Goal: Transaction & Acquisition: Book appointment/travel/reservation

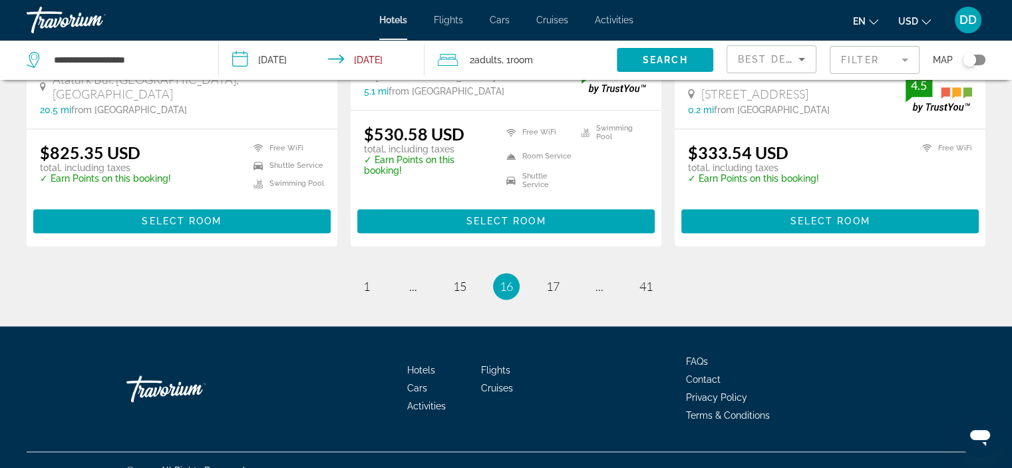
scroll to position [1849, 0]
click at [563, 274] on link "page 17" at bounding box center [552, 285] width 23 height 23
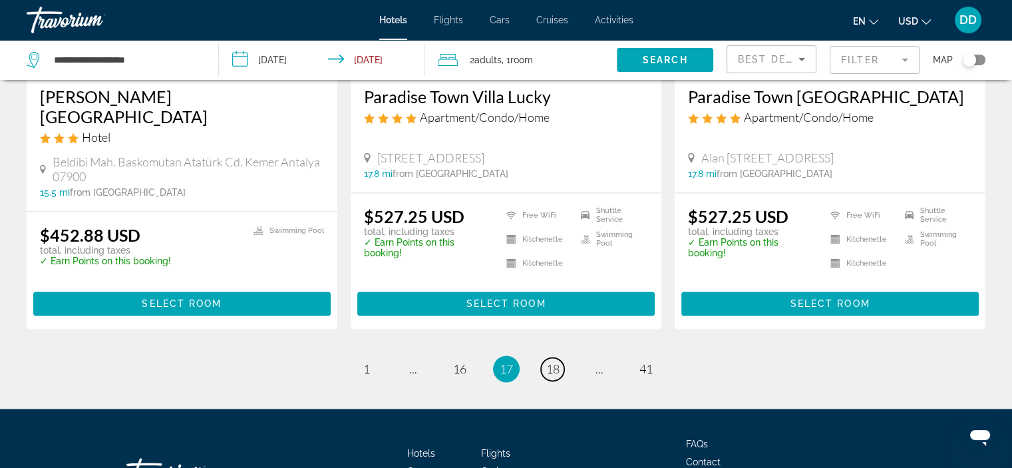
scroll to position [1790, 0]
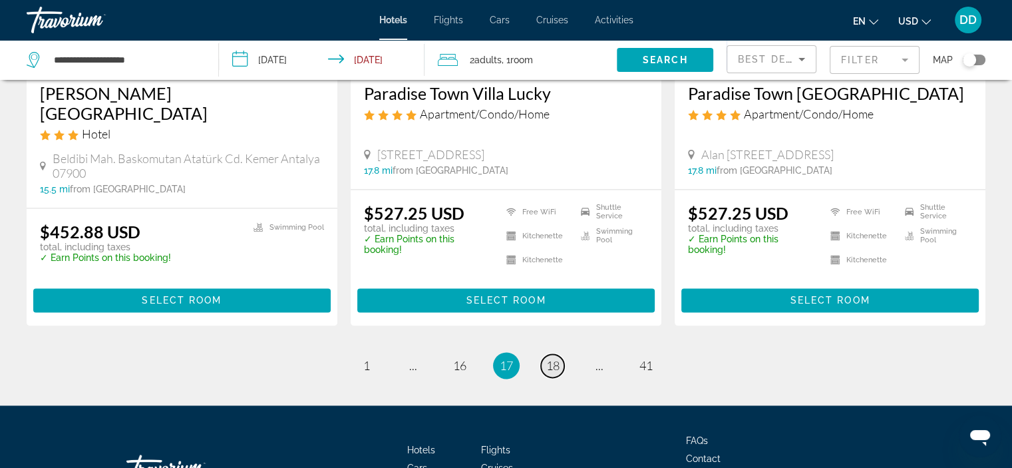
click at [546, 358] on span "18" at bounding box center [552, 365] width 13 height 15
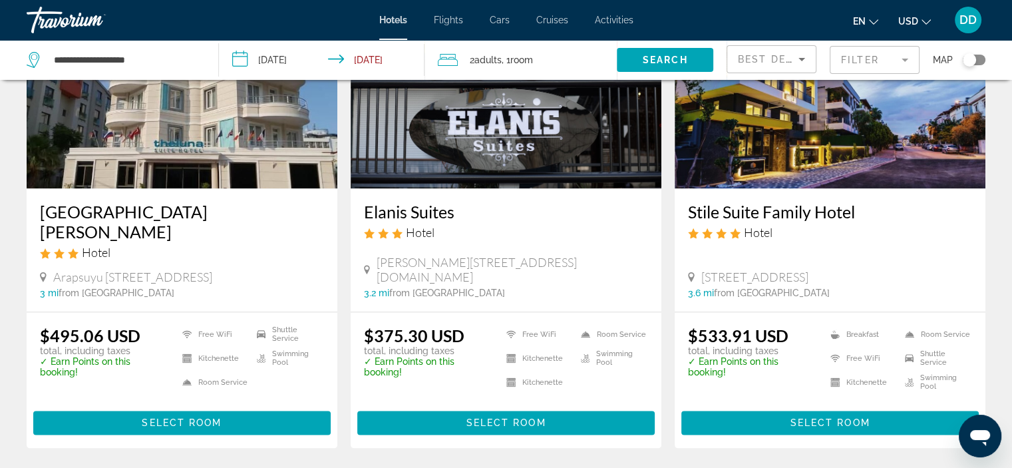
scroll to position [1700, 0]
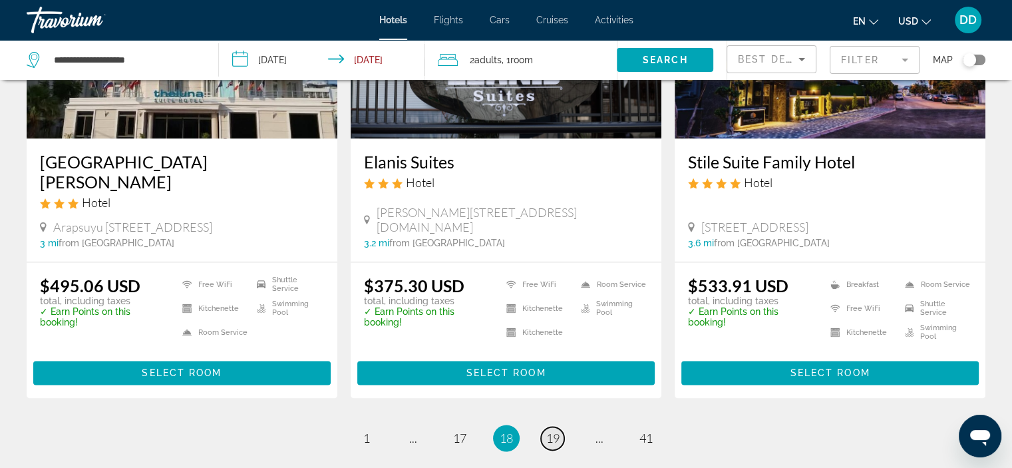
click at [546, 430] on span "19" at bounding box center [552, 437] width 13 height 15
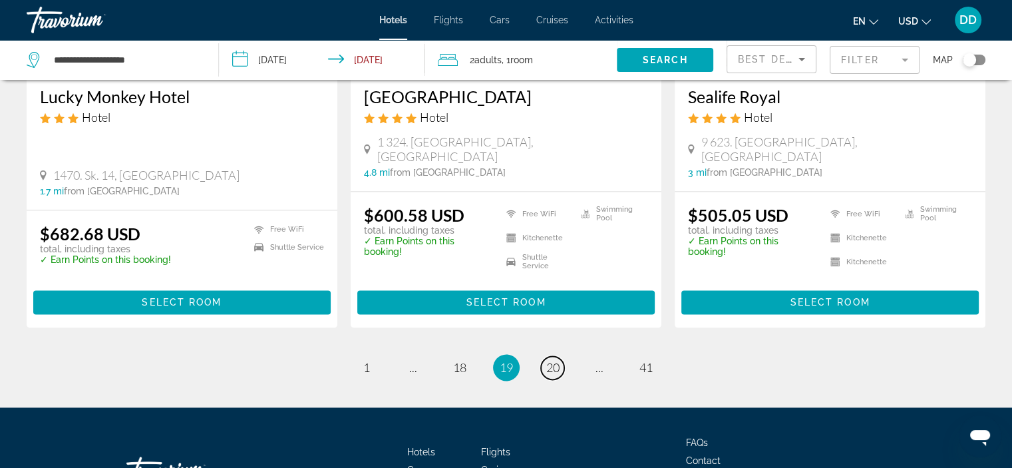
scroll to position [1753, 0]
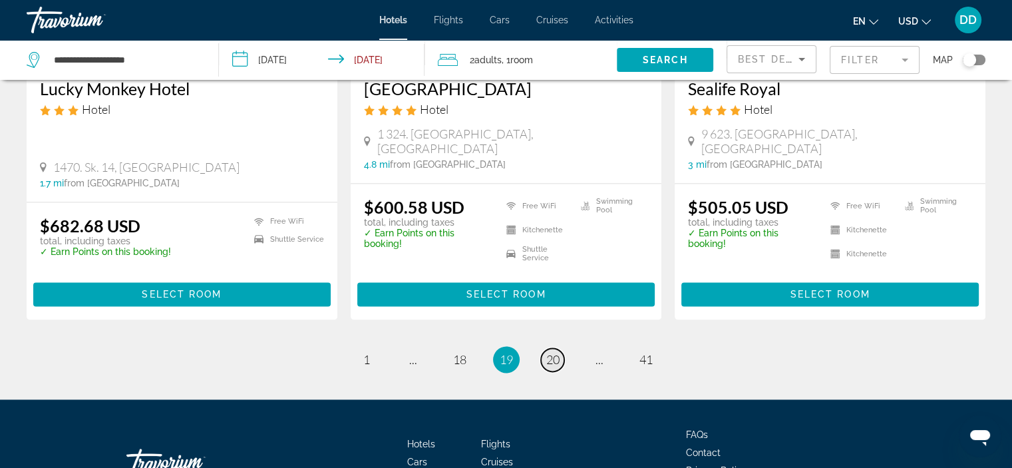
click at [550, 352] on span "20" at bounding box center [552, 359] width 13 height 15
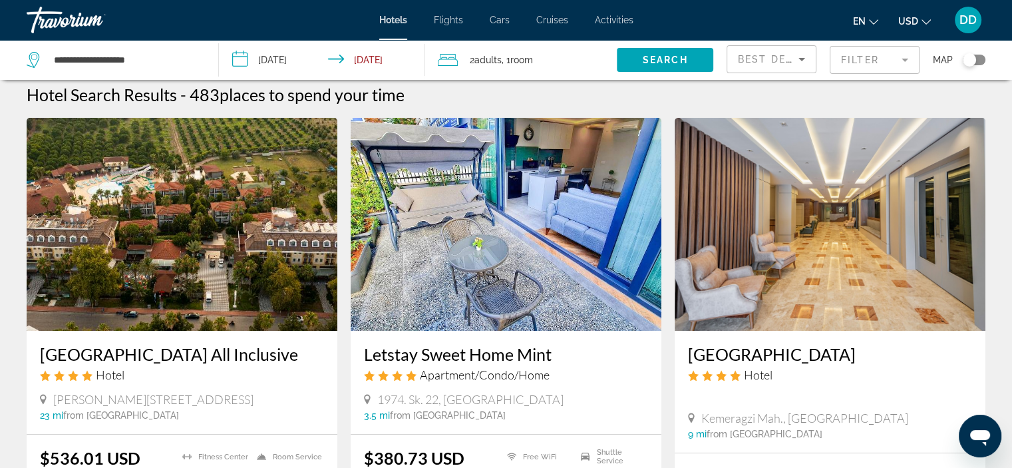
scroll to position [3, 0]
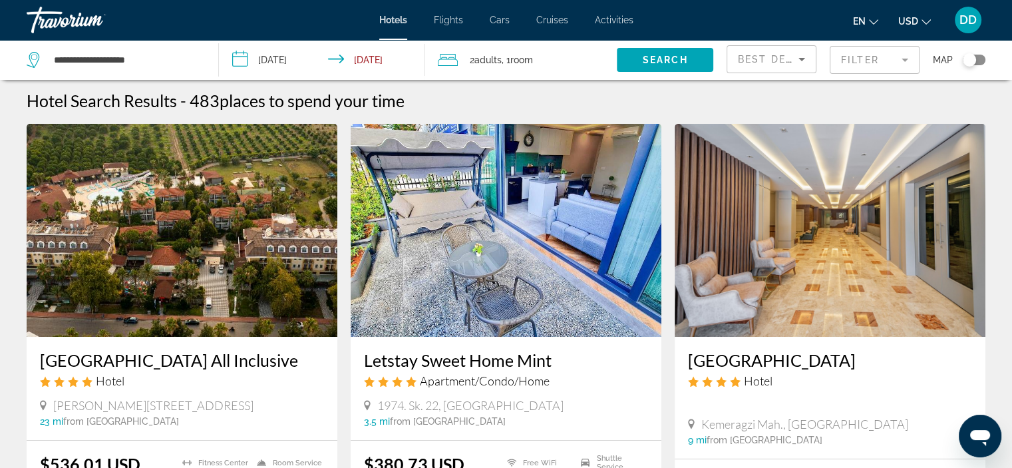
click at [482, 266] on img "Main content" at bounding box center [506, 230] width 311 height 213
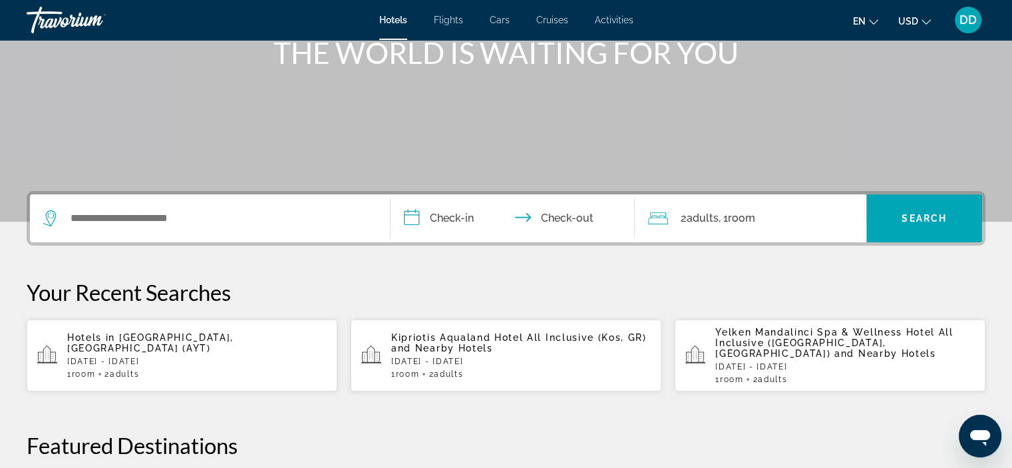
scroll to position [179, 0]
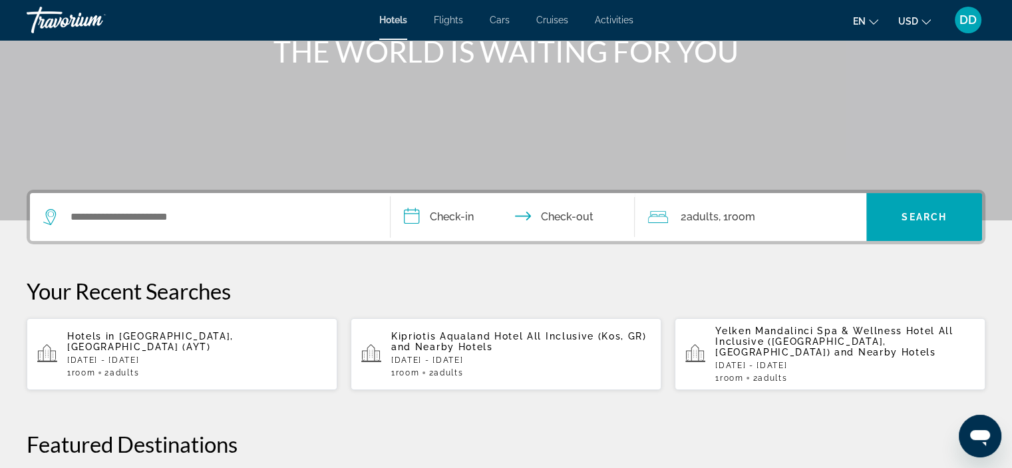
click at [221, 355] on p "[DATE] - [DATE]" at bounding box center [196, 359] width 259 height 9
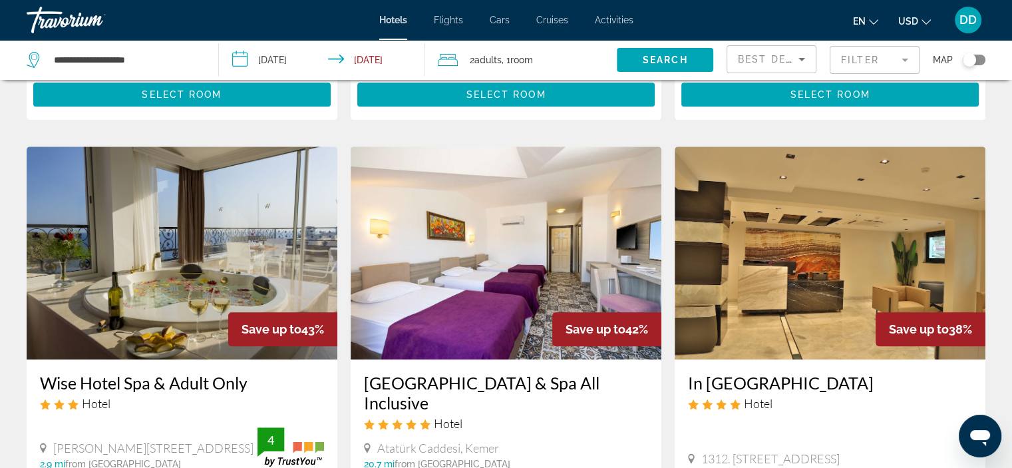
scroll to position [1079, 0]
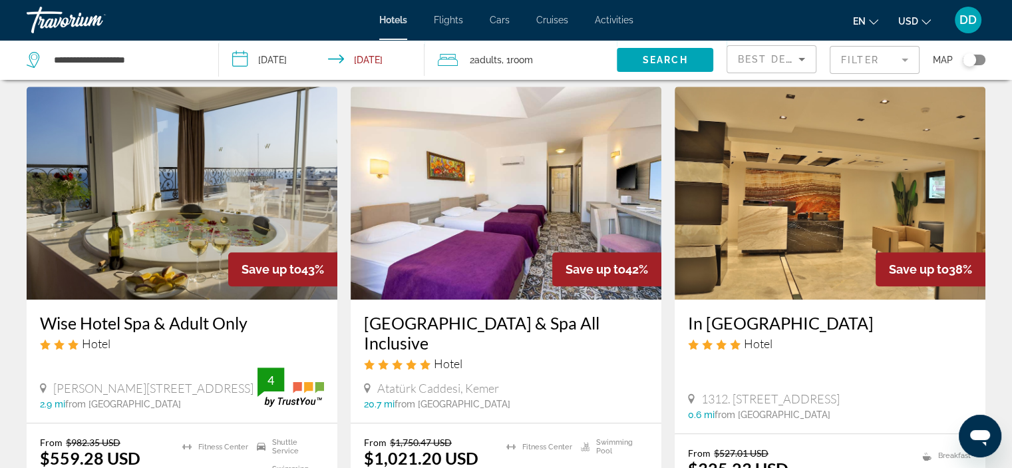
click at [848, 184] on img "Main content" at bounding box center [830, 192] width 311 height 213
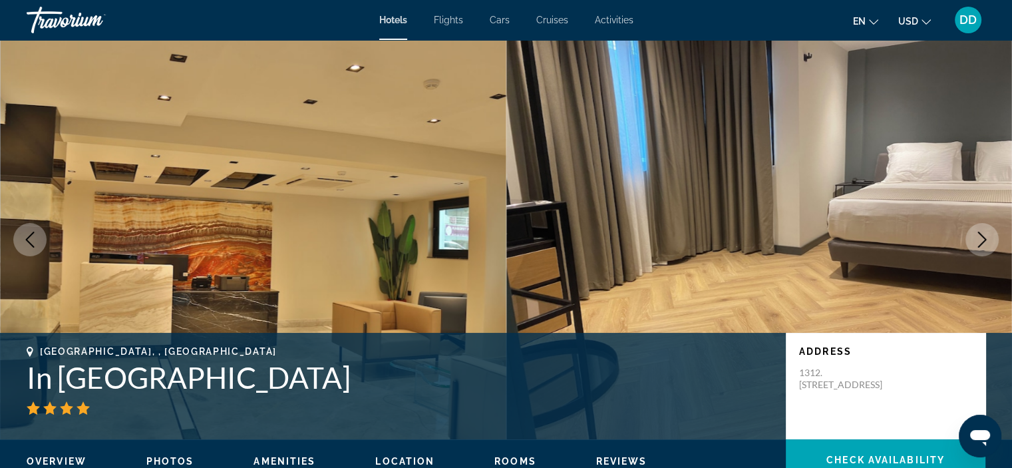
click at [977, 231] on icon "Next image" at bounding box center [982, 239] width 16 height 16
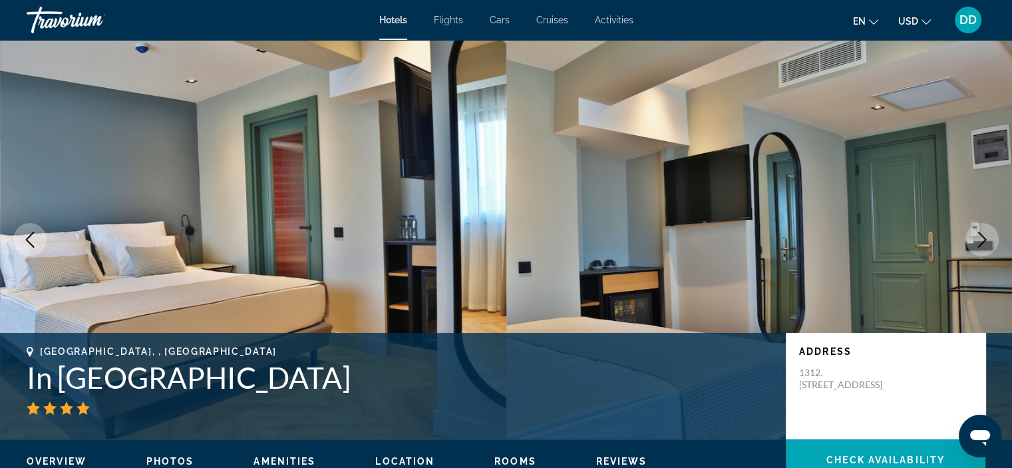
click at [977, 231] on icon "Next image" at bounding box center [982, 239] width 16 height 16
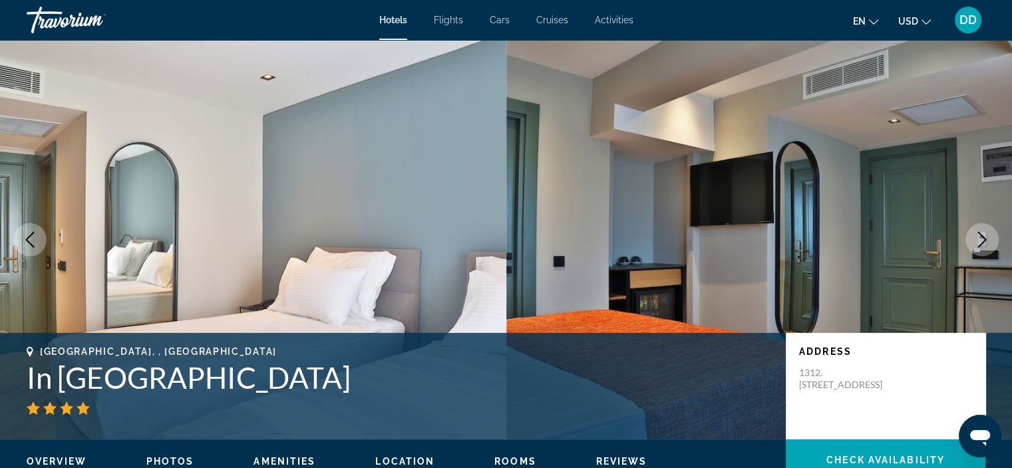
click at [977, 231] on icon "Next image" at bounding box center [982, 239] width 16 height 16
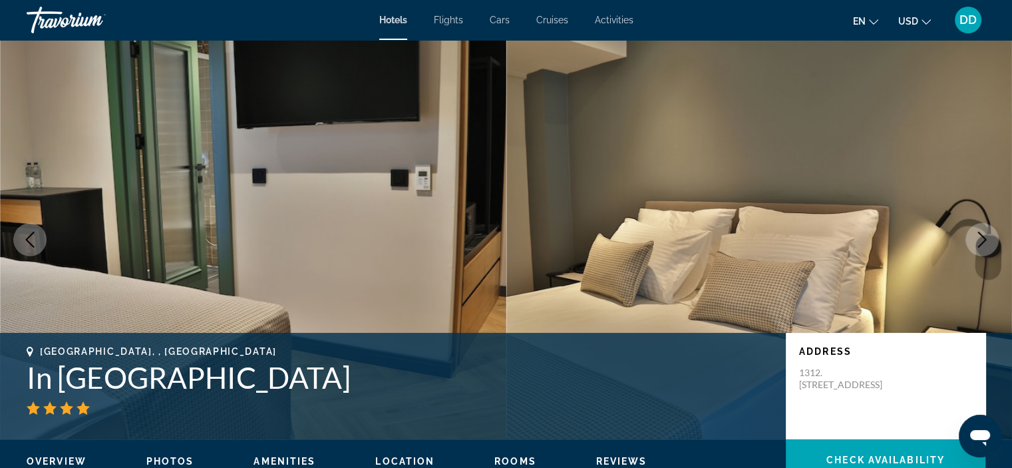
click at [977, 231] on icon "Next image" at bounding box center [982, 239] width 16 height 16
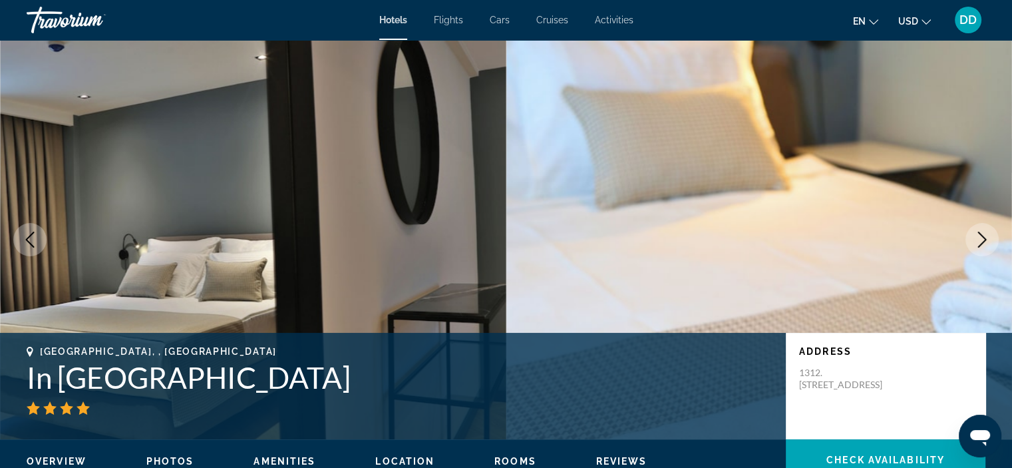
click at [977, 231] on icon "Next image" at bounding box center [982, 239] width 16 height 16
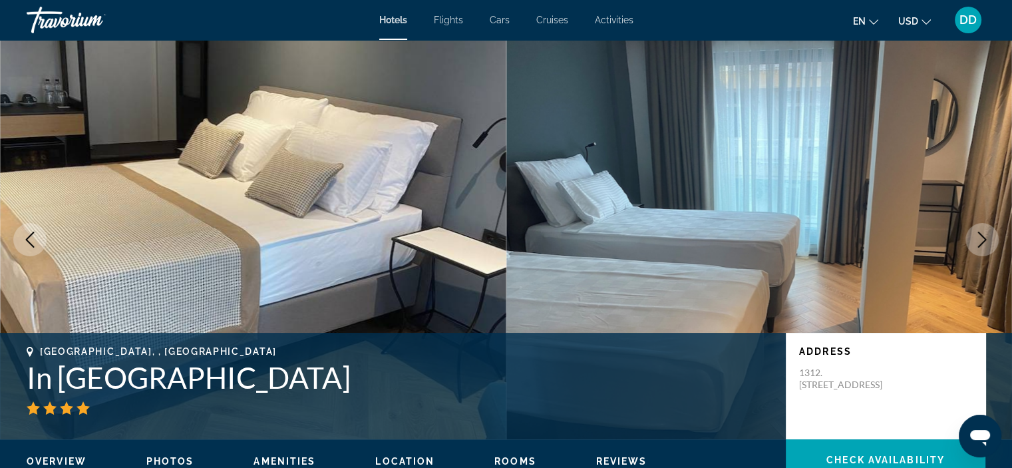
click at [977, 231] on icon "Next image" at bounding box center [982, 239] width 16 height 16
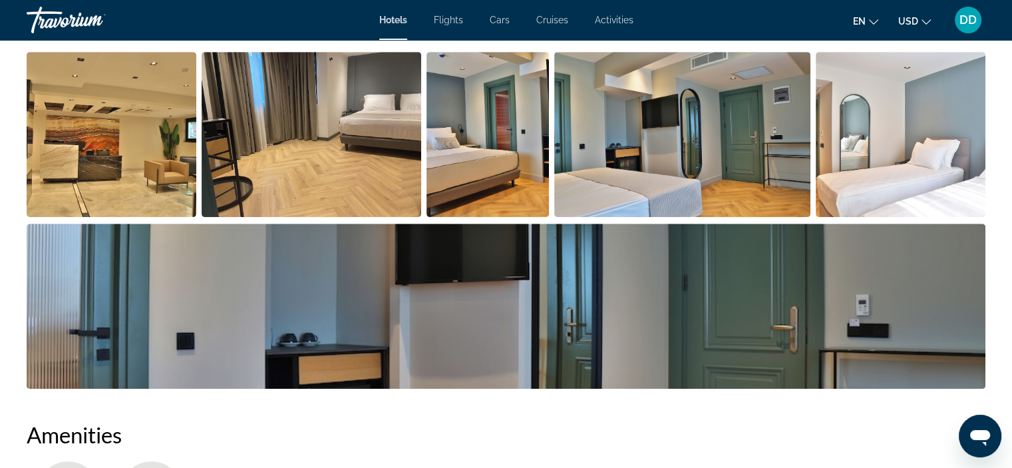
scroll to position [711, 0]
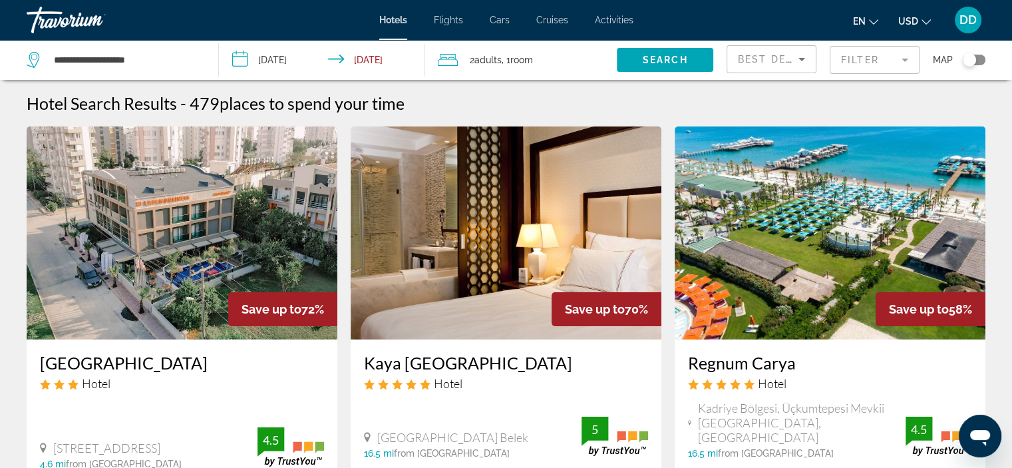
click at [484, 61] on span "Adults" at bounding box center [487, 60] width 27 height 11
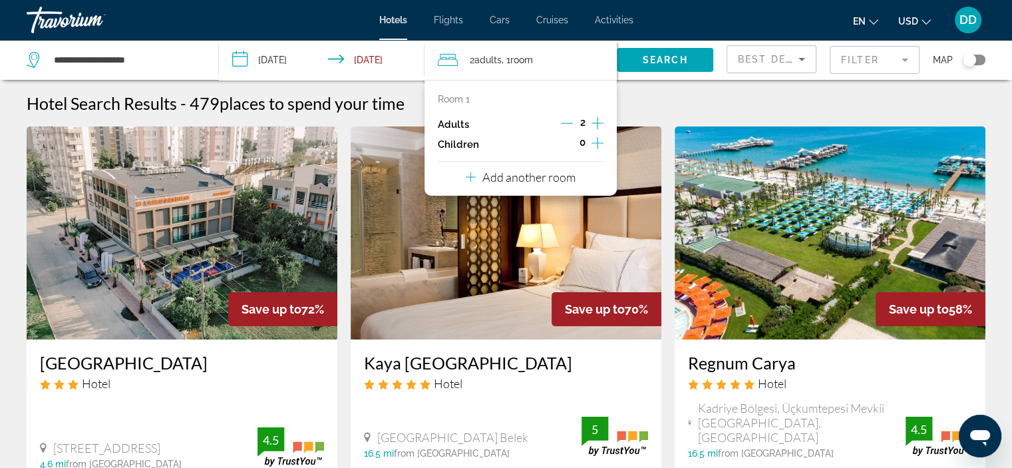
click at [593, 122] on icon "Increment adults" at bounding box center [597, 123] width 12 height 16
click at [663, 53] on span "Search widget" at bounding box center [665, 60] width 96 height 32
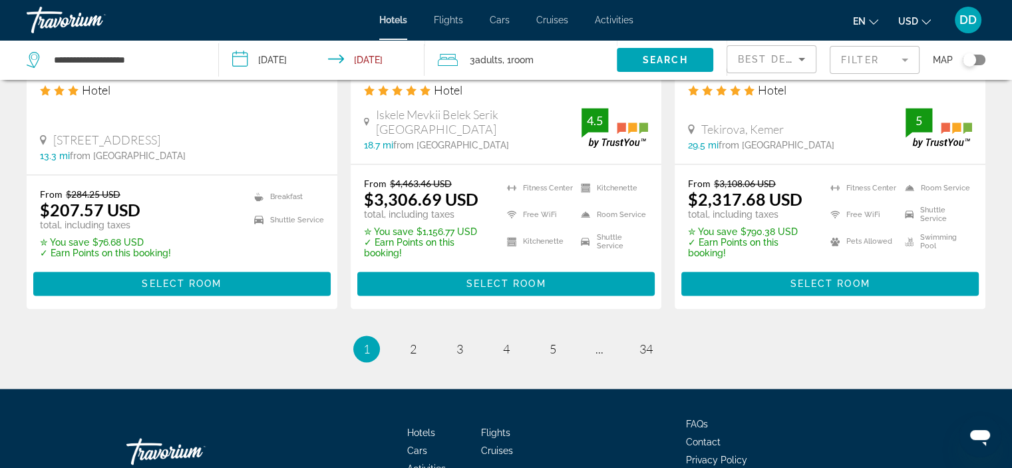
scroll to position [1864, 0]
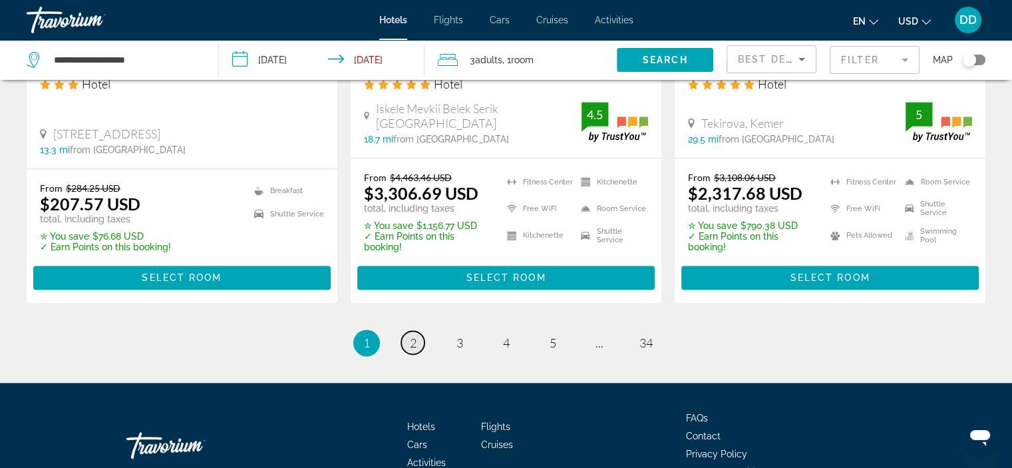
click at [416, 331] on link "page 2" at bounding box center [412, 342] width 23 height 23
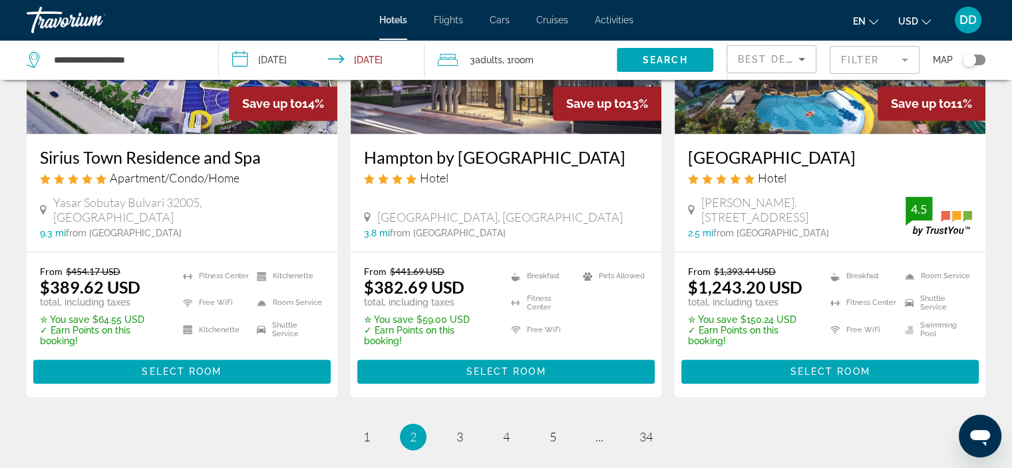
scroll to position [1808, 0]
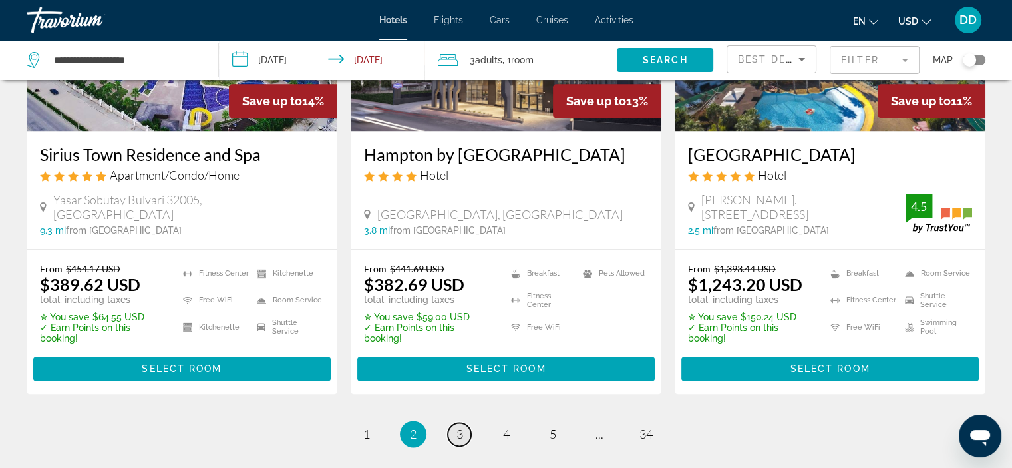
click at [460, 426] on span "3" at bounding box center [459, 433] width 7 height 15
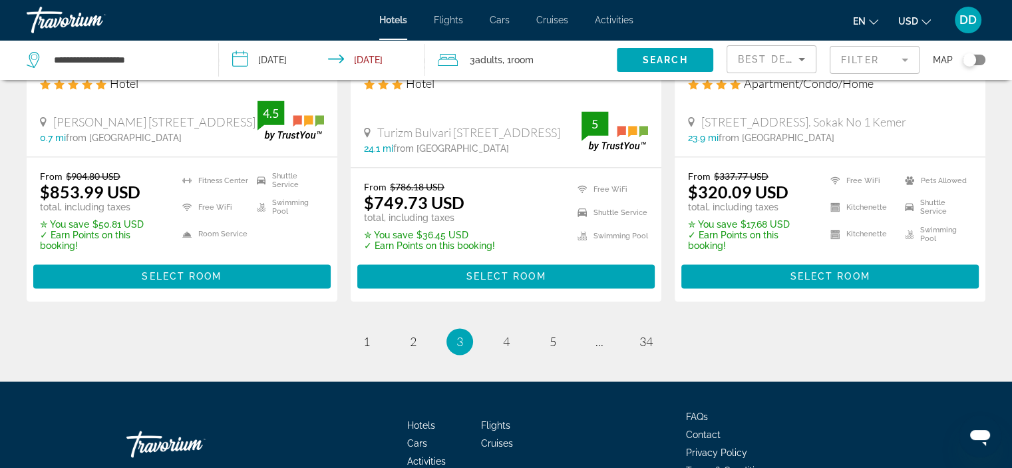
scroll to position [1884, 0]
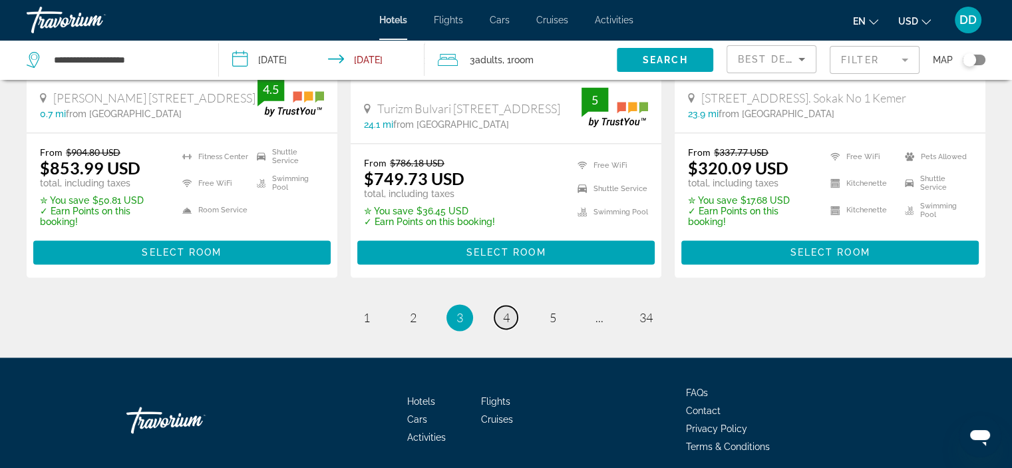
click at [504, 329] on link "page 4" at bounding box center [505, 316] width 23 height 23
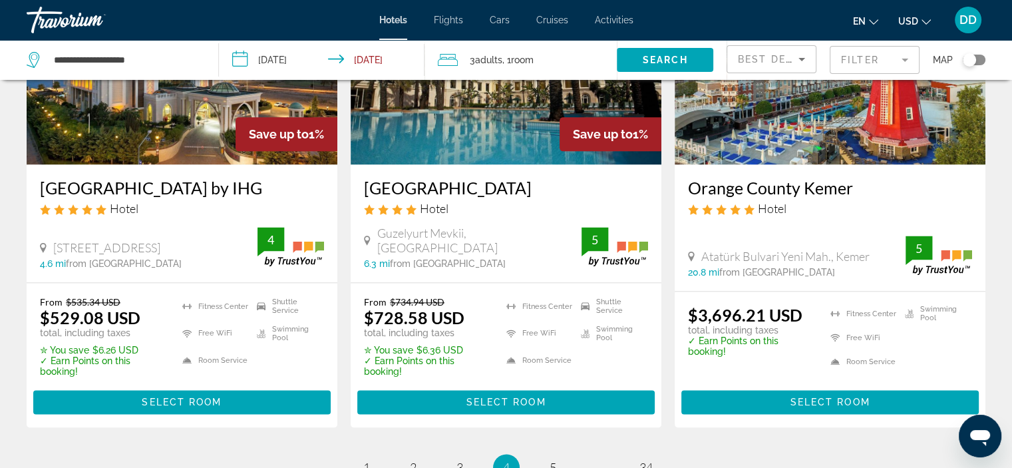
scroll to position [1744, 0]
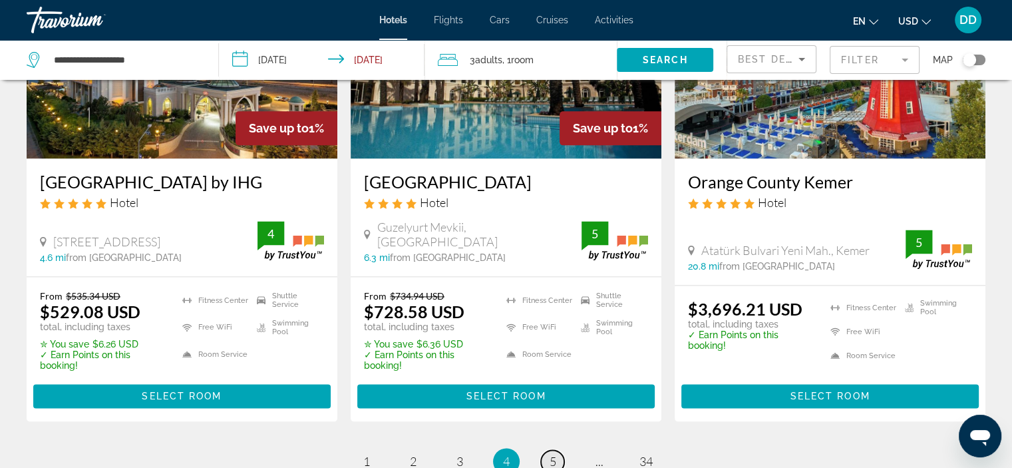
click at [550, 454] on span "5" at bounding box center [552, 461] width 7 height 15
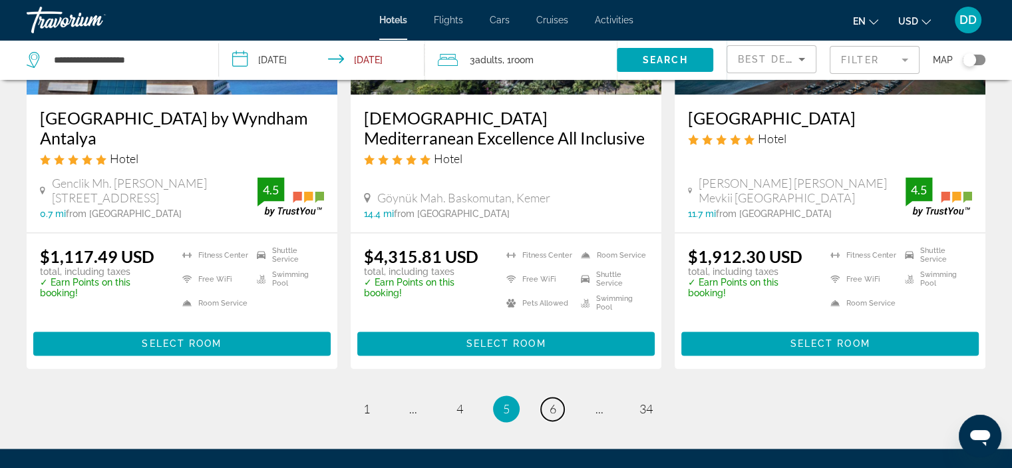
scroll to position [1802, 0]
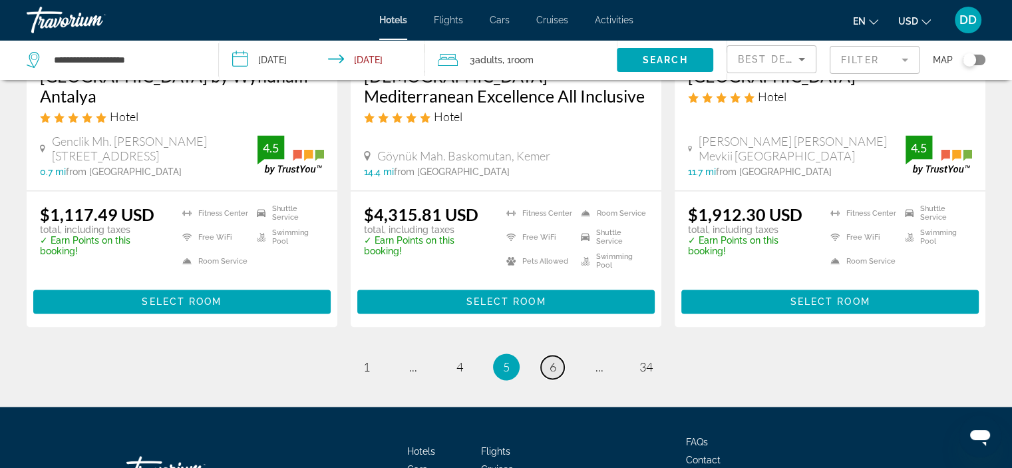
click at [549, 359] on span "6" at bounding box center [552, 366] width 7 height 15
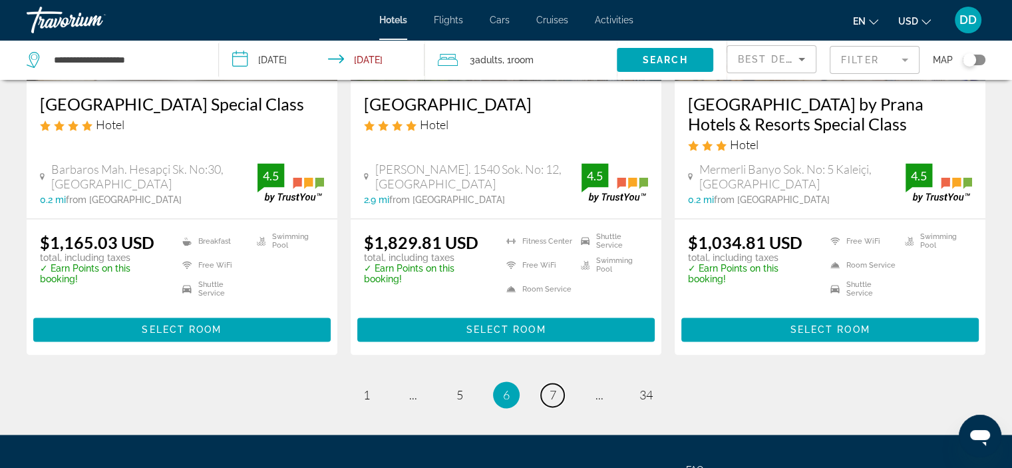
scroll to position [1797, 0]
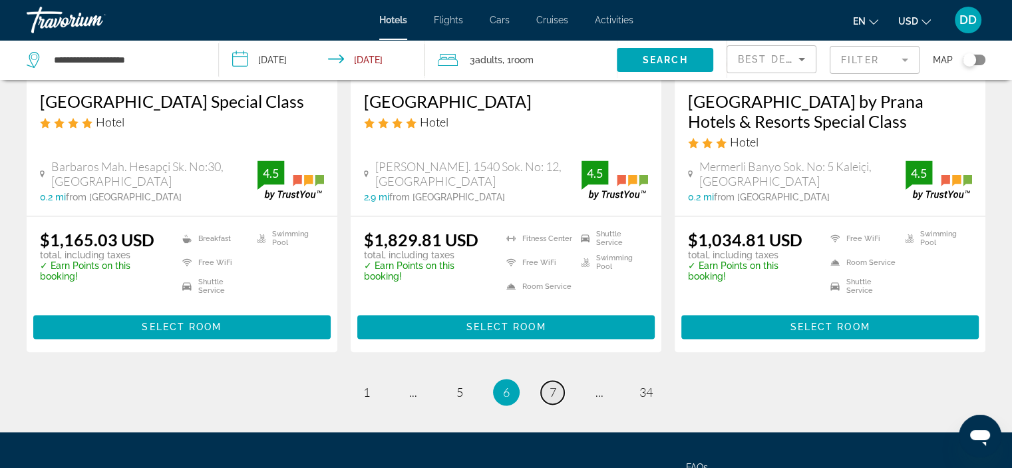
click at [553, 384] on span "7" at bounding box center [552, 391] width 7 height 15
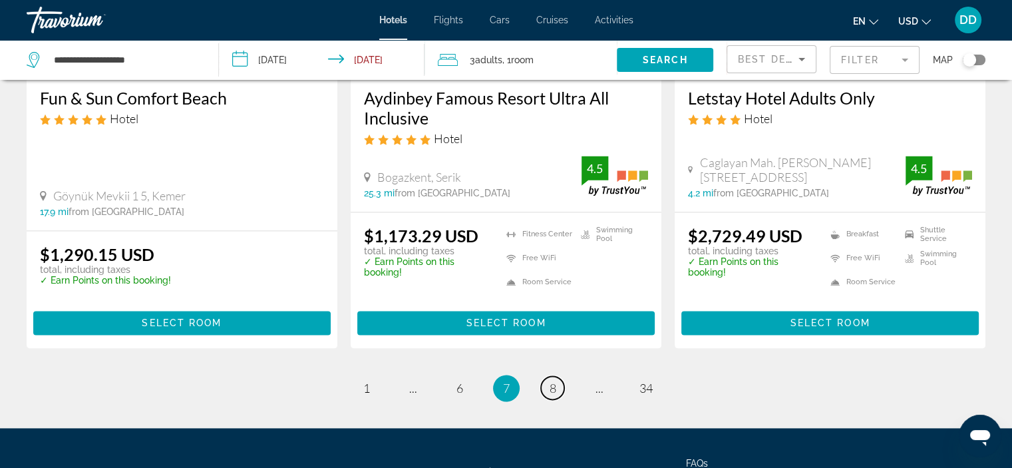
scroll to position [1773, 0]
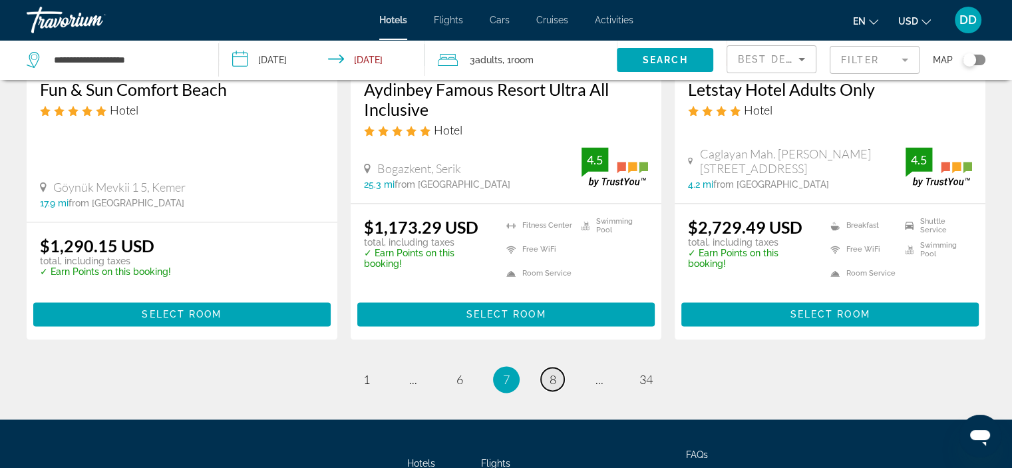
click at [553, 372] on span "8" at bounding box center [552, 379] width 7 height 15
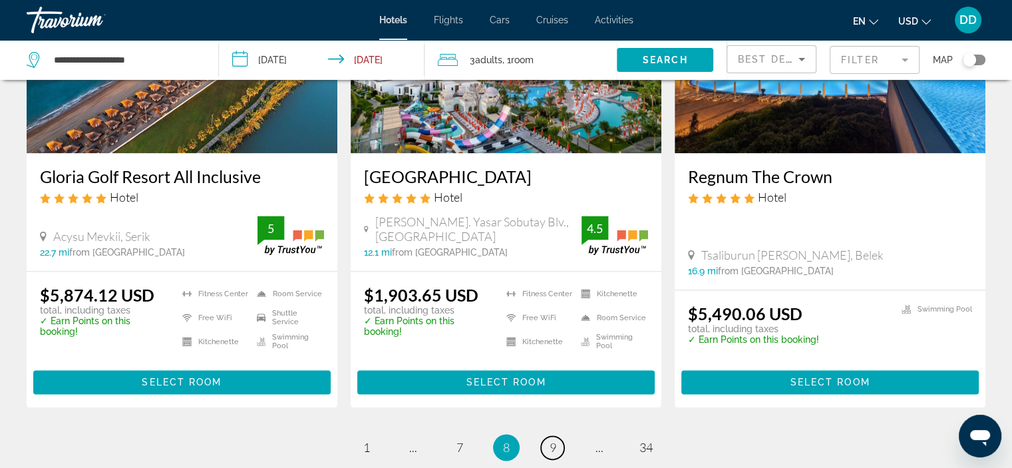
scroll to position [1738, 0]
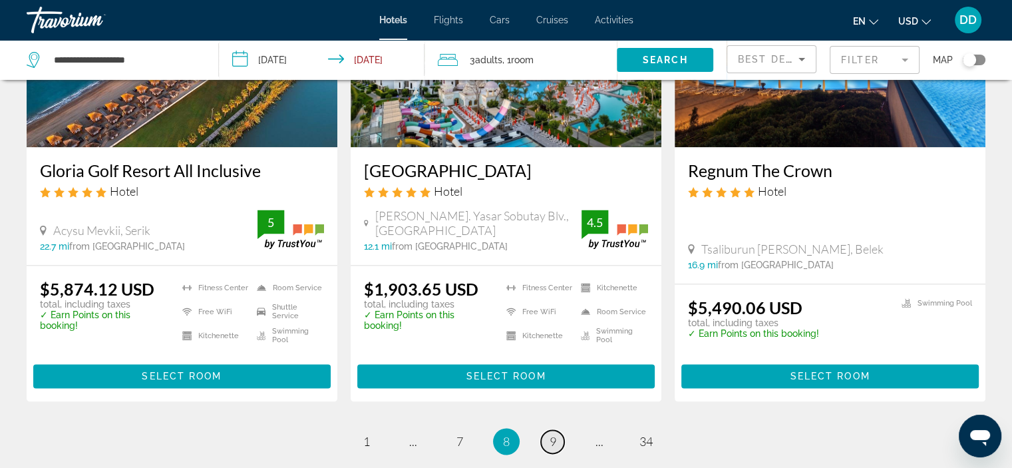
click at [552, 434] on span "9" at bounding box center [552, 441] width 7 height 15
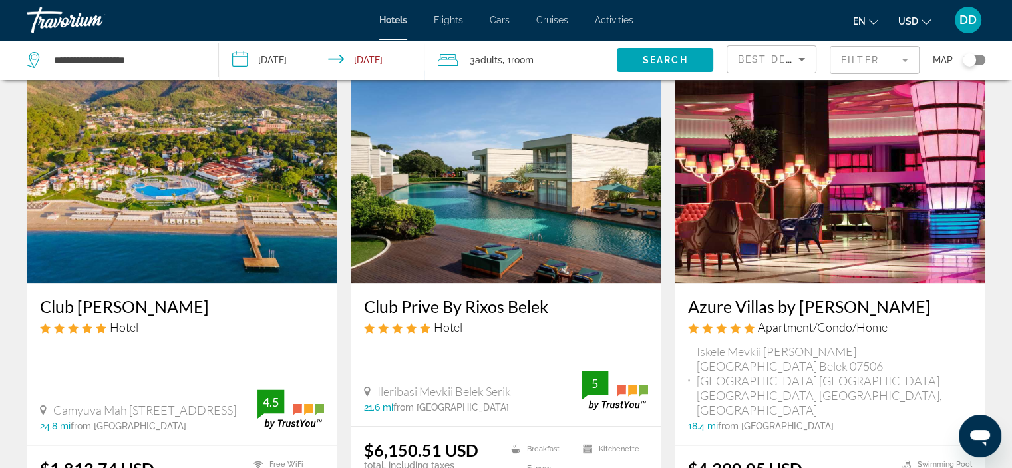
scroll to position [1829, 0]
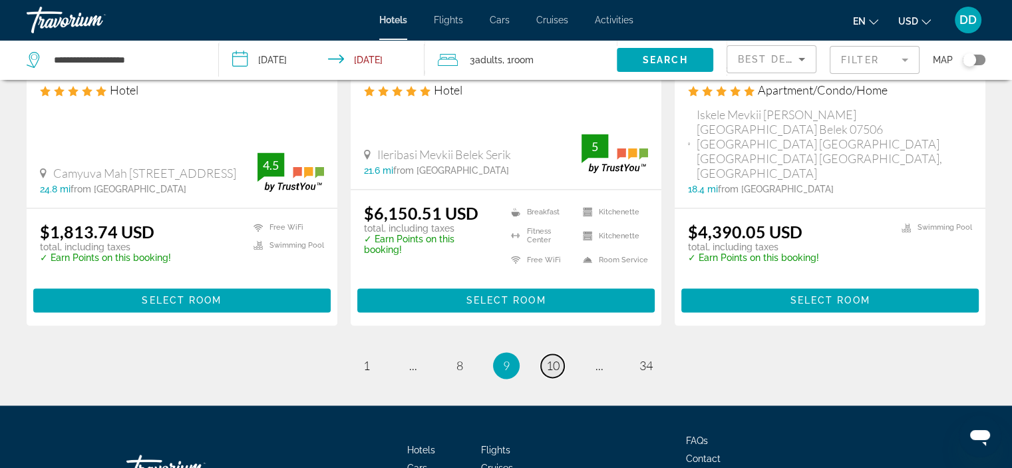
click at [555, 358] on span "10" at bounding box center [552, 365] width 13 height 15
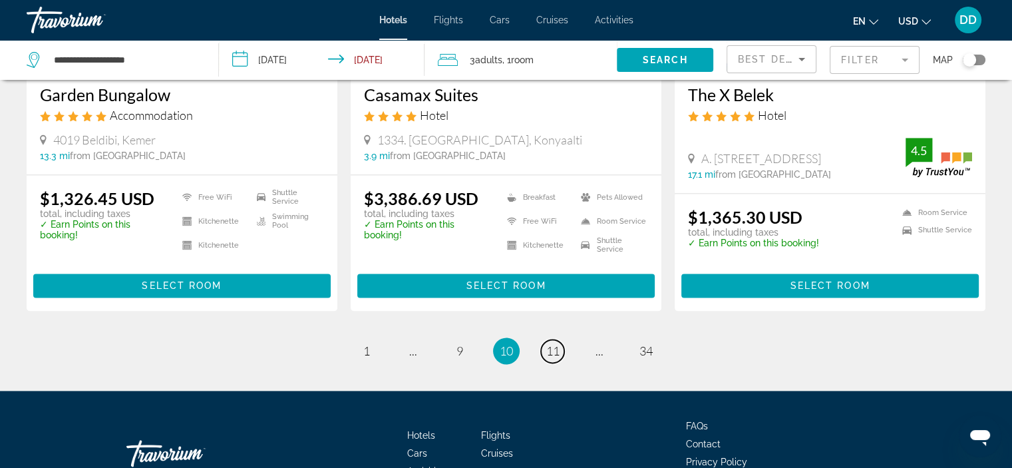
scroll to position [1742, 0]
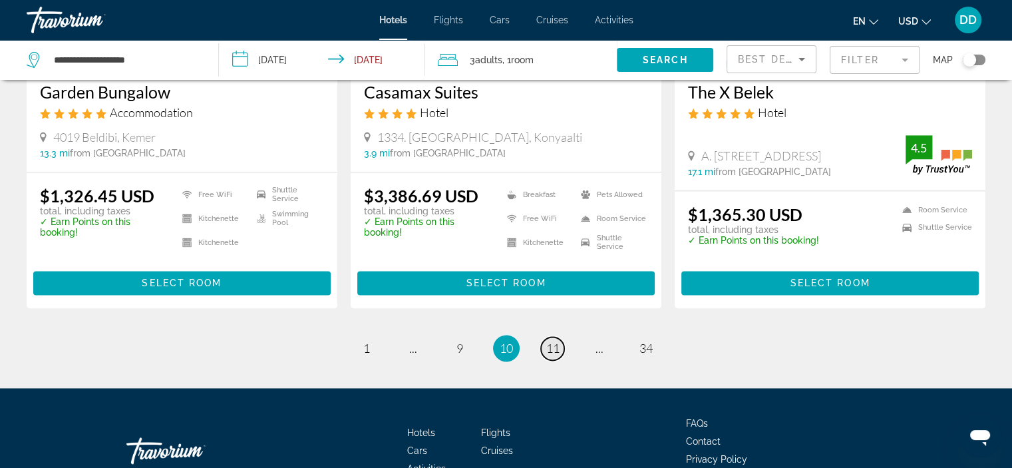
click at [557, 355] on span "11" at bounding box center [552, 348] width 13 height 15
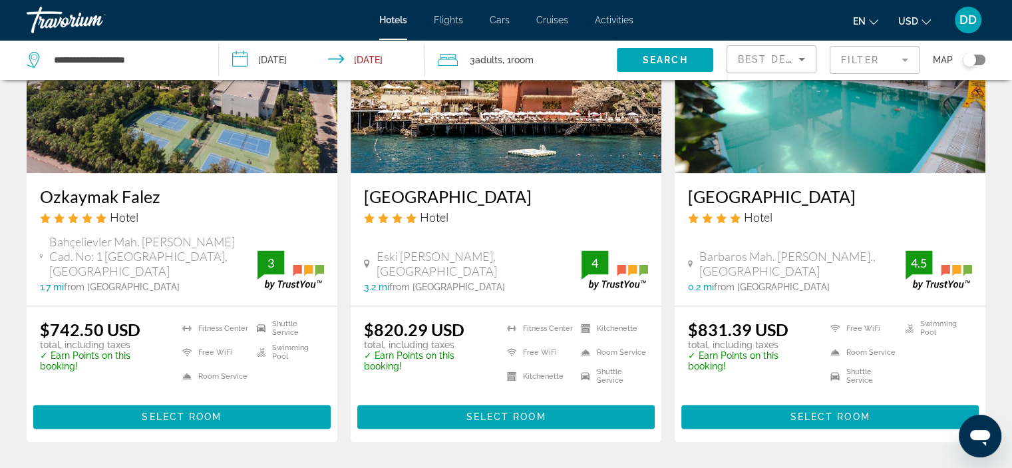
scroll to position [1666, 0]
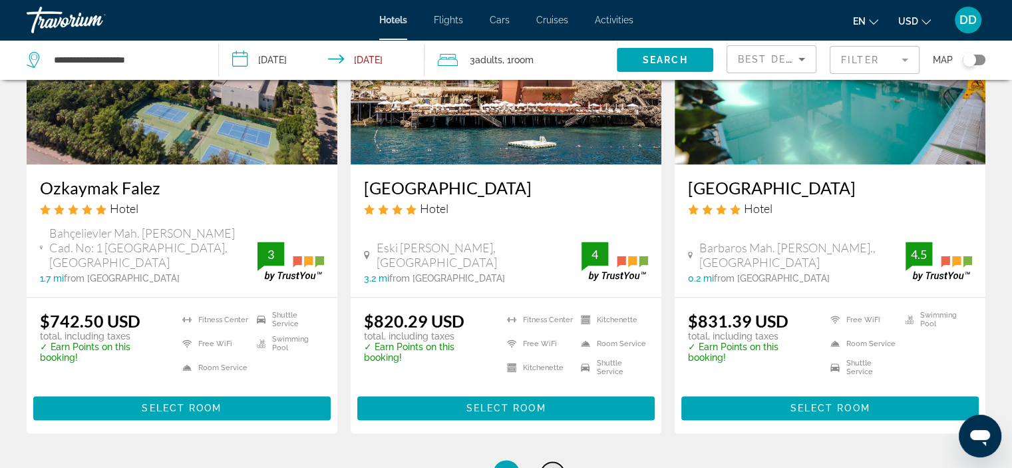
click at [553, 466] on span "12" at bounding box center [552, 473] width 13 height 15
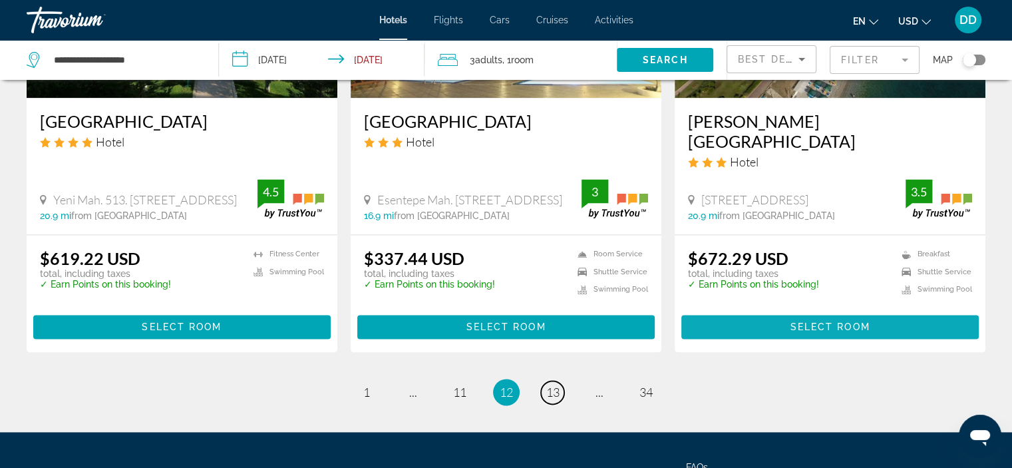
scroll to position [1777, 0]
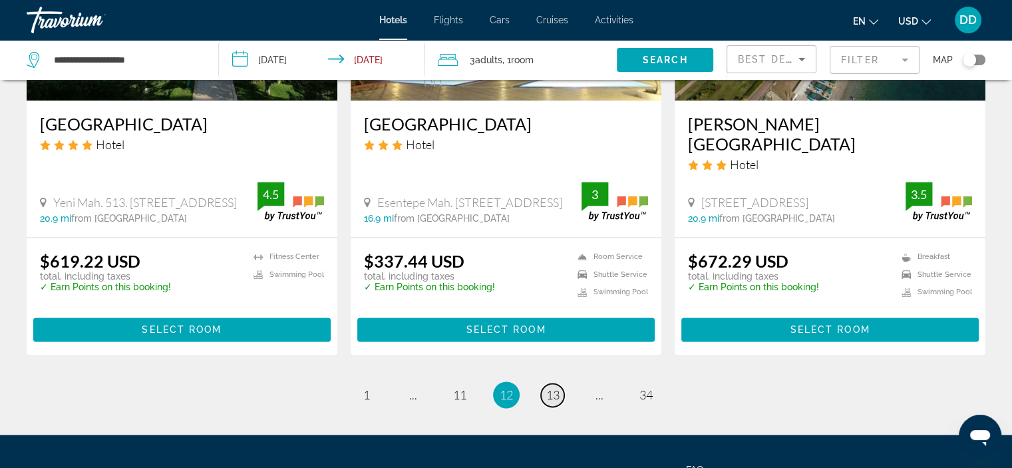
click at [557, 387] on span "13" at bounding box center [552, 394] width 13 height 15
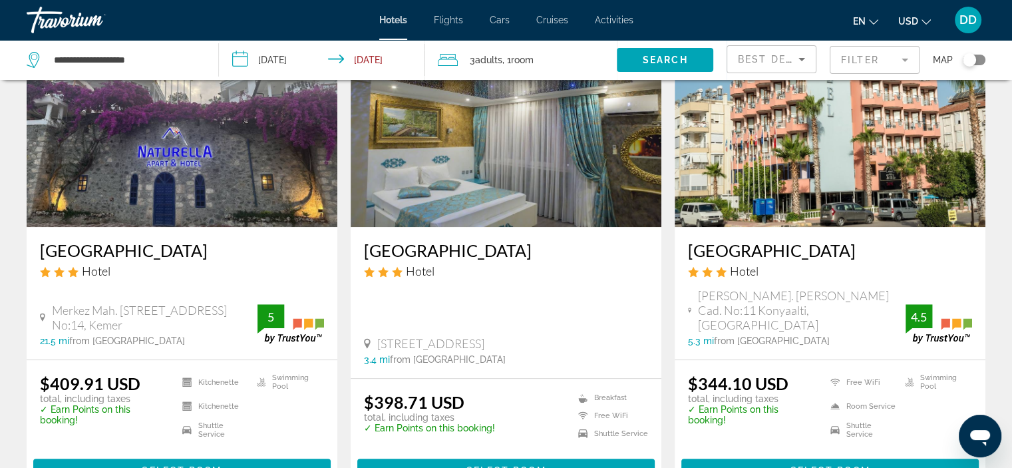
scroll to position [607, 0]
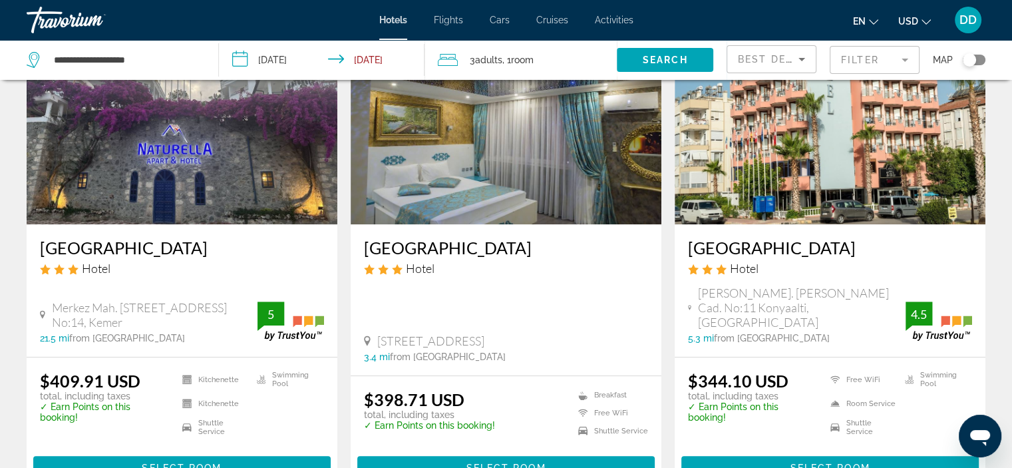
click at [145, 166] on img "Main content" at bounding box center [182, 117] width 311 height 213
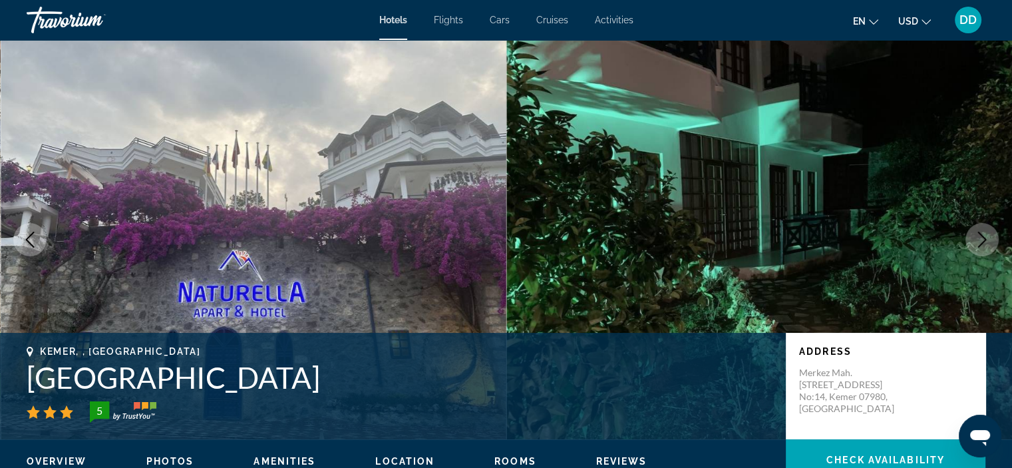
click at [984, 238] on icon "Next image" at bounding box center [982, 239] width 9 height 16
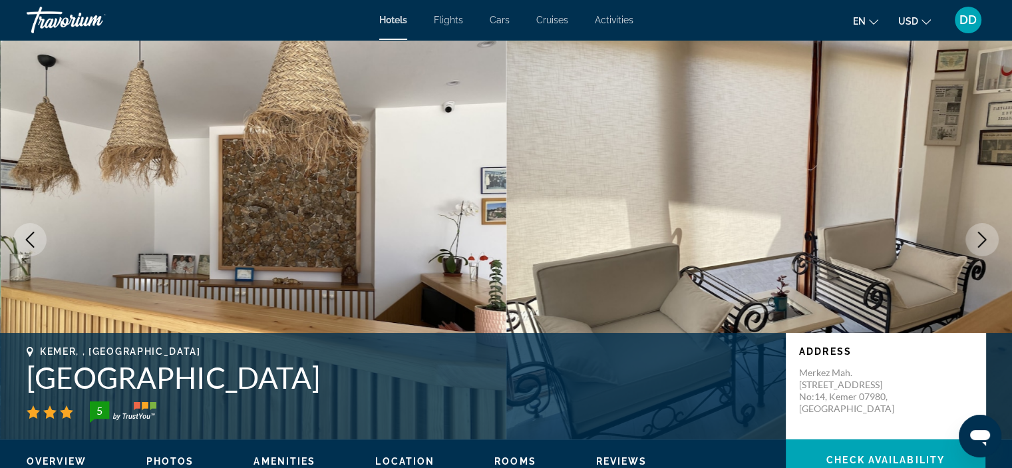
click at [974, 241] on icon "Next image" at bounding box center [982, 239] width 16 height 16
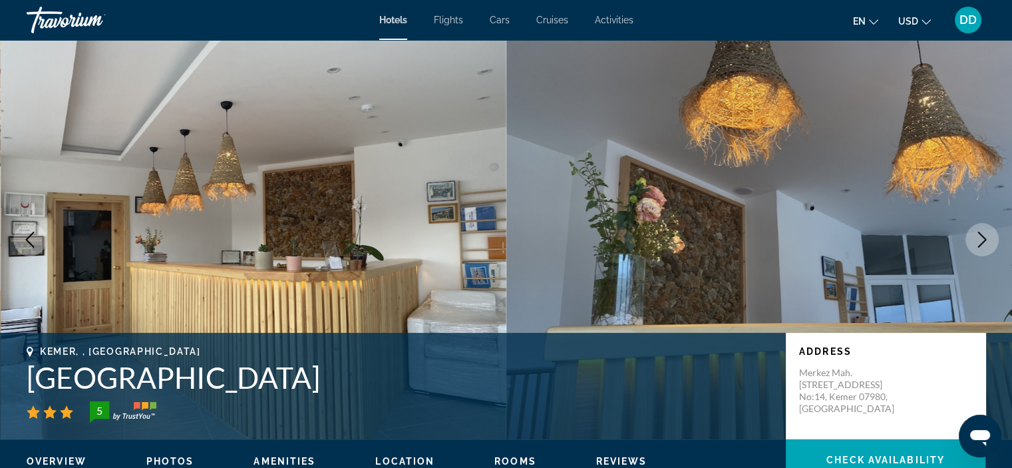
click at [981, 233] on icon "Next image" at bounding box center [982, 239] width 16 height 16
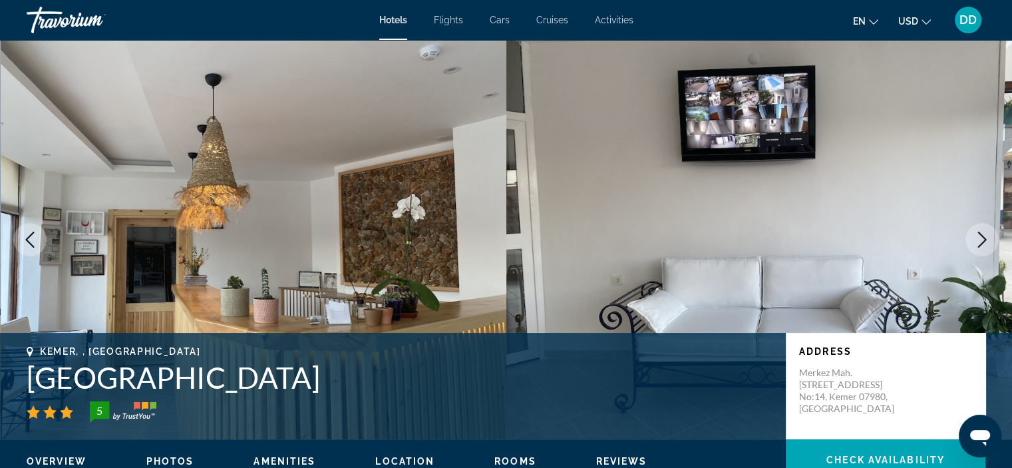
click at [981, 233] on icon "Next image" at bounding box center [982, 239] width 16 height 16
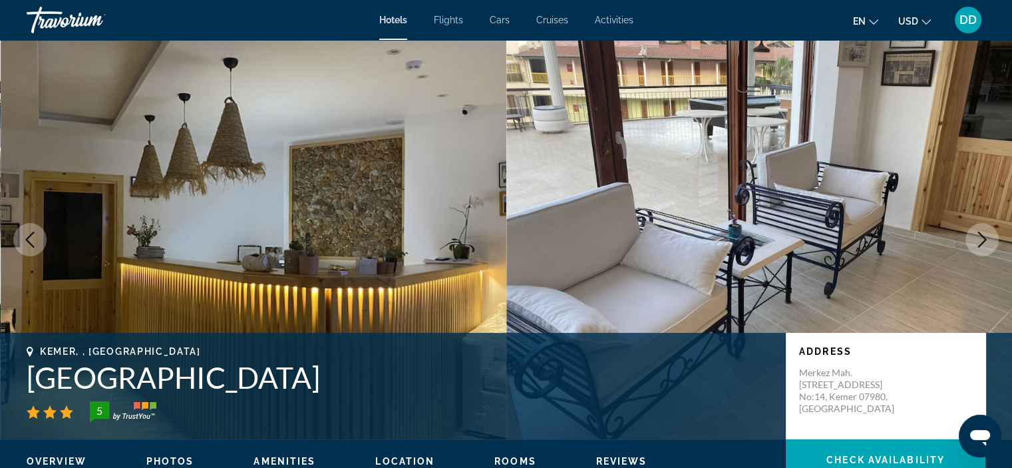
click at [981, 233] on icon "Next image" at bounding box center [982, 239] width 16 height 16
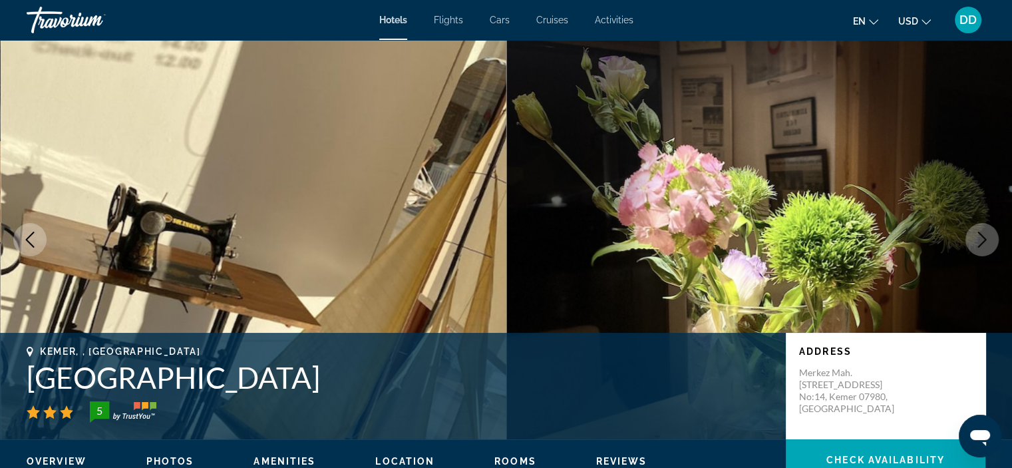
click at [981, 233] on icon "Next image" at bounding box center [982, 239] width 16 height 16
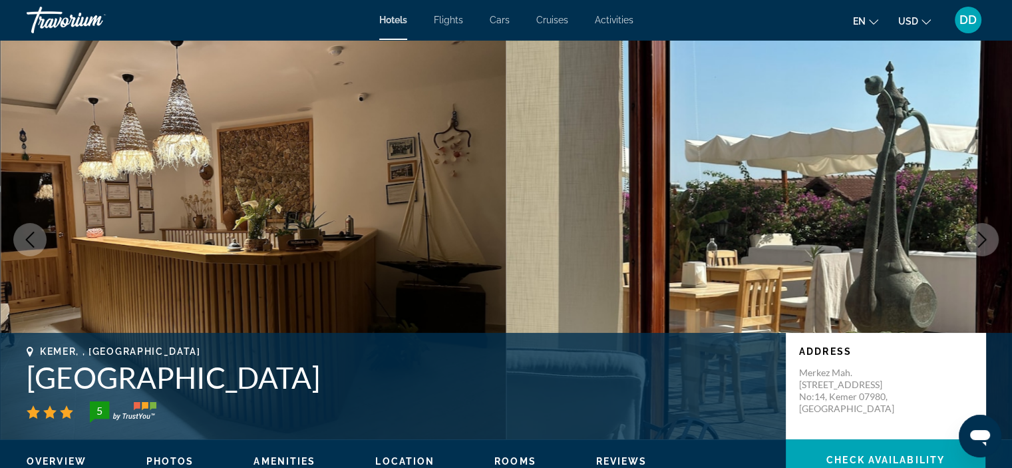
click at [982, 233] on icon "Next image" at bounding box center [982, 239] width 16 height 16
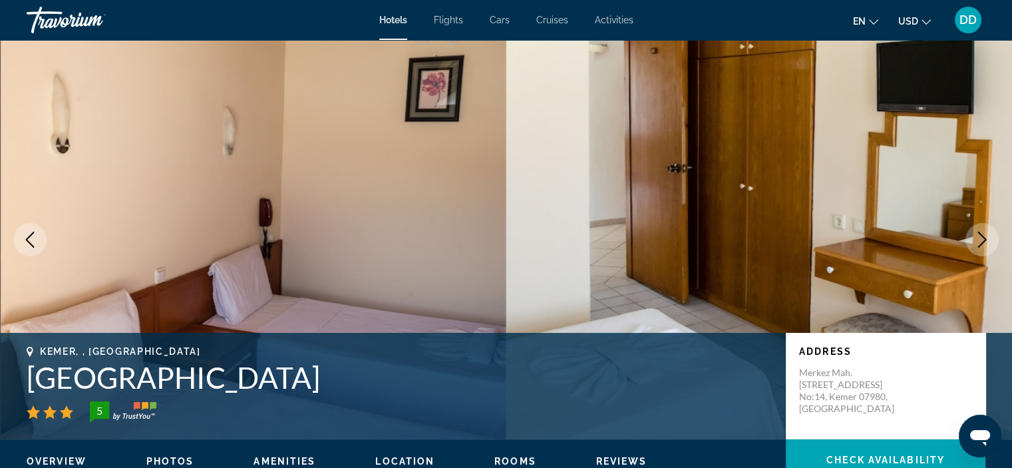
click at [985, 233] on icon "Next image" at bounding box center [982, 239] width 16 height 16
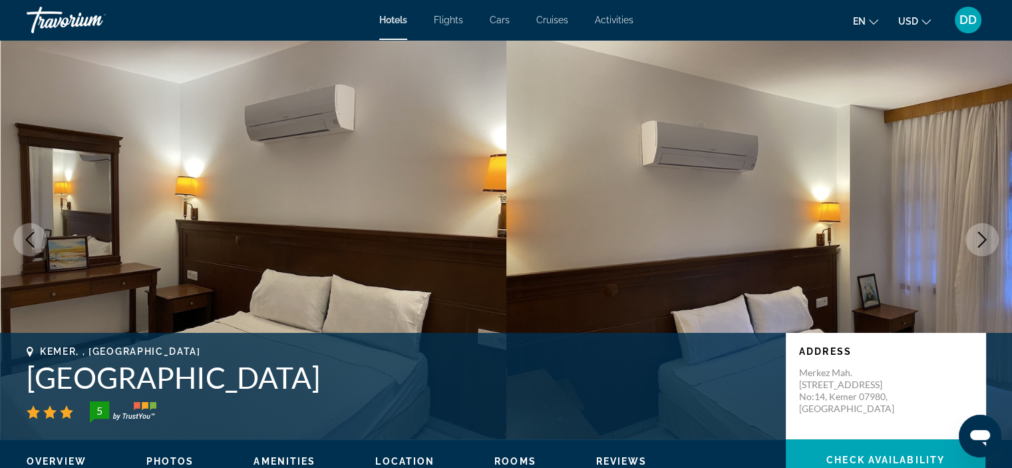
click at [985, 233] on icon "Next image" at bounding box center [982, 239] width 16 height 16
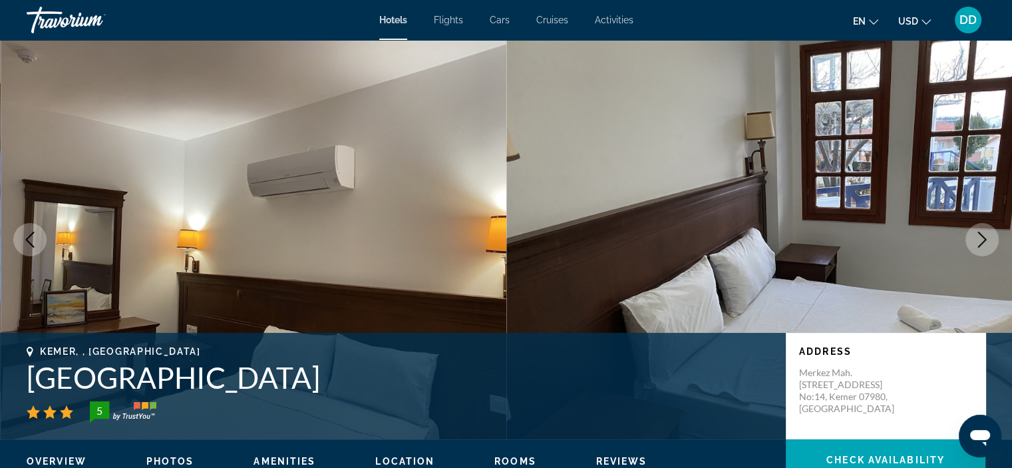
click at [985, 233] on icon "Next image" at bounding box center [982, 239] width 16 height 16
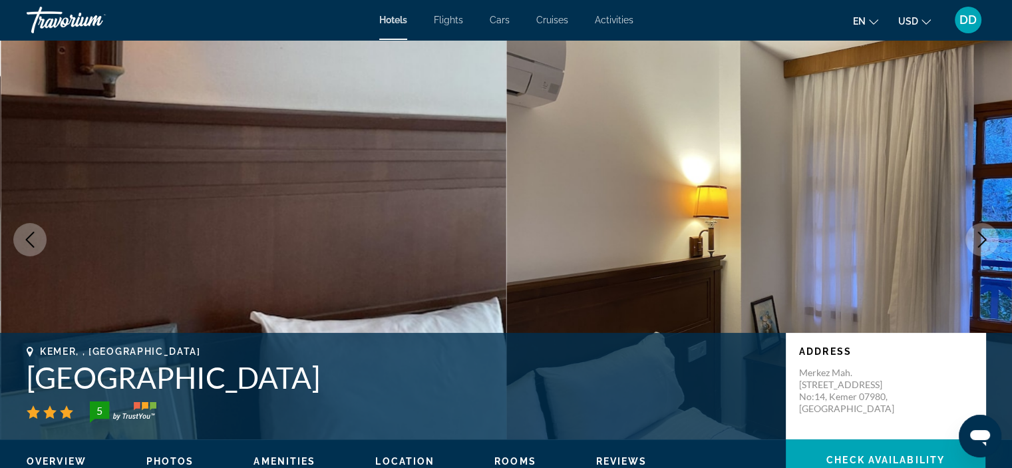
click at [985, 233] on icon "Next image" at bounding box center [982, 239] width 16 height 16
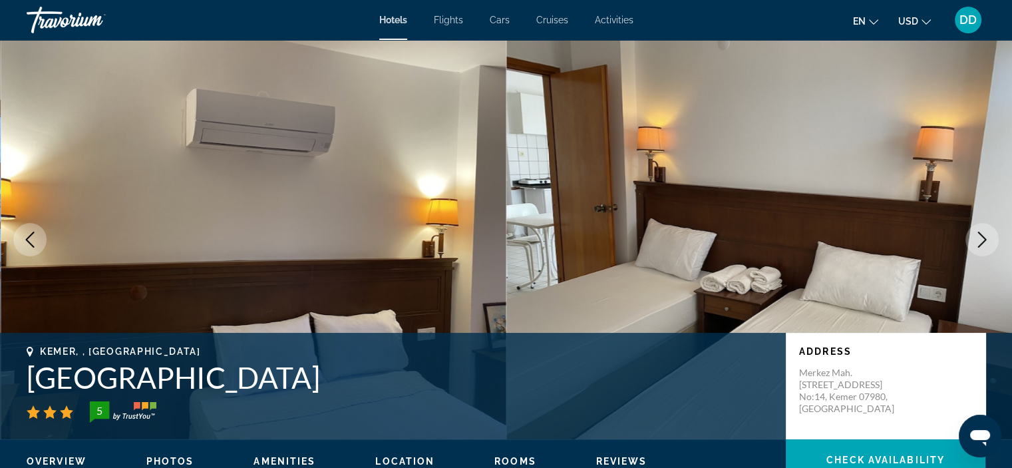
click at [985, 233] on icon "Next image" at bounding box center [982, 239] width 16 height 16
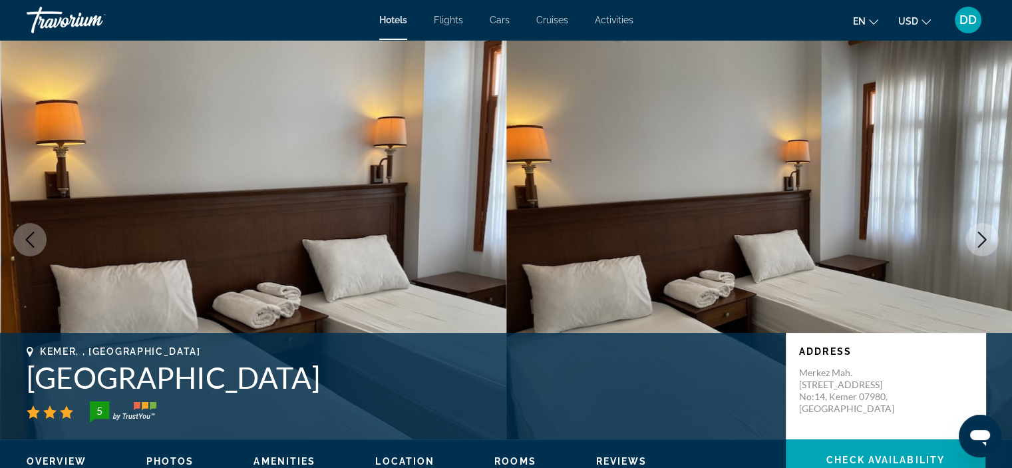
click at [985, 233] on icon "Next image" at bounding box center [982, 239] width 16 height 16
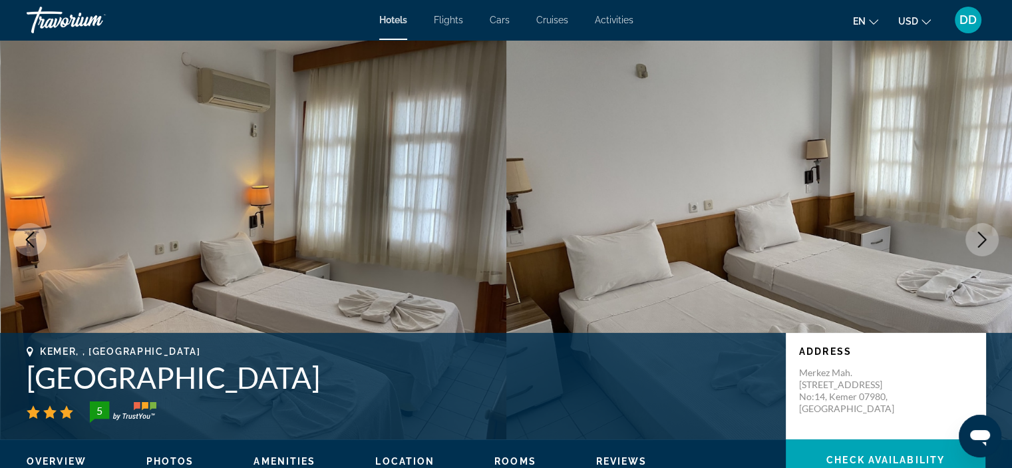
click at [985, 233] on icon "Next image" at bounding box center [982, 239] width 16 height 16
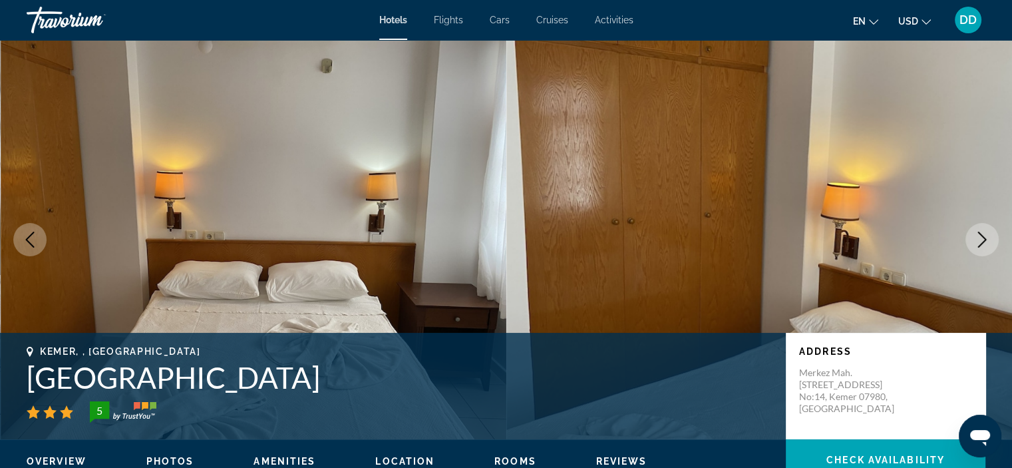
click at [985, 233] on icon "Next image" at bounding box center [982, 239] width 16 height 16
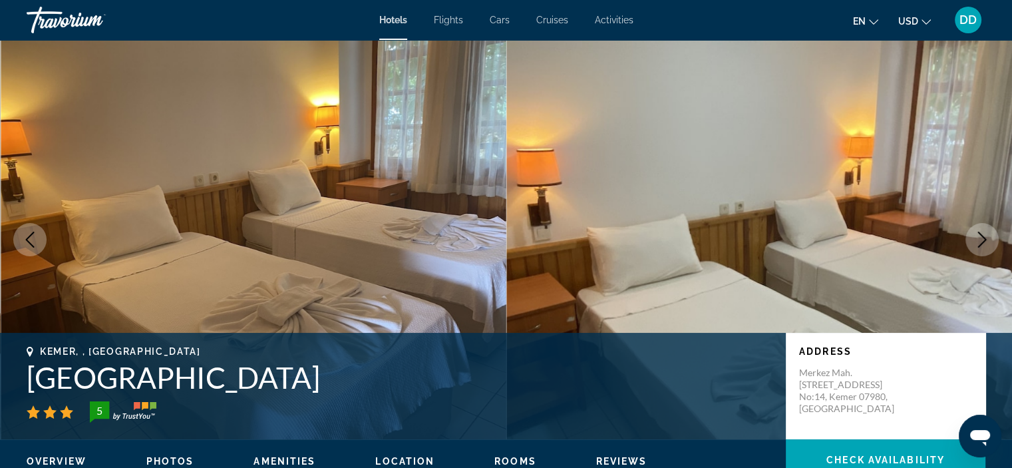
click at [985, 233] on icon "Next image" at bounding box center [982, 239] width 16 height 16
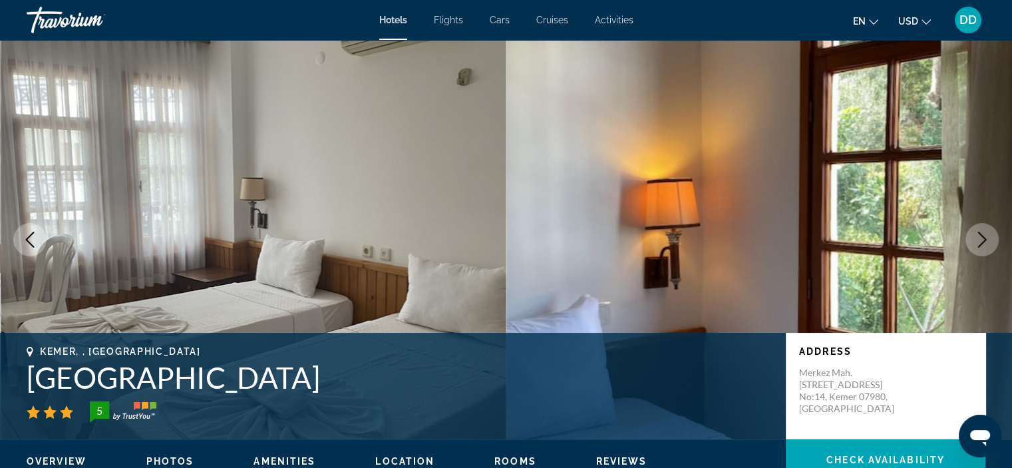
click at [985, 233] on icon "Next image" at bounding box center [982, 239] width 16 height 16
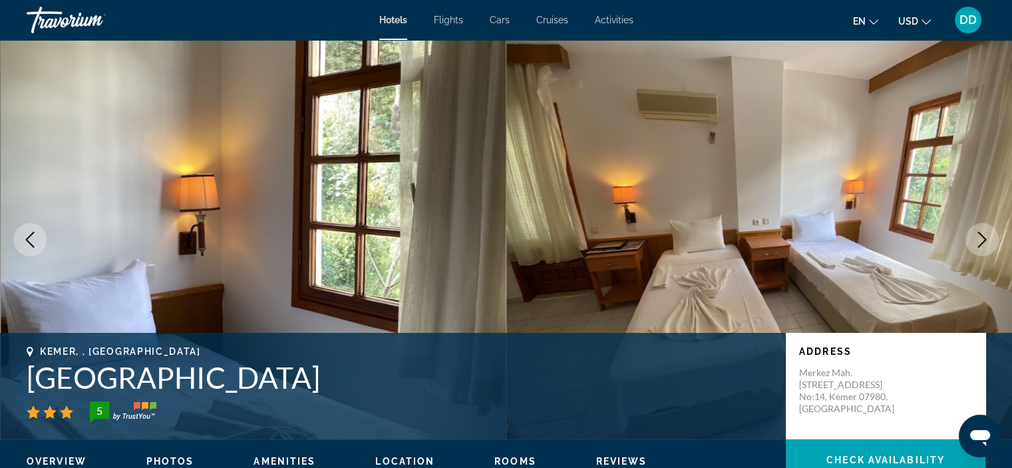
click at [985, 233] on icon "Next image" at bounding box center [982, 239] width 16 height 16
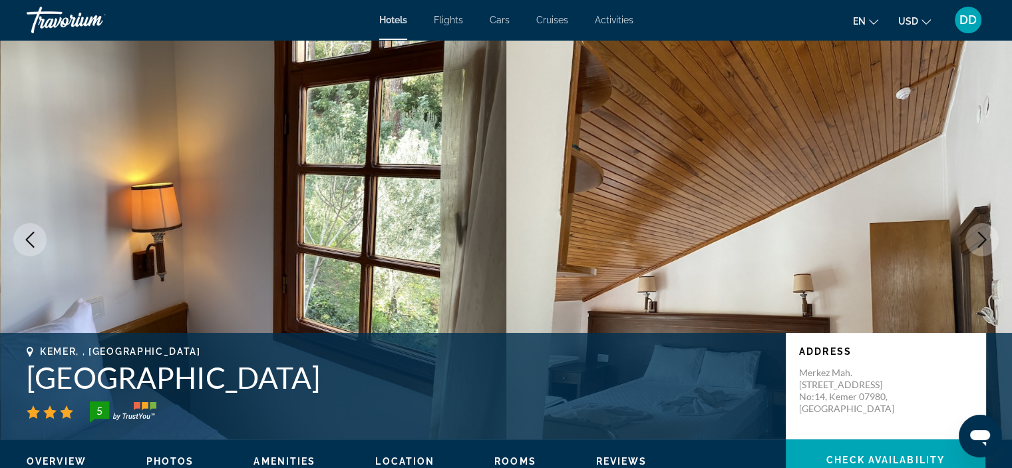
click at [985, 233] on icon "Next image" at bounding box center [982, 239] width 16 height 16
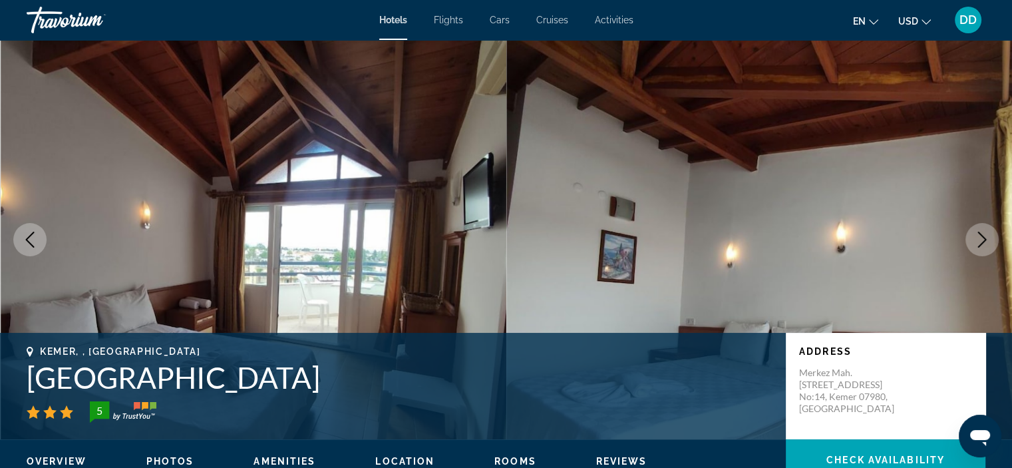
click at [985, 233] on icon "Next image" at bounding box center [982, 239] width 16 height 16
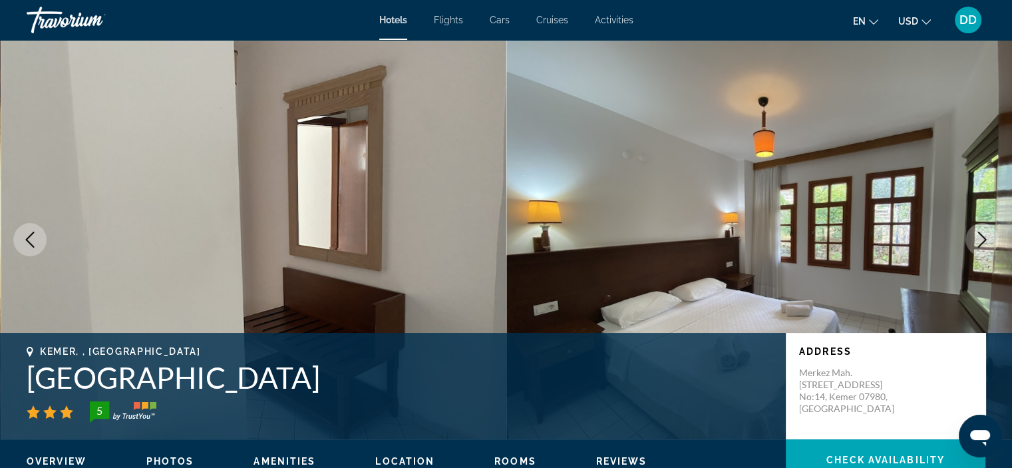
click at [985, 233] on icon "Next image" at bounding box center [982, 239] width 16 height 16
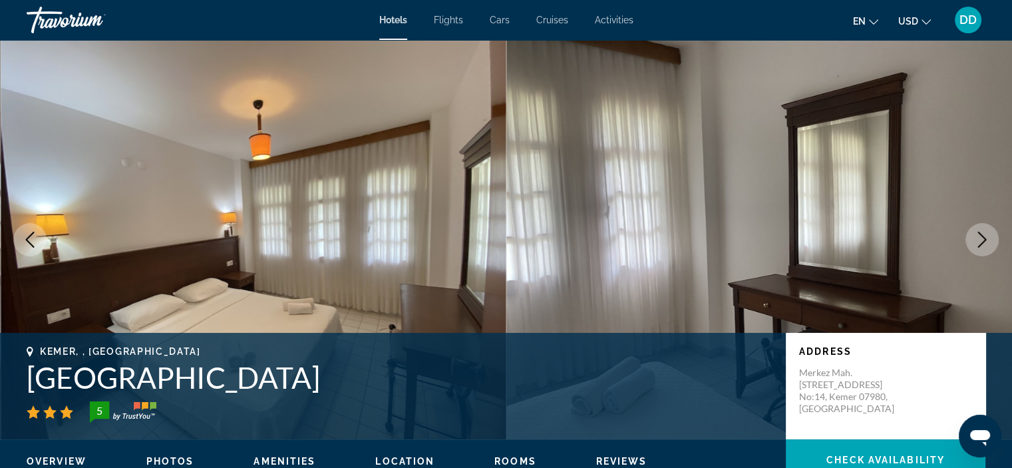
click at [985, 233] on icon "Next image" at bounding box center [982, 239] width 16 height 16
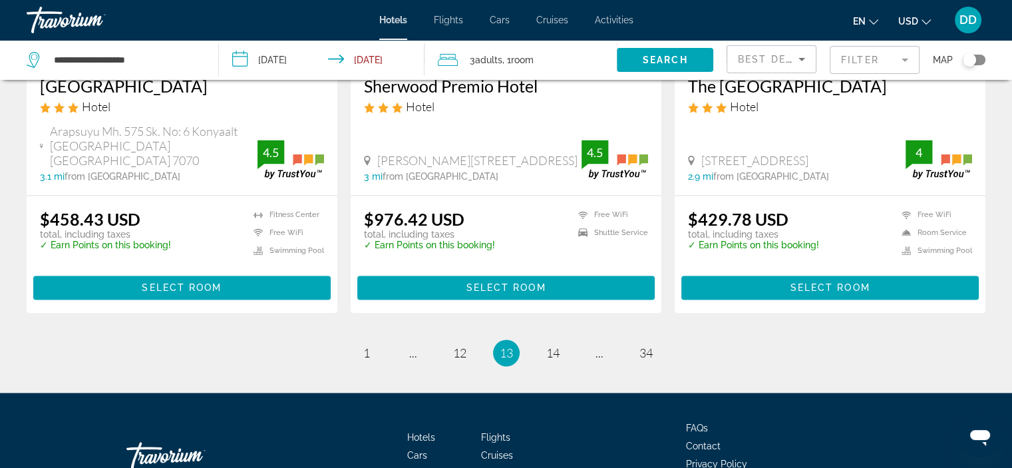
scroll to position [1793, 0]
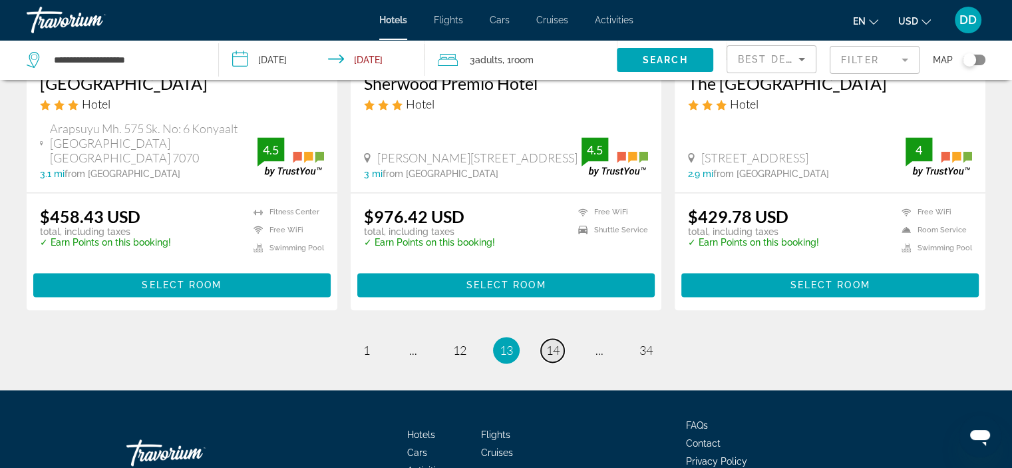
click at [547, 343] on span "14" at bounding box center [552, 350] width 13 height 15
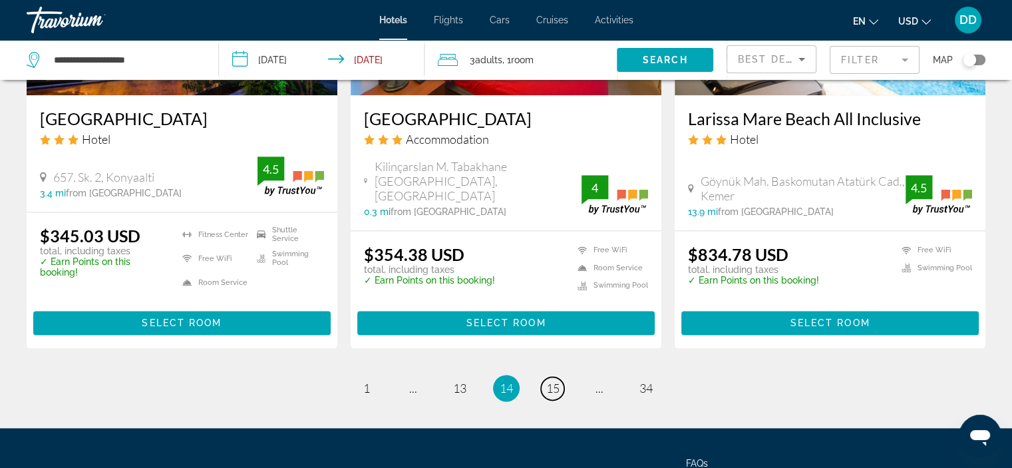
scroll to position [1712, 0]
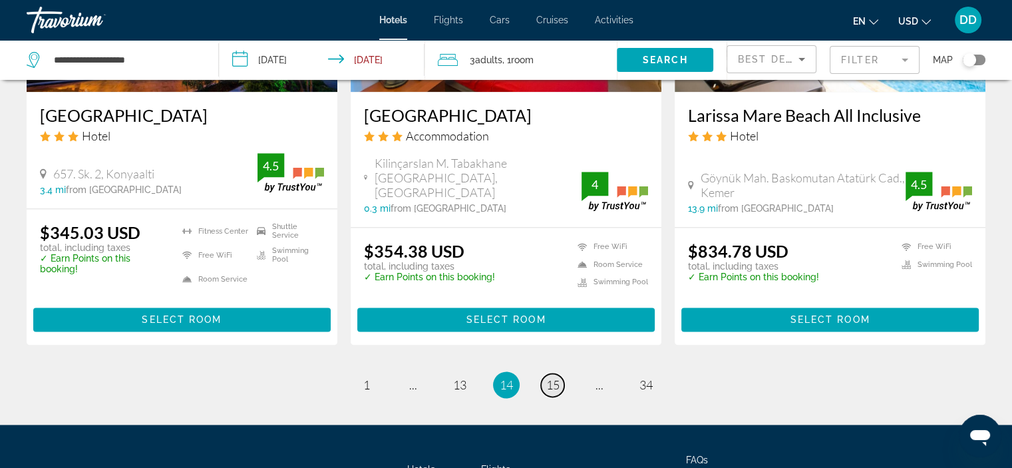
click at [551, 392] on span "15" at bounding box center [552, 384] width 13 height 15
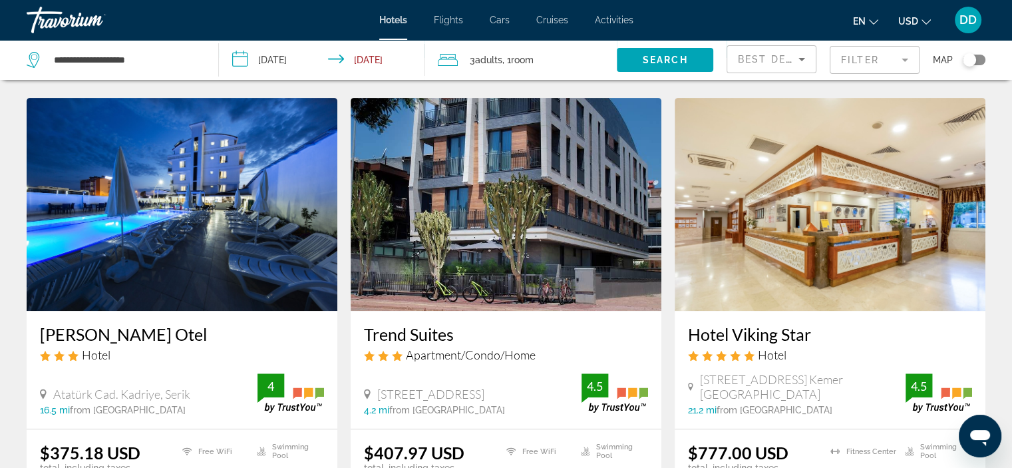
scroll to position [508, 0]
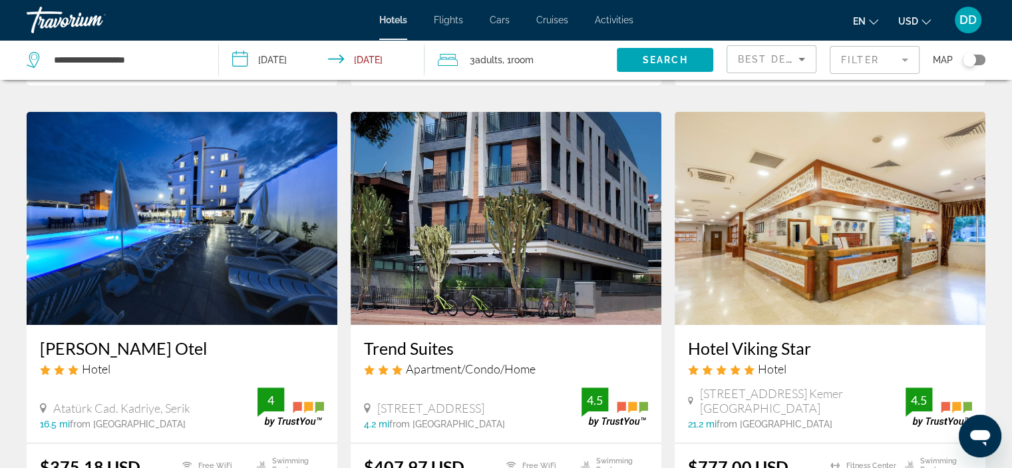
click at [613, 181] on img "Main content" at bounding box center [506, 218] width 311 height 213
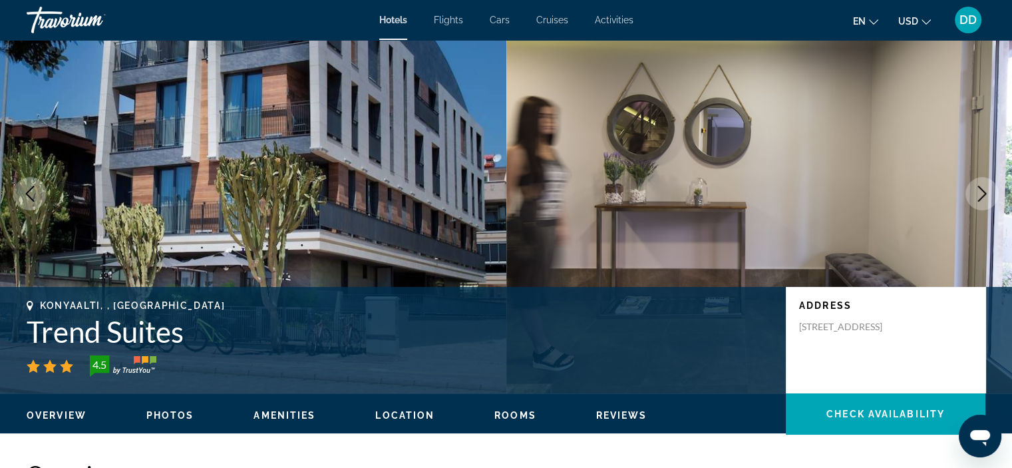
scroll to position [43, 0]
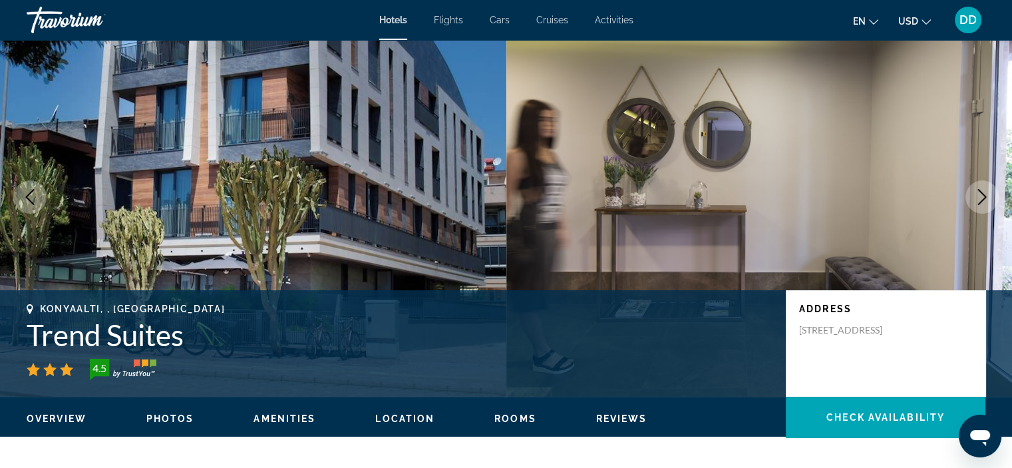
click at [977, 194] on icon "Next image" at bounding box center [982, 197] width 16 height 16
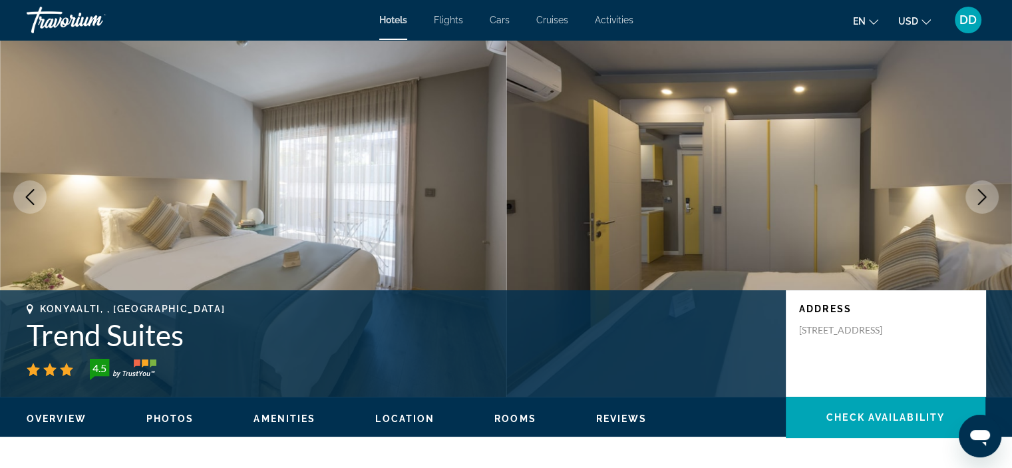
click at [977, 194] on icon "Next image" at bounding box center [982, 197] width 16 height 16
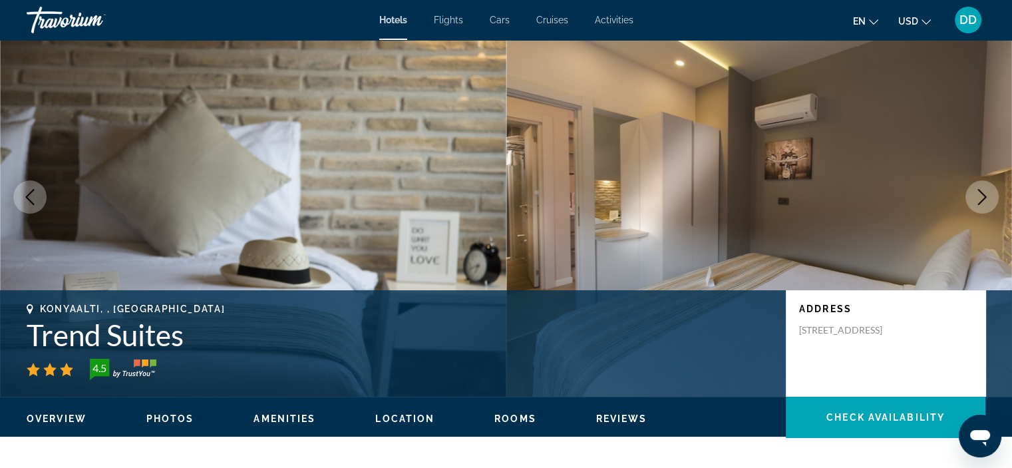
click at [977, 194] on icon "Next image" at bounding box center [982, 197] width 16 height 16
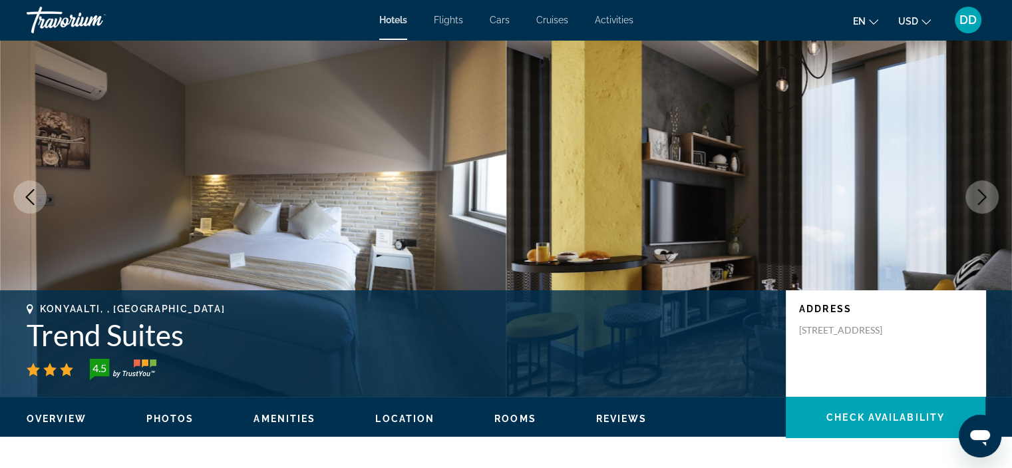
click at [977, 194] on icon "Next image" at bounding box center [982, 197] width 16 height 16
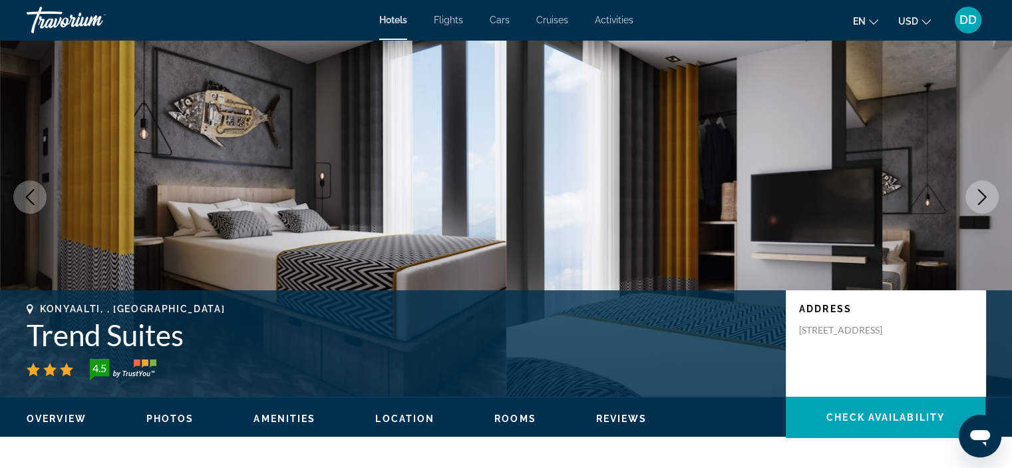
click at [977, 194] on icon "Next image" at bounding box center [982, 197] width 16 height 16
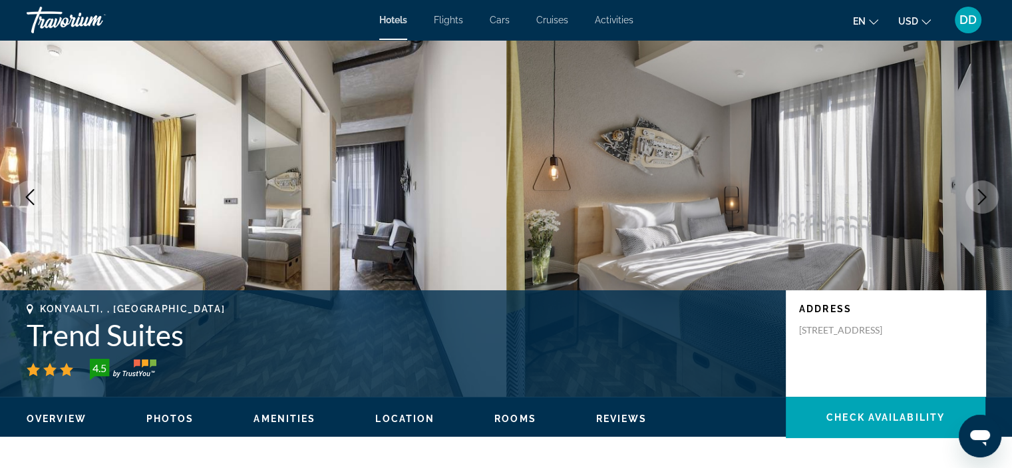
click at [977, 194] on icon "Next image" at bounding box center [982, 197] width 16 height 16
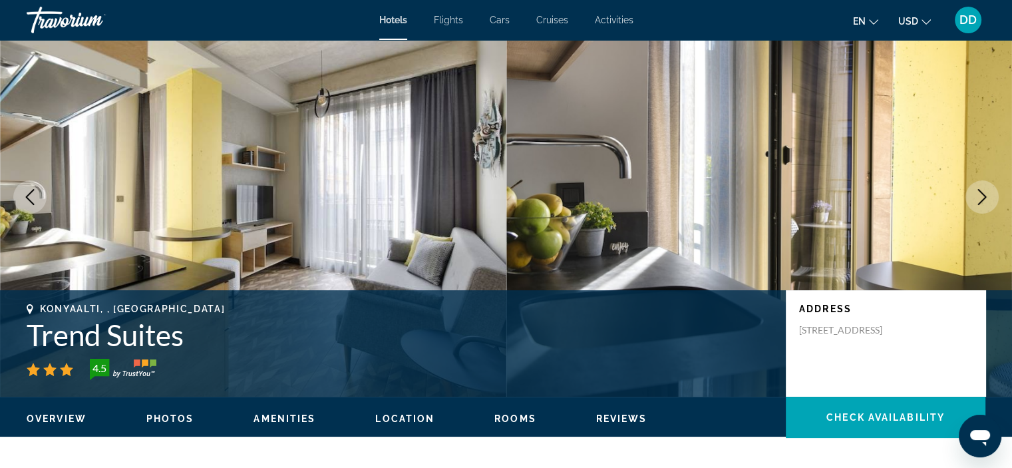
click at [977, 194] on icon "Next image" at bounding box center [982, 197] width 16 height 16
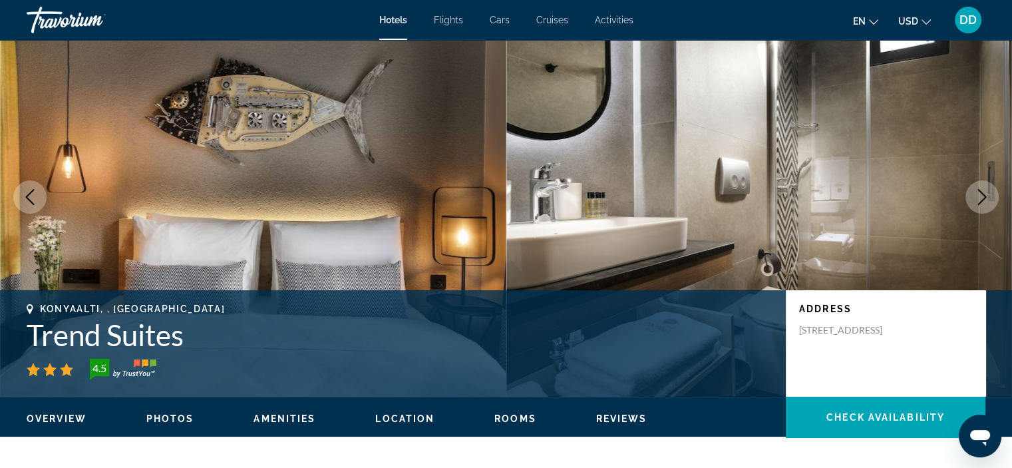
click at [977, 194] on icon "Next image" at bounding box center [982, 197] width 16 height 16
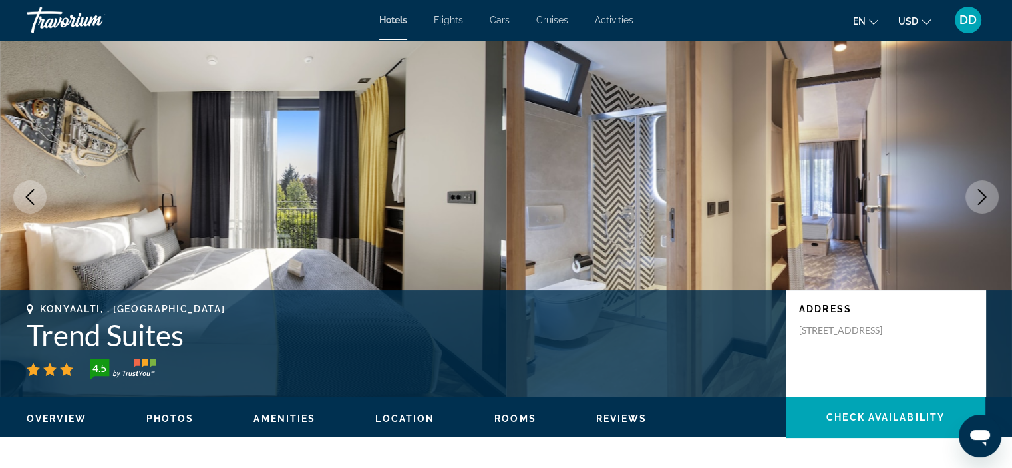
click at [977, 194] on icon "Next image" at bounding box center [982, 197] width 16 height 16
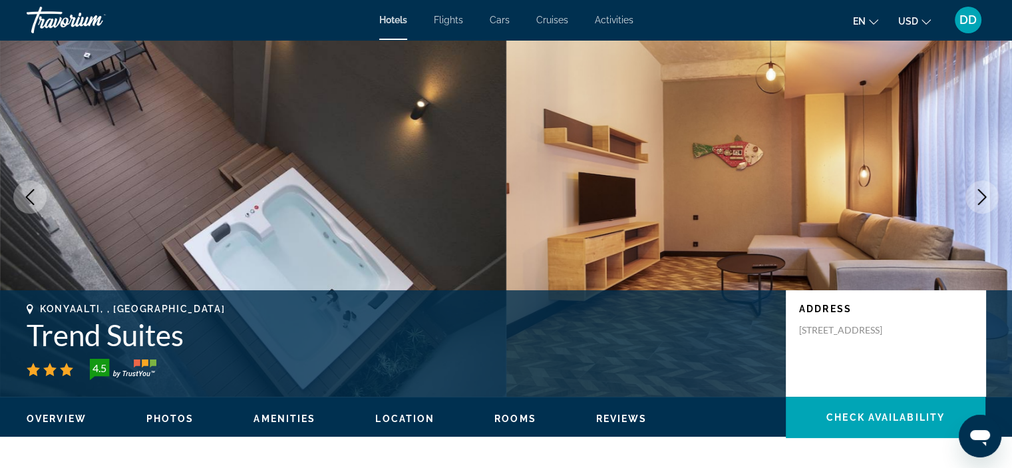
click at [977, 194] on icon "Next image" at bounding box center [982, 197] width 16 height 16
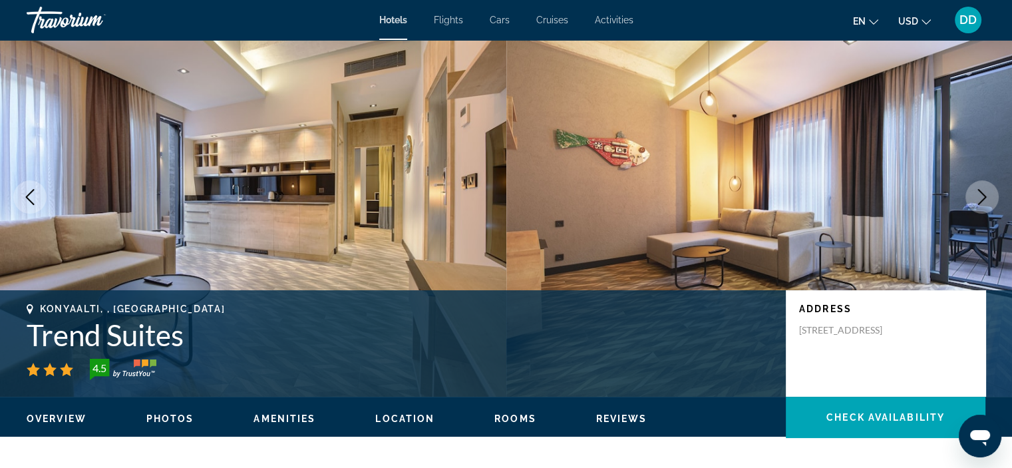
click at [977, 194] on icon "Next image" at bounding box center [982, 197] width 16 height 16
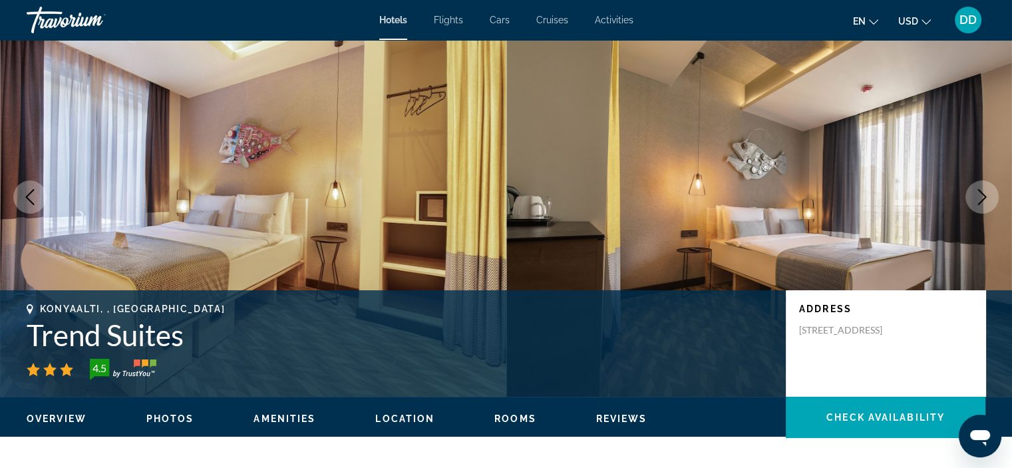
click at [977, 194] on icon "Next image" at bounding box center [982, 197] width 16 height 16
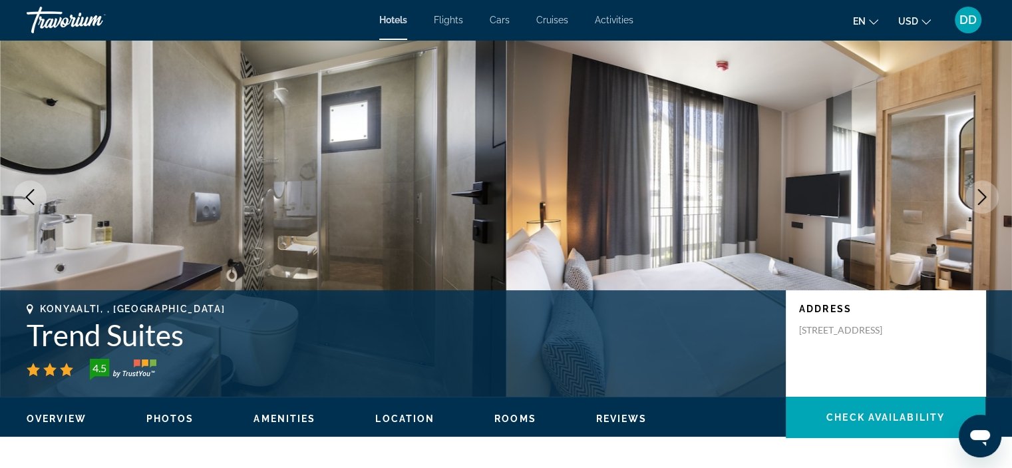
click at [977, 194] on icon "Next image" at bounding box center [982, 197] width 16 height 16
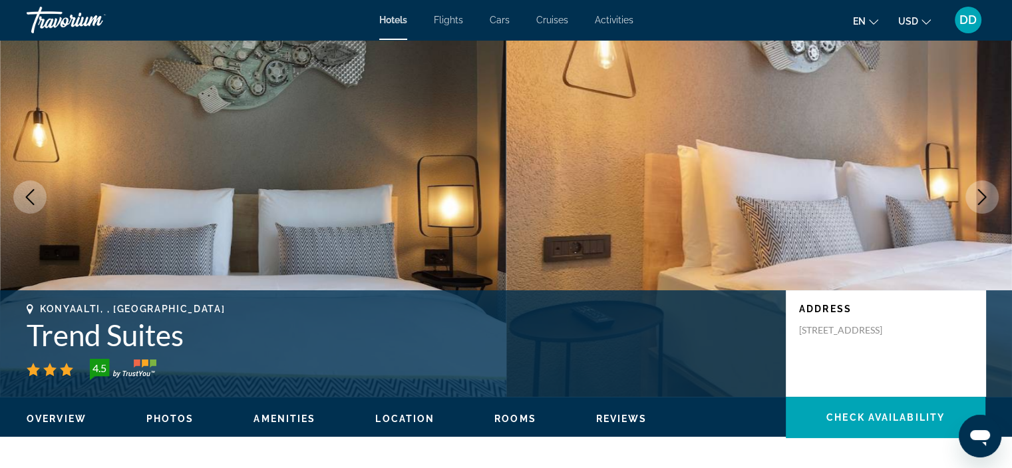
click at [977, 194] on icon "Next image" at bounding box center [982, 197] width 16 height 16
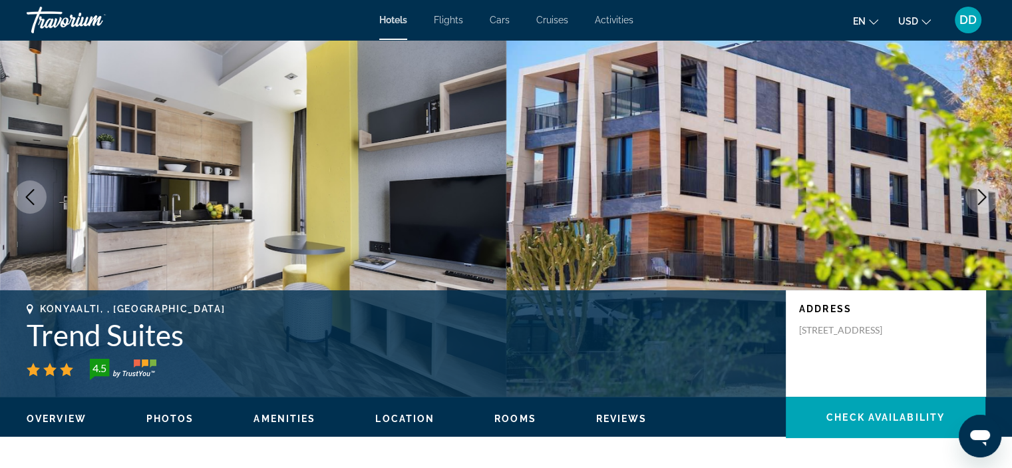
click at [977, 194] on icon "Next image" at bounding box center [982, 197] width 16 height 16
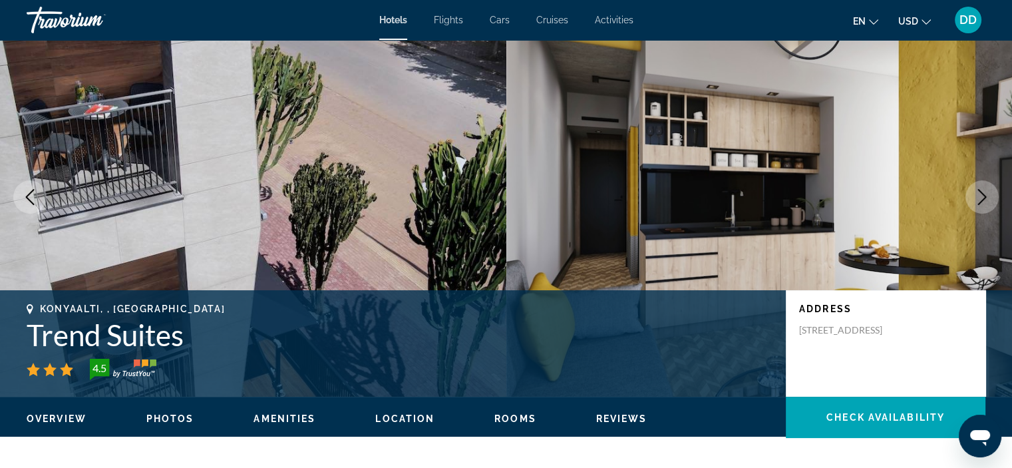
click at [977, 194] on icon "Next image" at bounding box center [982, 197] width 16 height 16
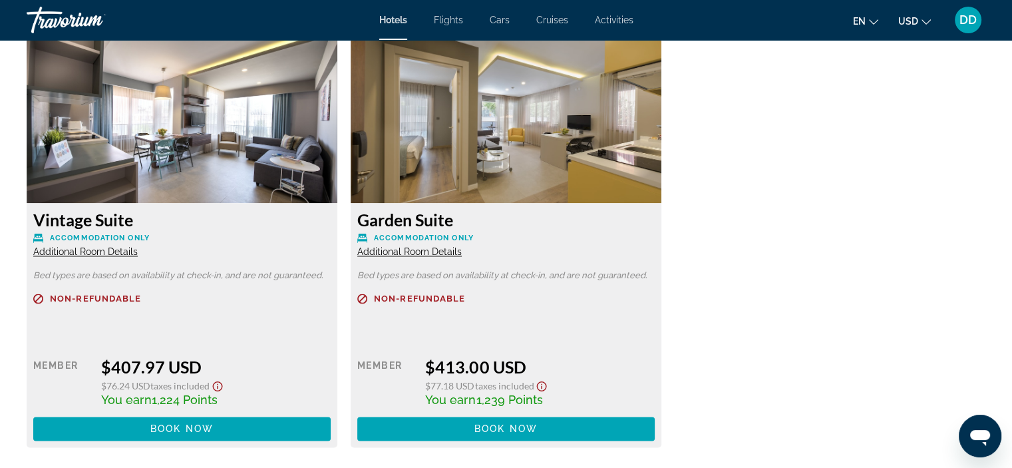
scroll to position [1820, 0]
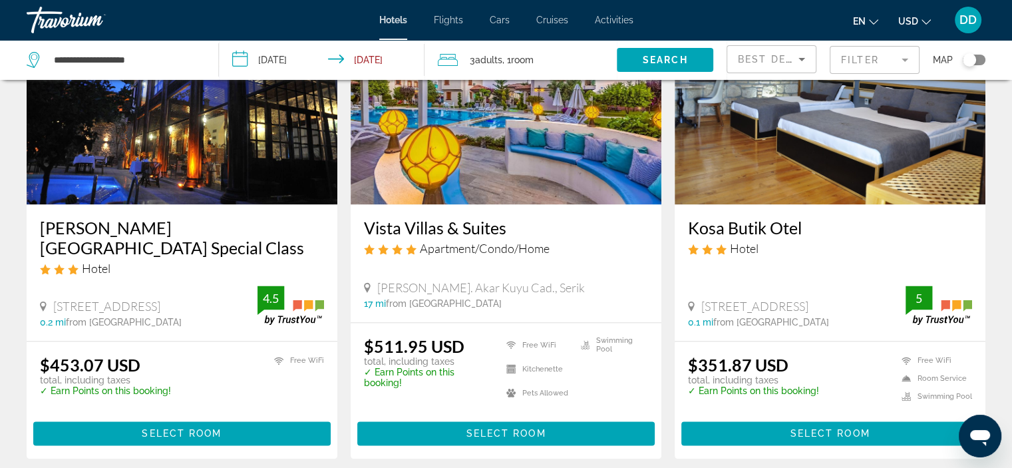
scroll to position [1620, 0]
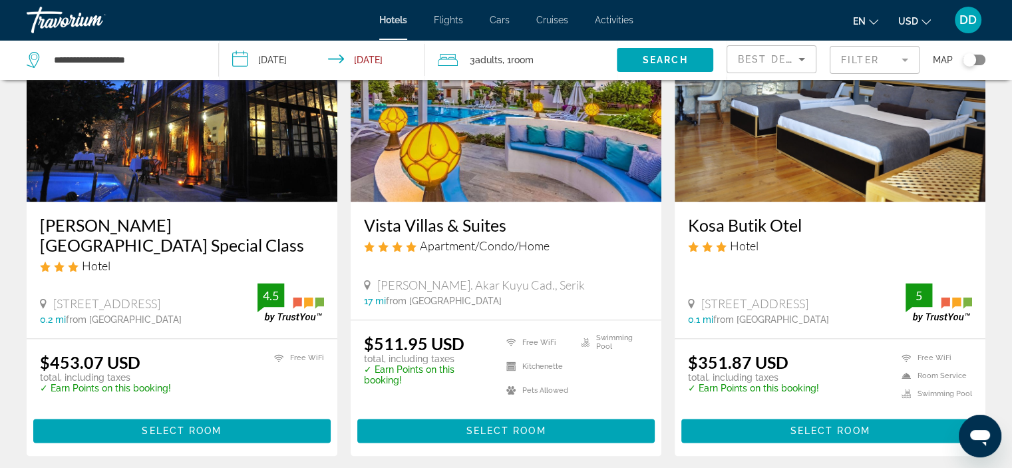
click at [756, 164] on img "Main content" at bounding box center [830, 95] width 311 height 213
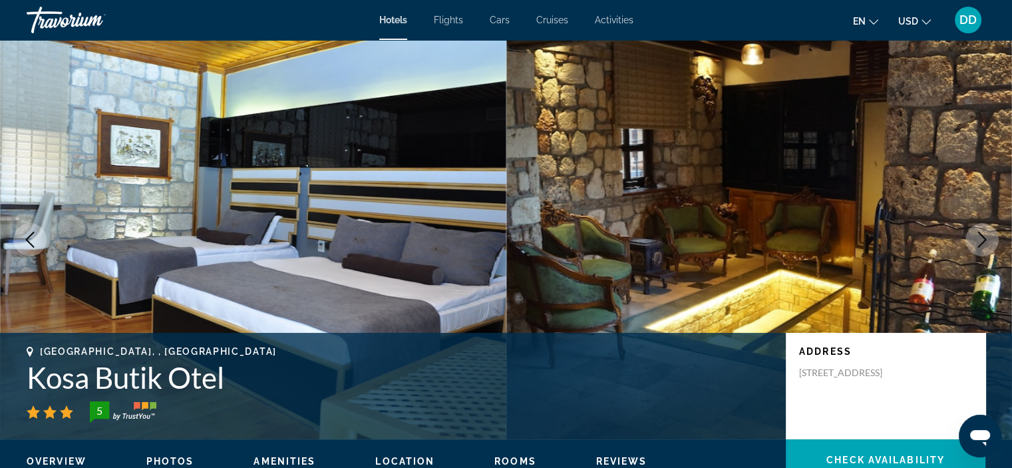
click at [977, 260] on img "Main content" at bounding box center [759, 239] width 506 height 399
click at [974, 226] on button "Next image" at bounding box center [981, 239] width 33 height 33
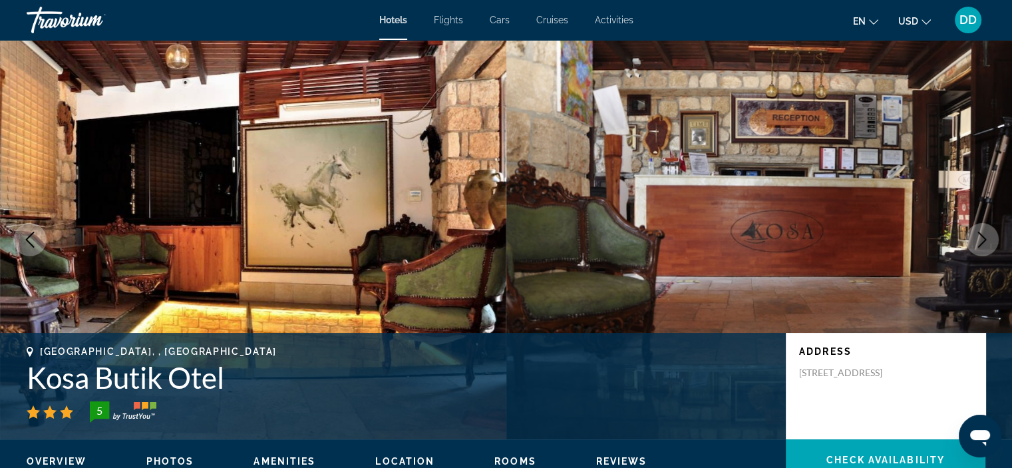
click at [974, 226] on button "Next image" at bounding box center [981, 239] width 33 height 33
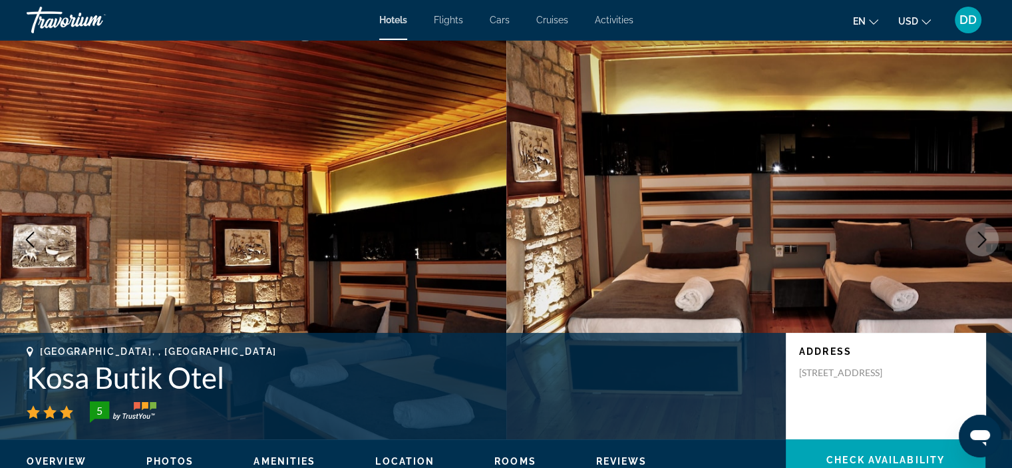
click at [974, 226] on button "Next image" at bounding box center [981, 239] width 33 height 33
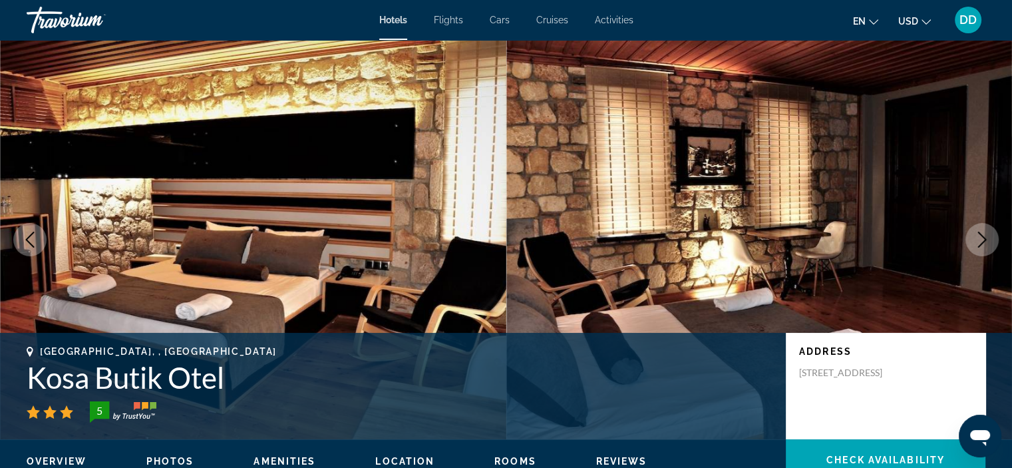
click at [969, 228] on button "Next image" at bounding box center [981, 239] width 33 height 33
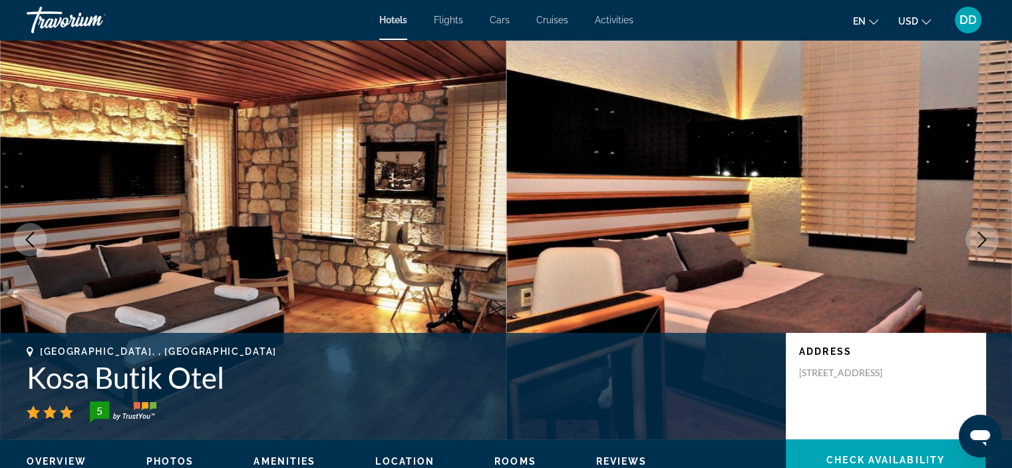
click at [969, 228] on button "Next image" at bounding box center [981, 239] width 33 height 33
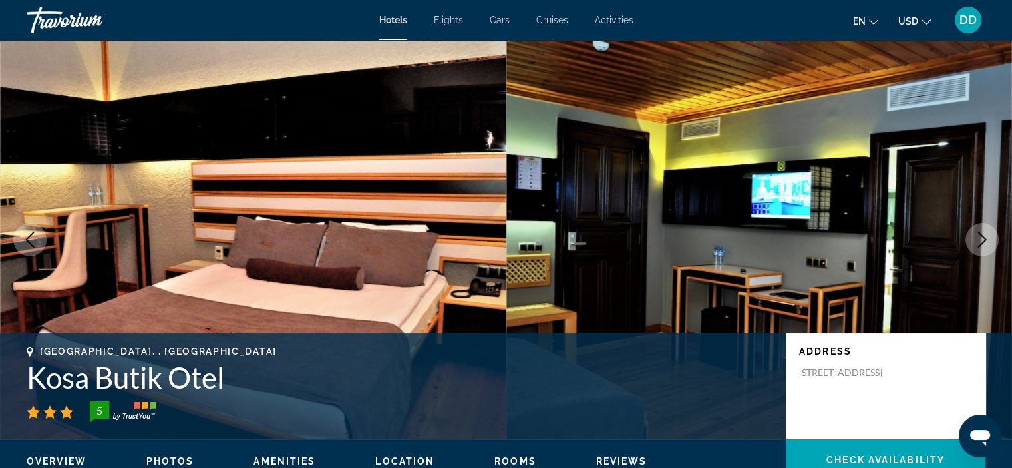
click at [969, 228] on button "Next image" at bounding box center [981, 239] width 33 height 33
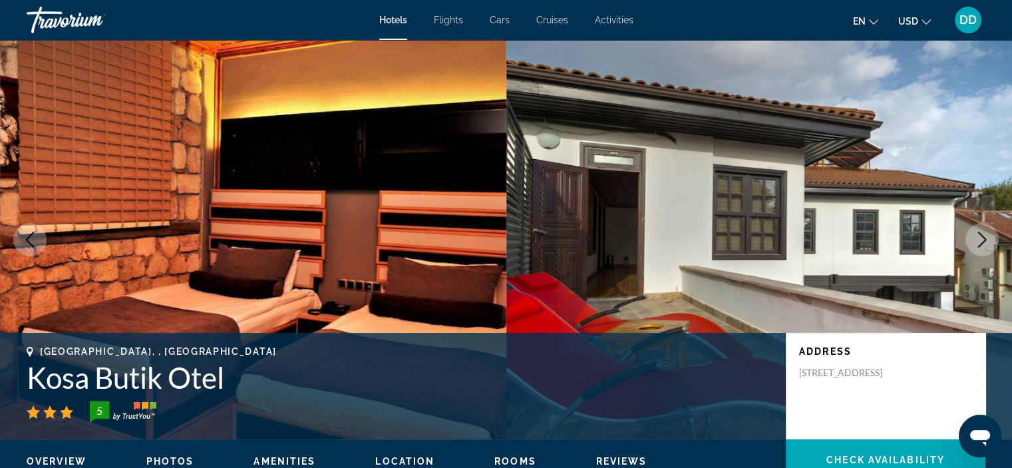
click at [969, 228] on button "Next image" at bounding box center [981, 239] width 33 height 33
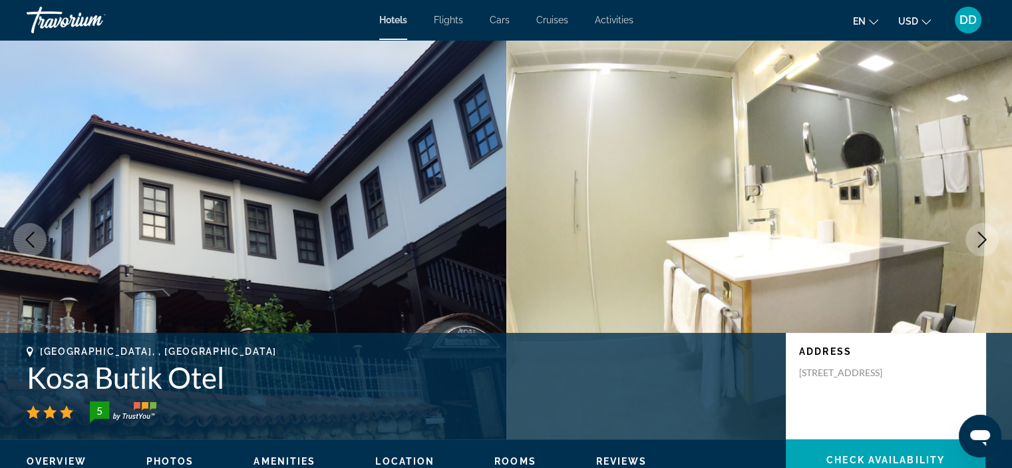
click at [969, 228] on button "Next image" at bounding box center [981, 239] width 33 height 33
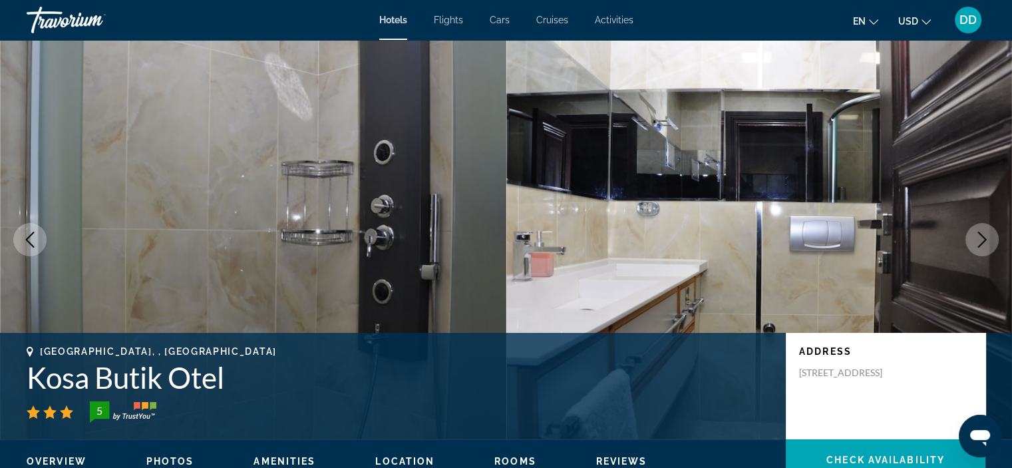
click at [969, 228] on button "Next image" at bounding box center [981, 239] width 33 height 33
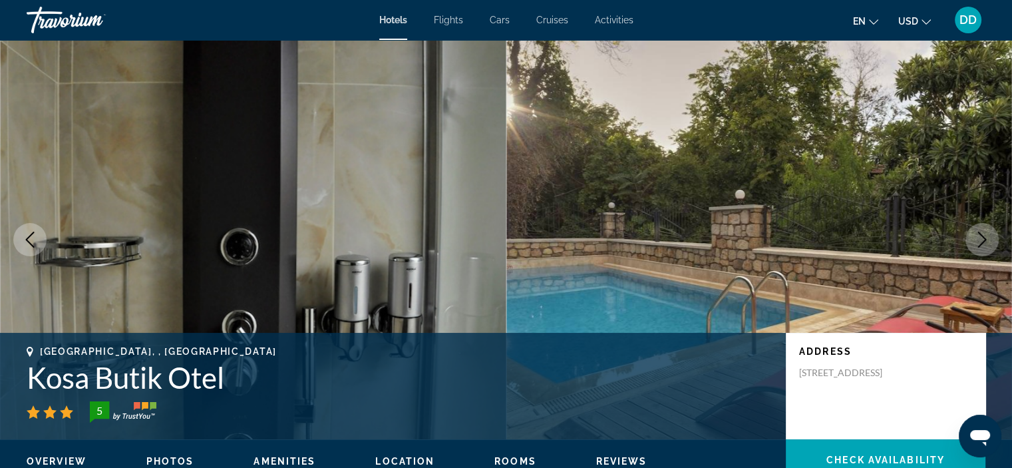
click at [969, 228] on button "Next image" at bounding box center [981, 239] width 33 height 33
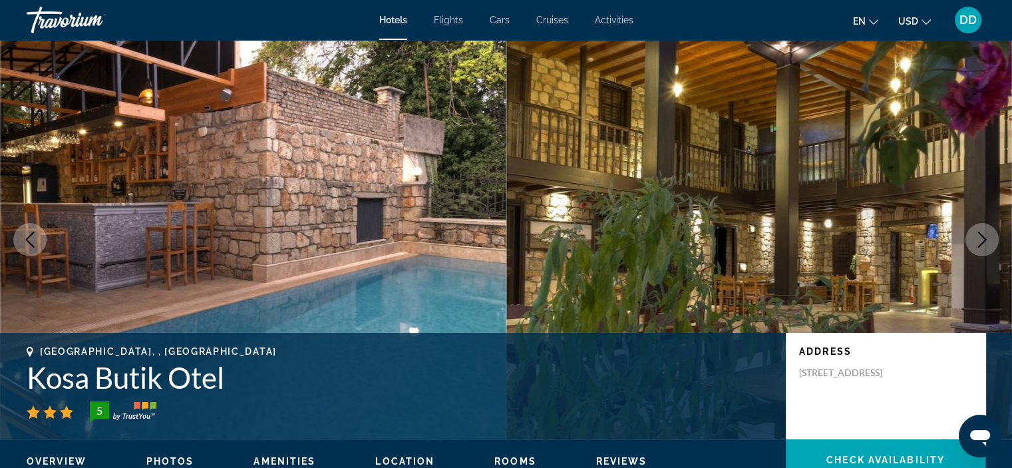
click at [969, 228] on button "Next image" at bounding box center [981, 239] width 33 height 33
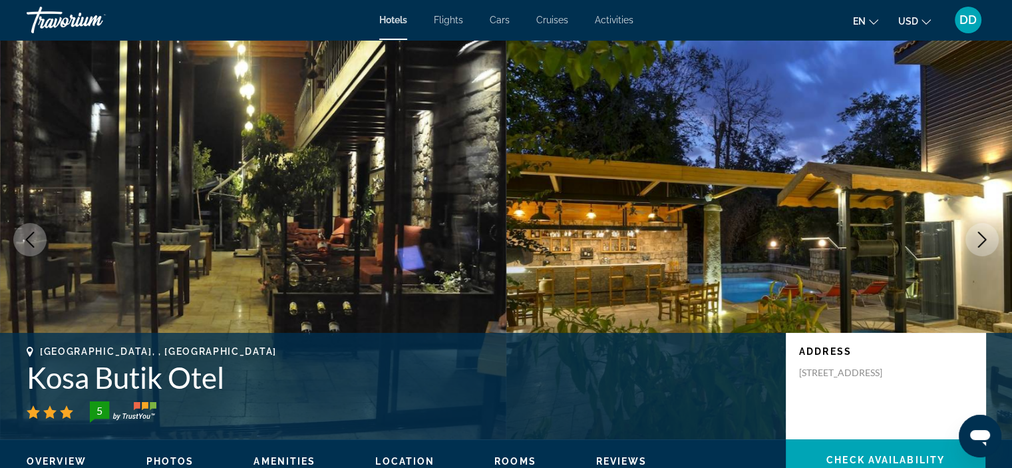
click at [969, 228] on button "Next image" at bounding box center [981, 239] width 33 height 33
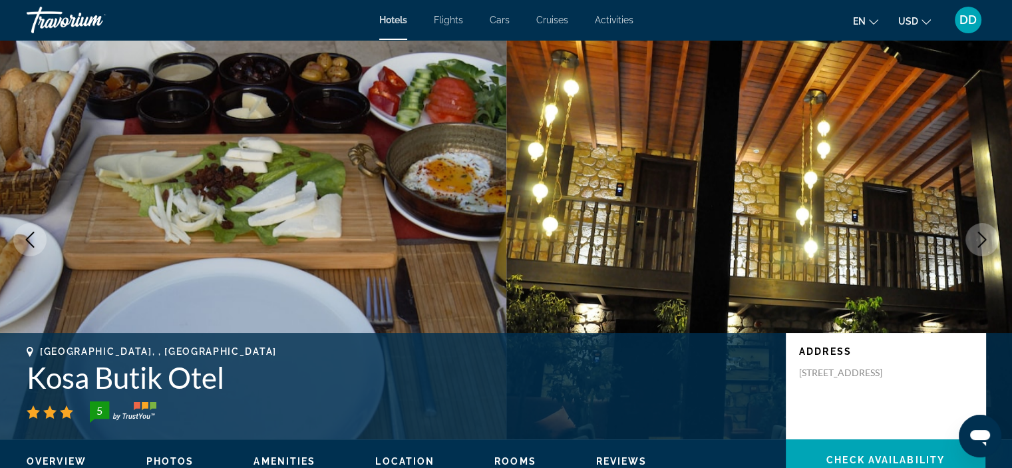
click at [969, 228] on button "Next image" at bounding box center [981, 239] width 33 height 33
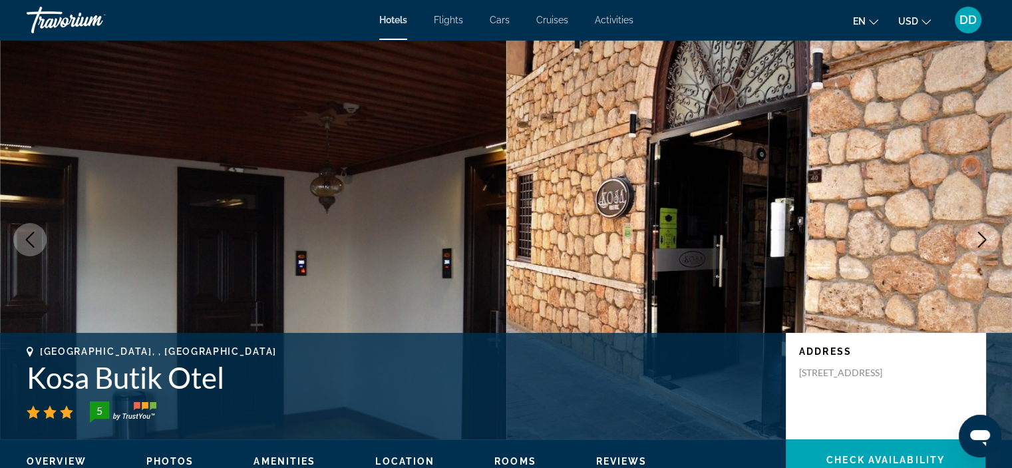
click at [969, 228] on button "Next image" at bounding box center [981, 239] width 33 height 33
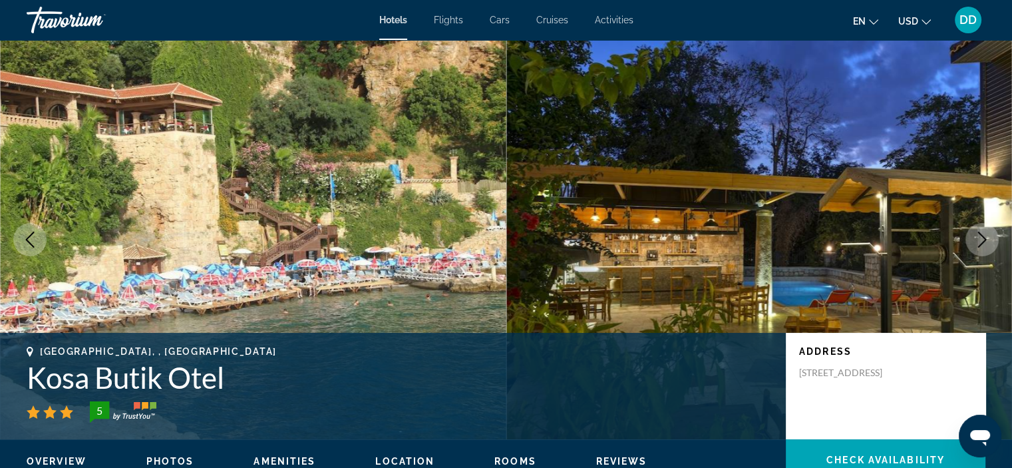
click at [969, 228] on button "Next image" at bounding box center [981, 239] width 33 height 33
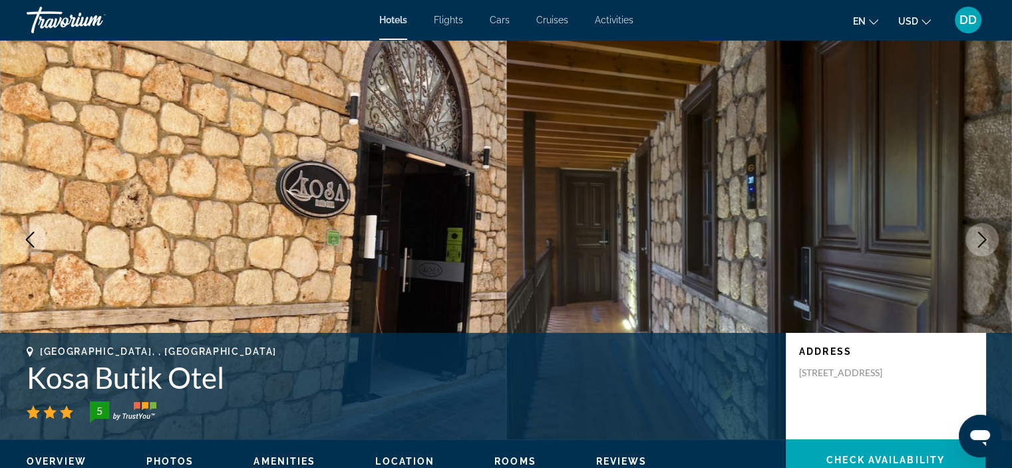
click at [969, 228] on button "Next image" at bounding box center [981, 239] width 33 height 33
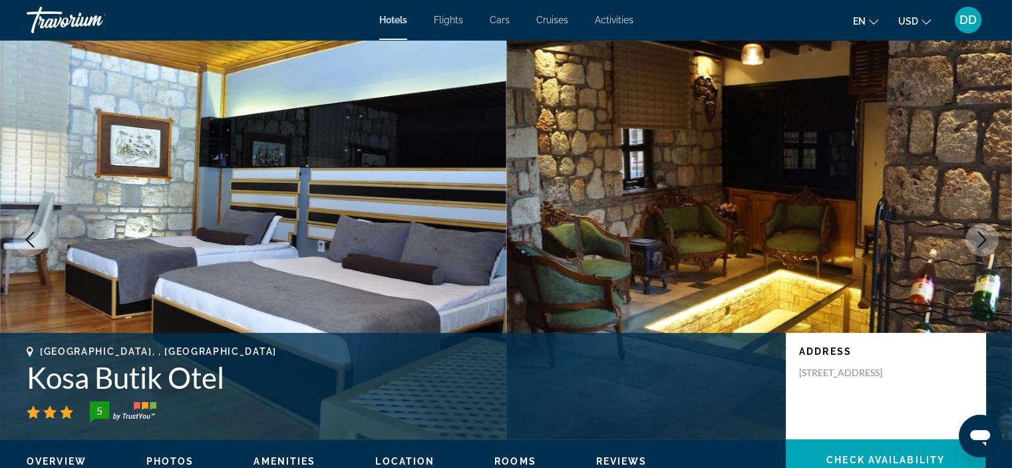
click at [969, 228] on button "Next image" at bounding box center [981, 239] width 33 height 33
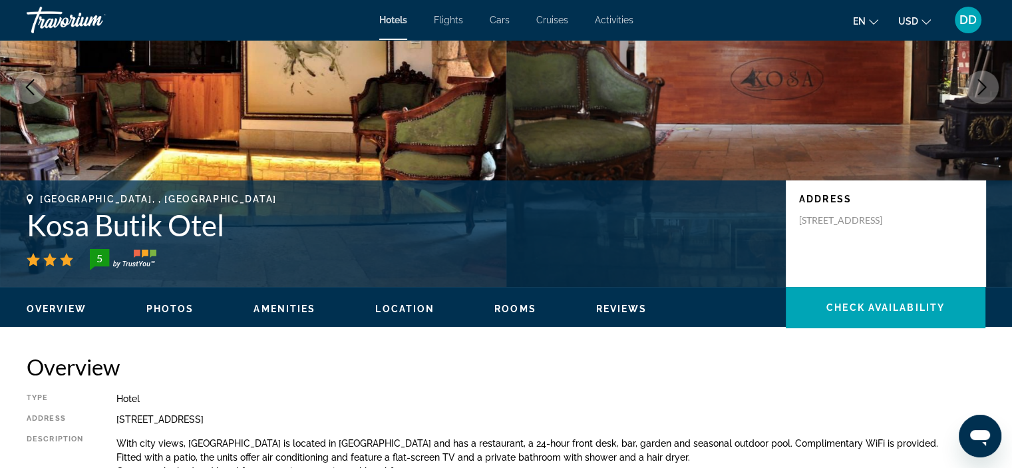
scroll to position [225, 0]
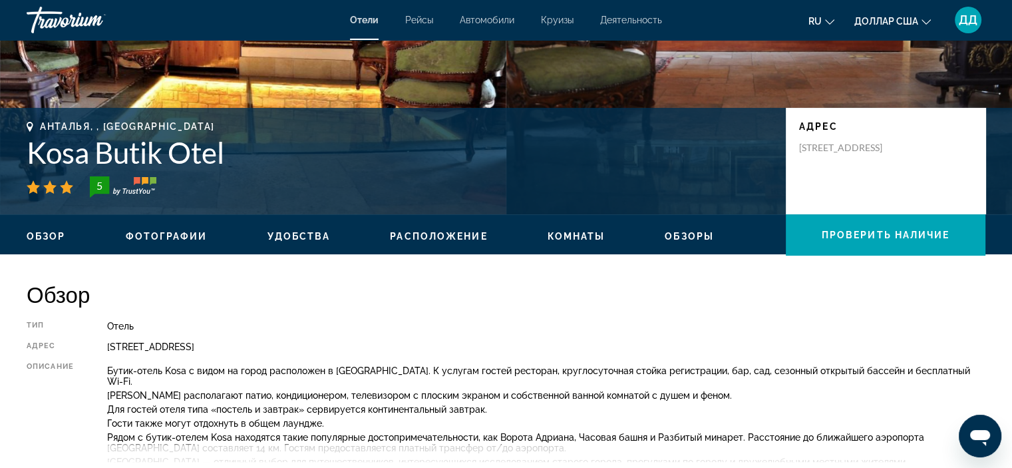
click at [843, 345] on div "[STREET_ADDRESS]" at bounding box center [546, 346] width 878 height 11
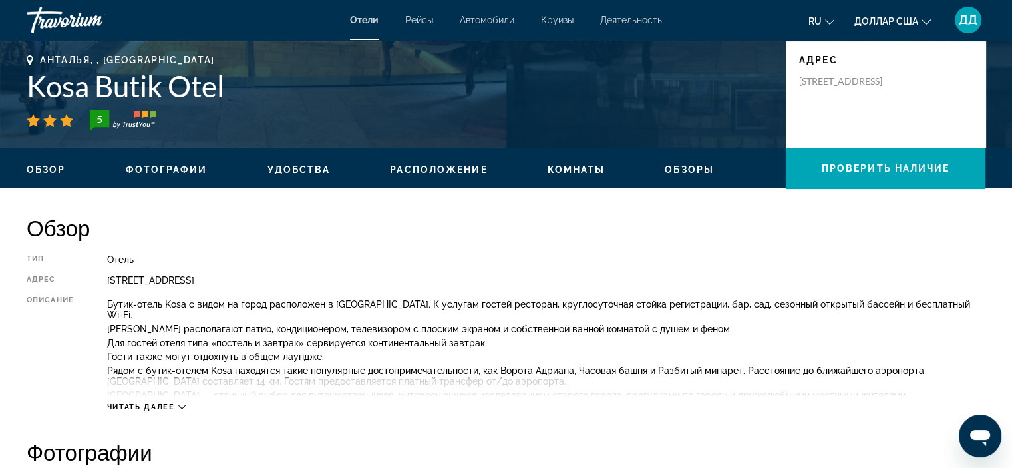
scroll to position [338, 0]
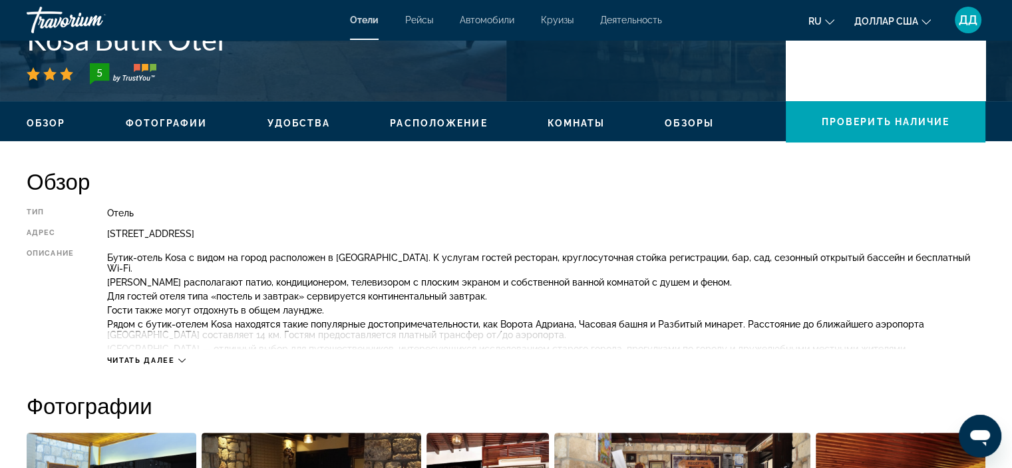
click at [125, 356] on font "Читать далее" at bounding box center [141, 360] width 68 height 9
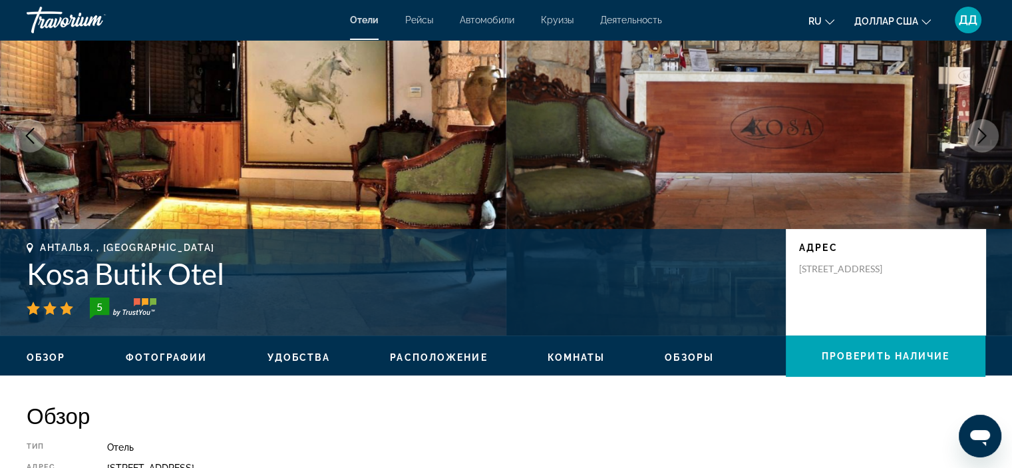
scroll to position [31, 0]
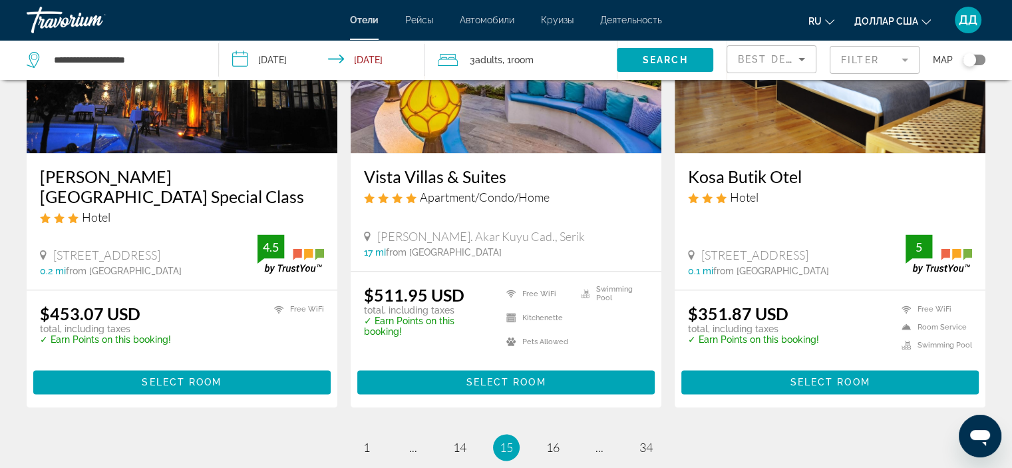
scroll to position [1704, 0]
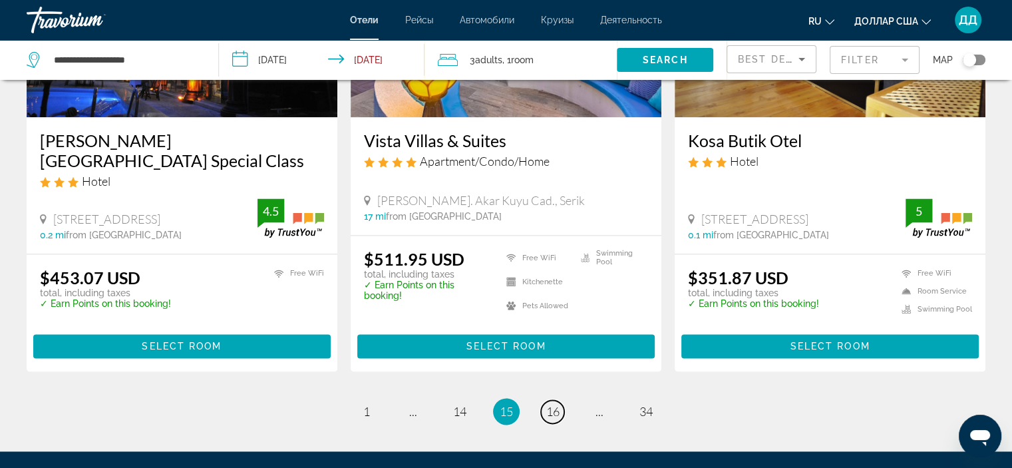
click at [549, 404] on span "16" at bounding box center [552, 411] width 13 height 15
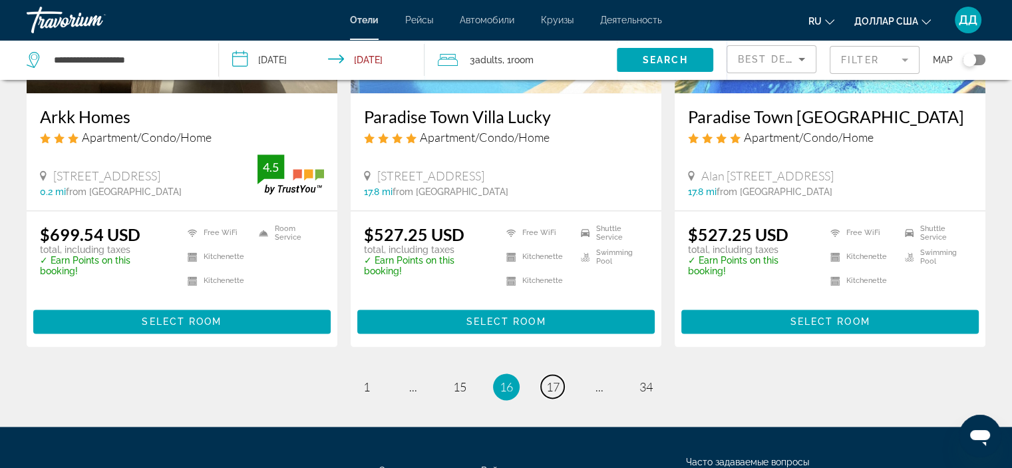
scroll to position [1741, 0]
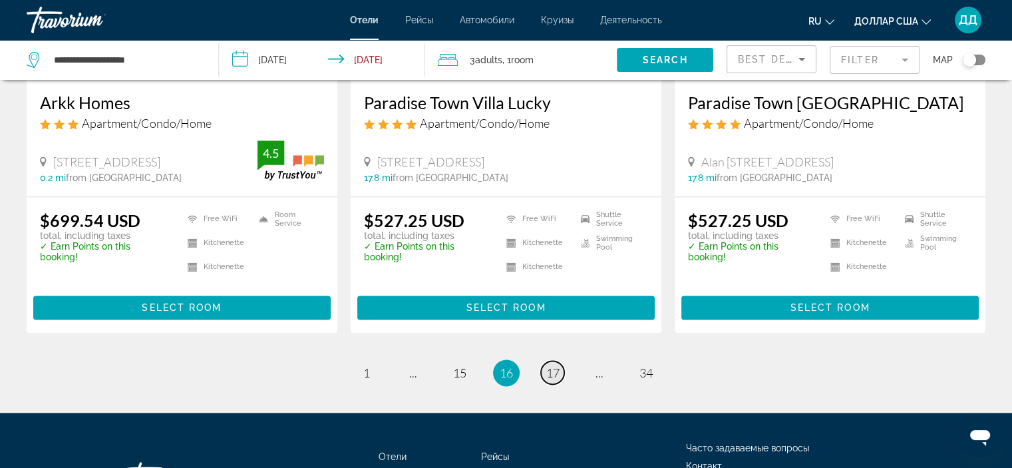
click at [553, 361] on link "page 17" at bounding box center [552, 372] width 23 height 23
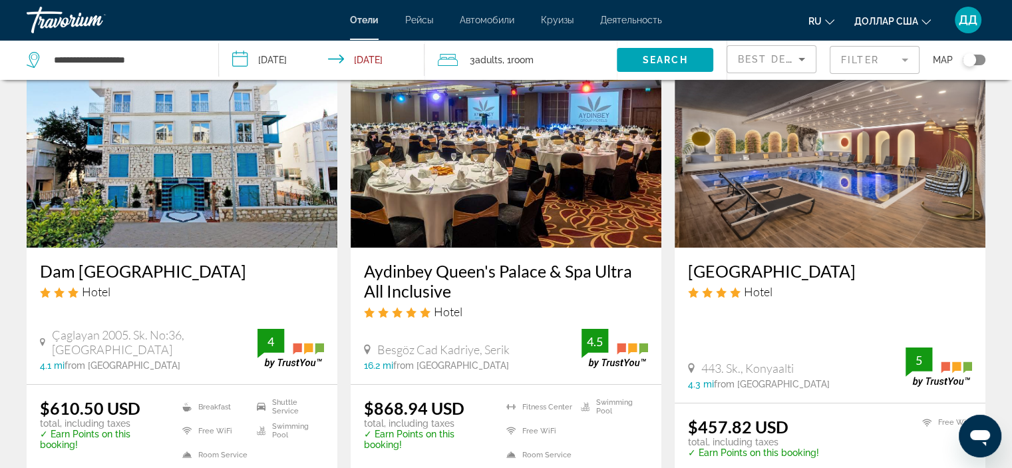
scroll to position [94, 0]
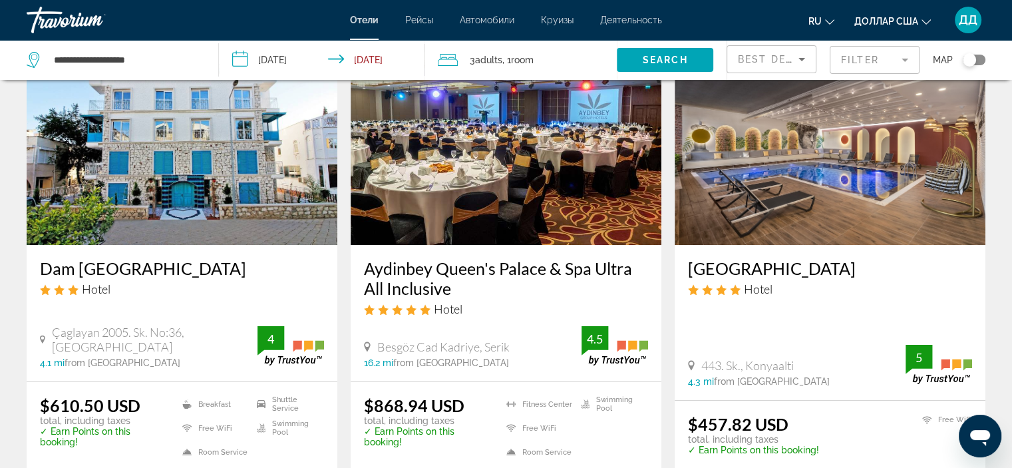
click at [947, 116] on img "Основное содержание" at bounding box center [830, 138] width 311 height 213
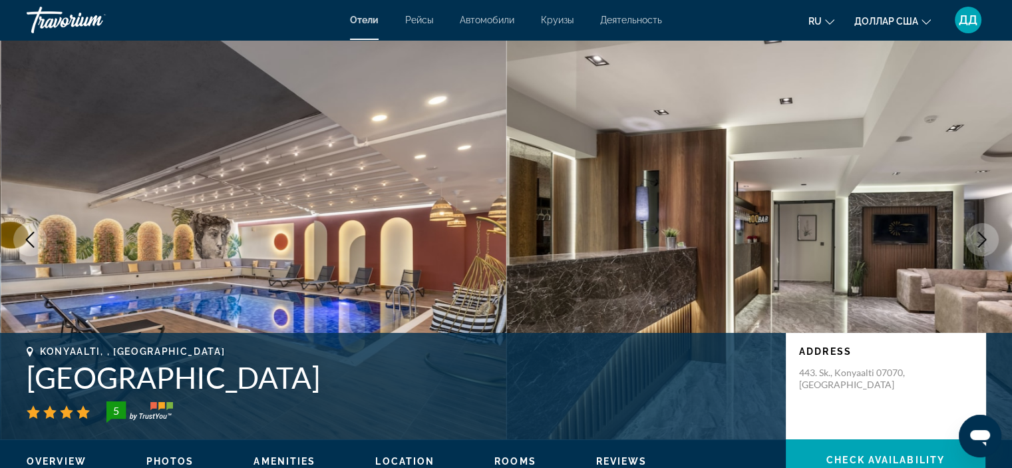
click at [984, 239] on icon "Next image" at bounding box center [982, 239] width 9 height 16
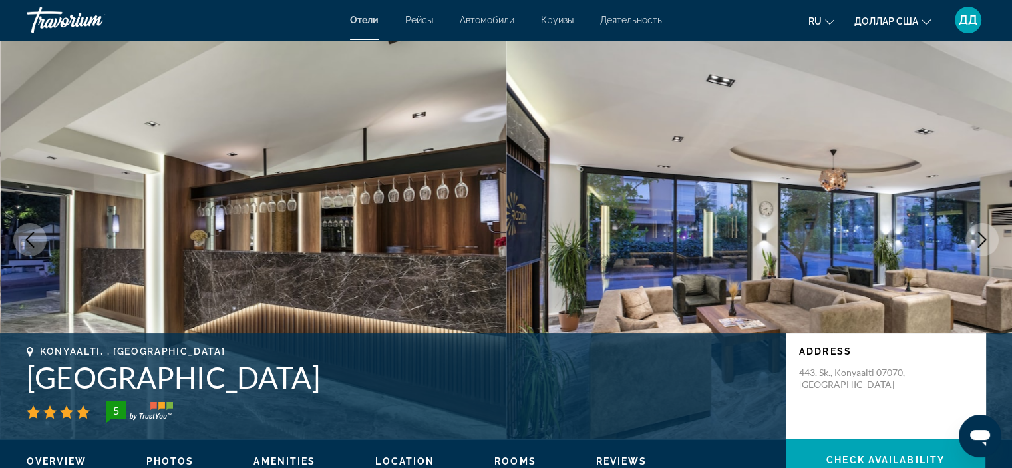
click at [983, 239] on icon "Next image" at bounding box center [982, 239] width 16 height 16
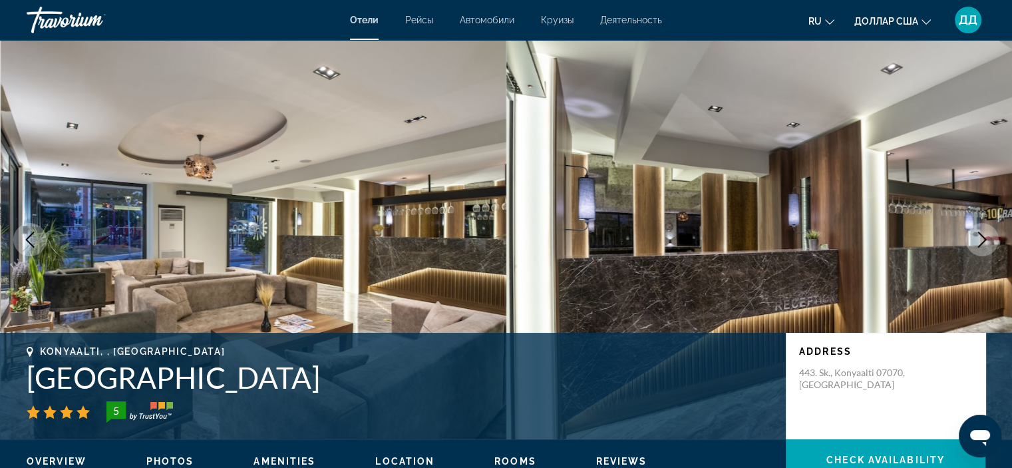
click at [981, 239] on icon "Next image" at bounding box center [982, 239] width 16 height 16
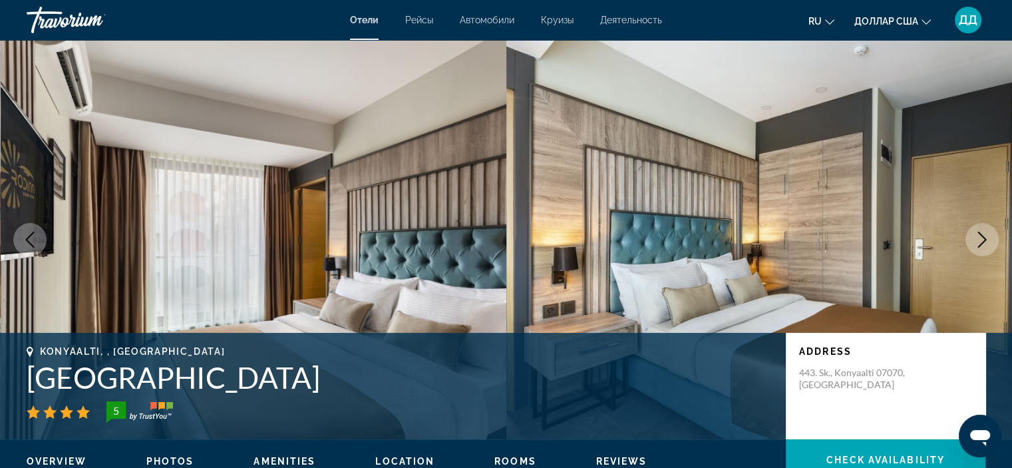
click at [981, 239] on icon "Next image" at bounding box center [982, 239] width 16 height 16
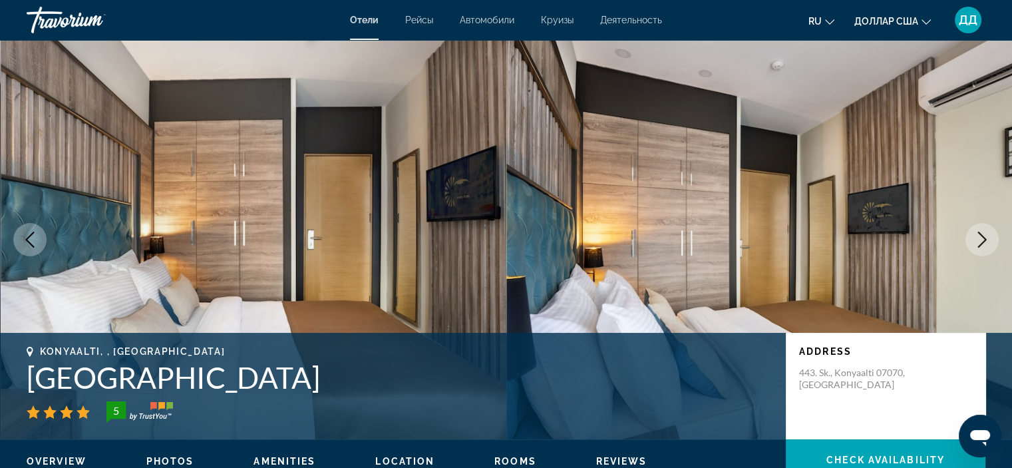
click at [981, 239] on icon "Next image" at bounding box center [982, 239] width 16 height 16
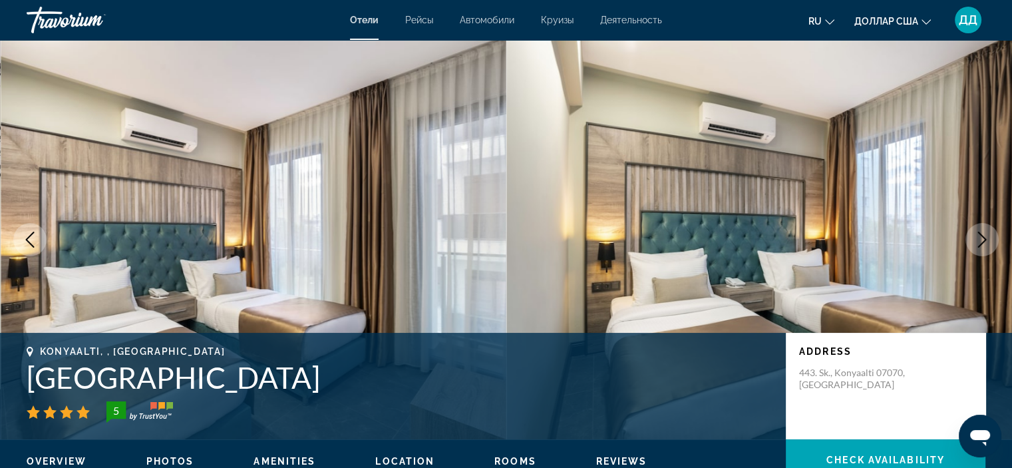
click at [981, 239] on icon "Next image" at bounding box center [982, 239] width 16 height 16
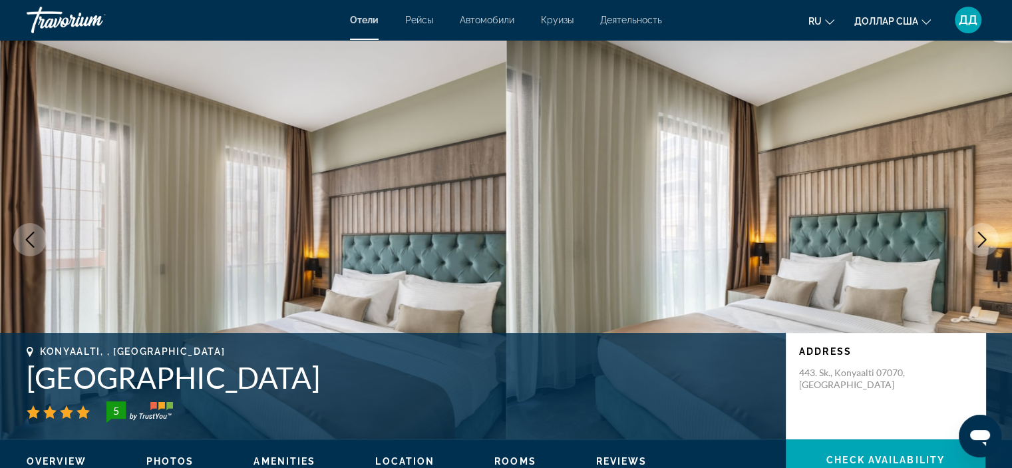
click at [981, 239] on icon "Next image" at bounding box center [982, 239] width 16 height 16
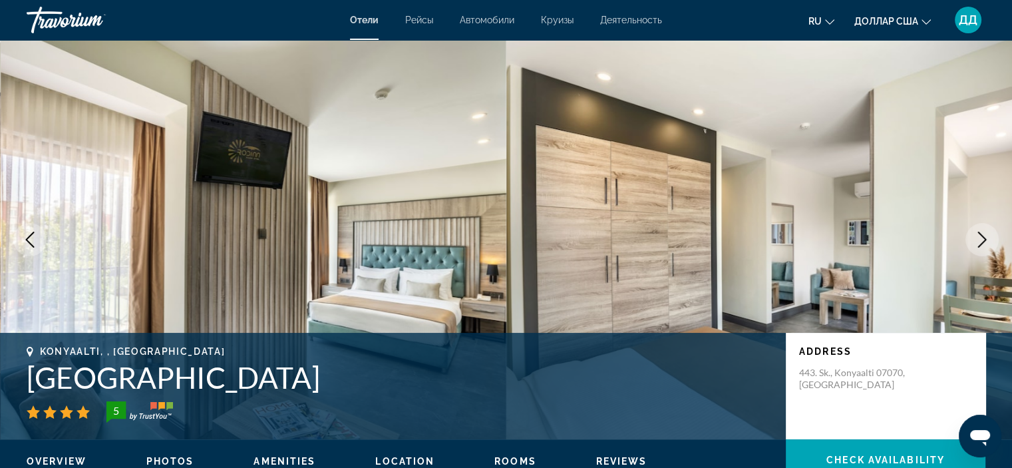
click at [981, 239] on icon "Next image" at bounding box center [982, 239] width 16 height 16
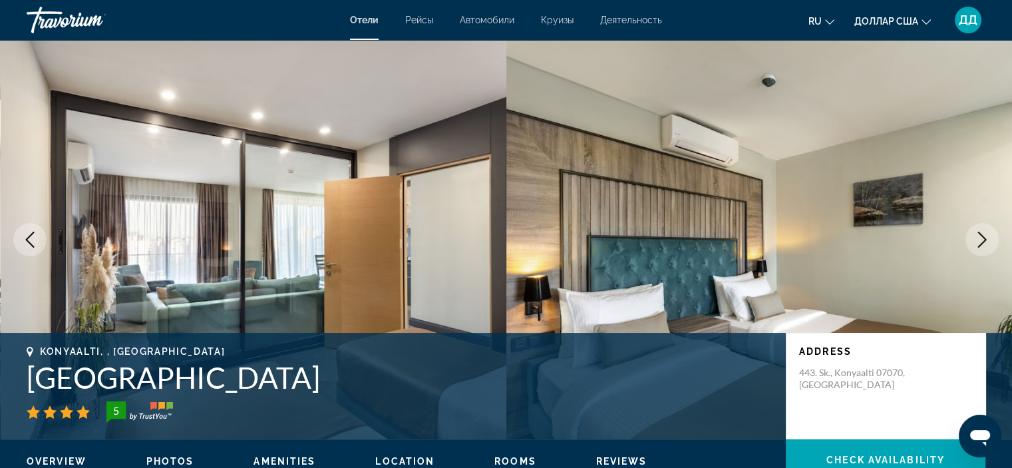
click at [981, 239] on icon "Next image" at bounding box center [982, 239] width 16 height 16
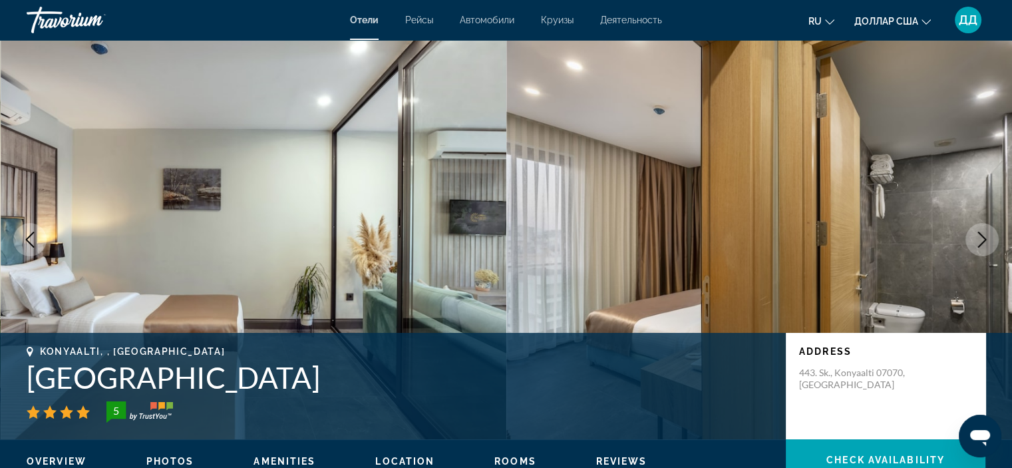
click at [981, 239] on icon "Next image" at bounding box center [982, 239] width 16 height 16
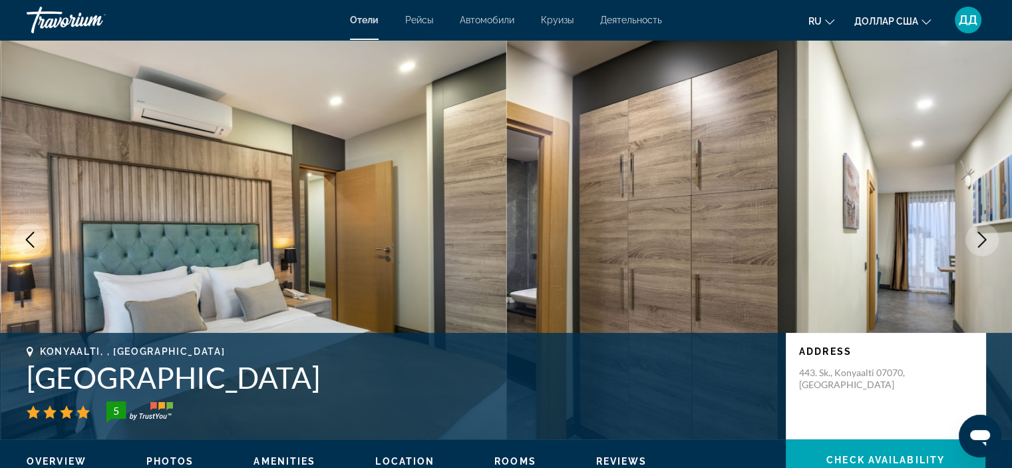
click at [981, 239] on icon "Next image" at bounding box center [982, 239] width 16 height 16
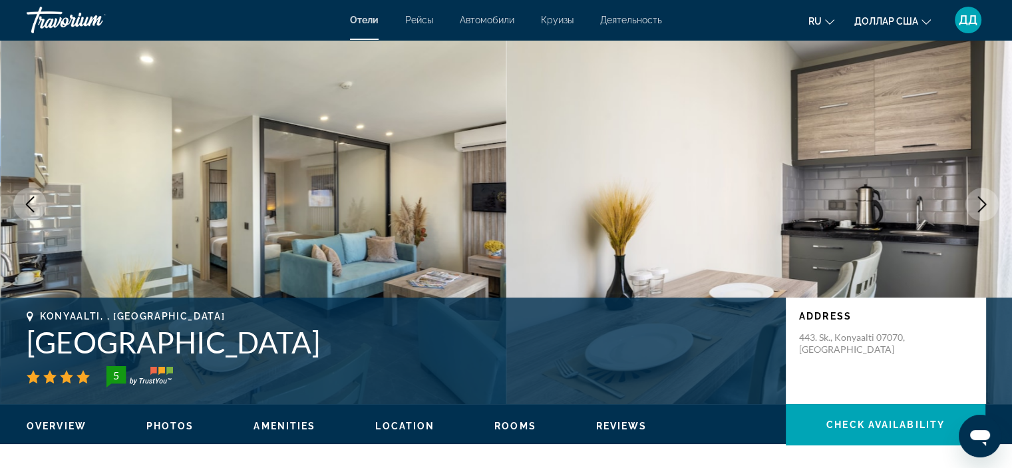
scroll to position [31, 0]
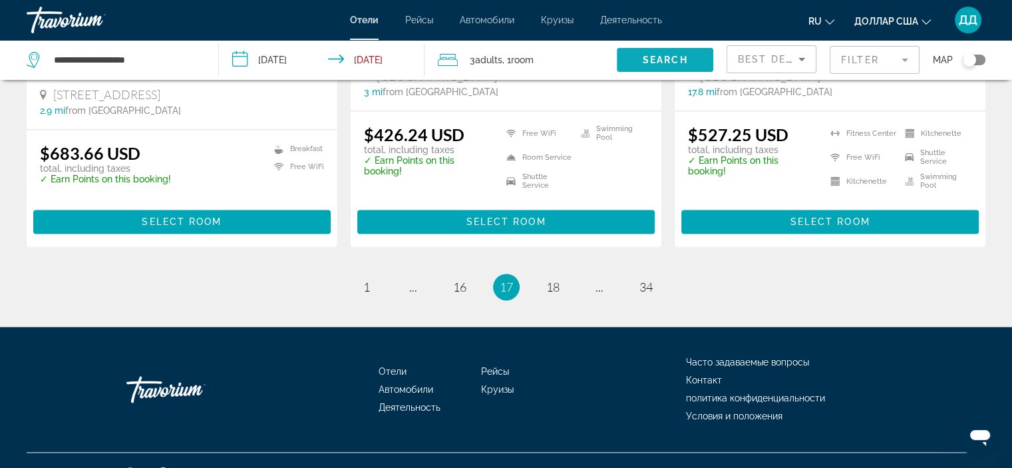
scroll to position [1834, 0]
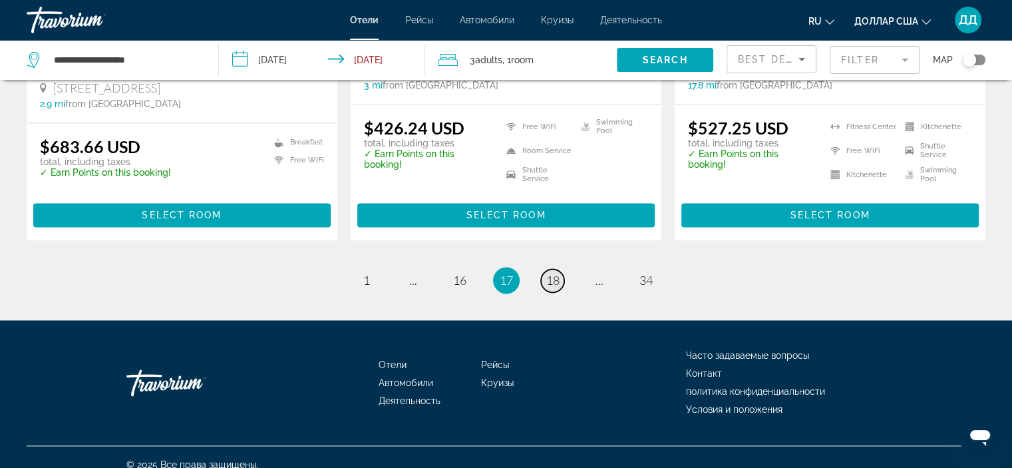
click at [551, 273] on span "18" at bounding box center [552, 280] width 13 height 15
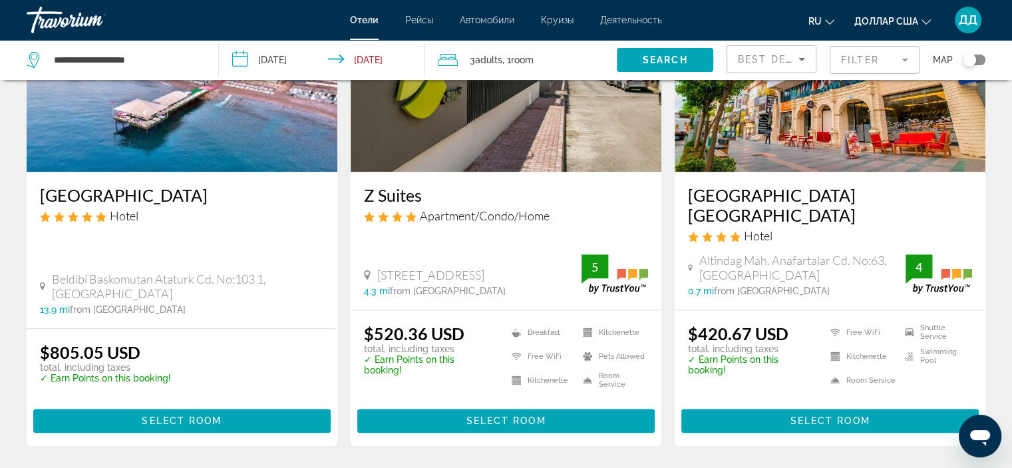
scroll to position [1642, 0]
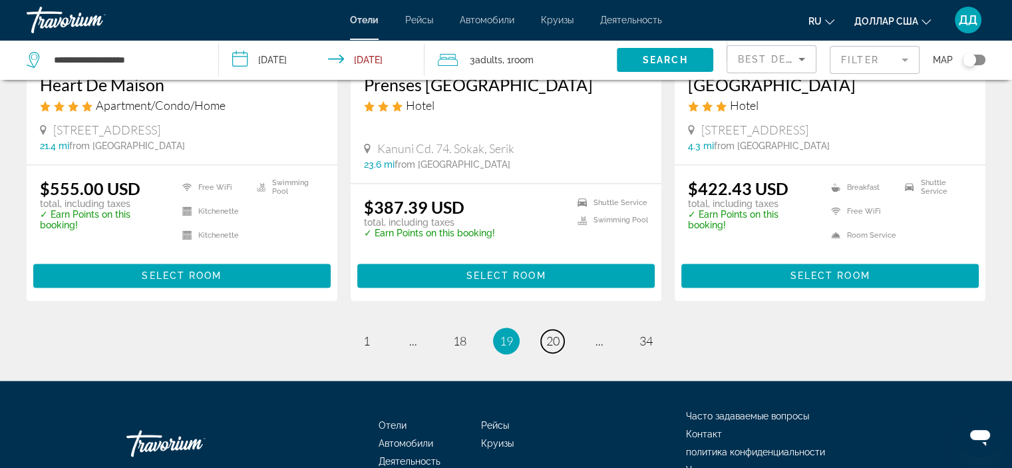
scroll to position [1791, 0]
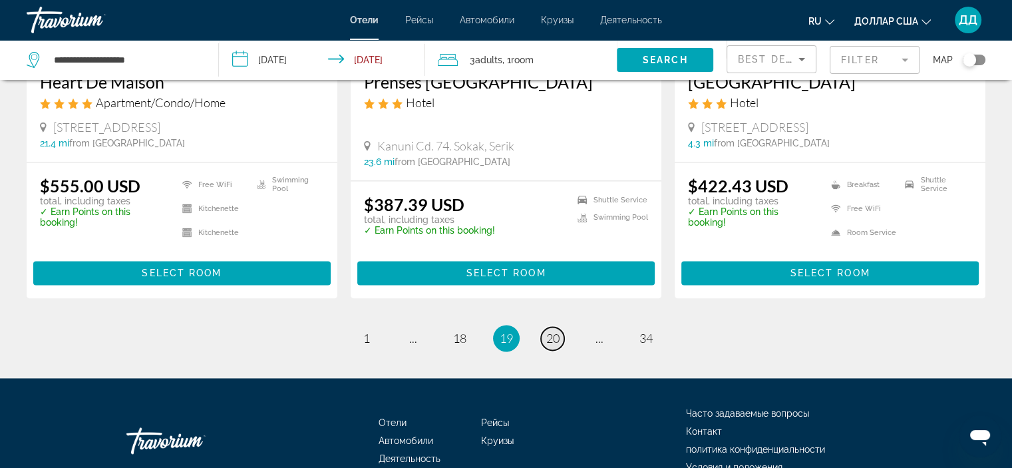
click at [553, 331] on span "20" at bounding box center [552, 338] width 13 height 15
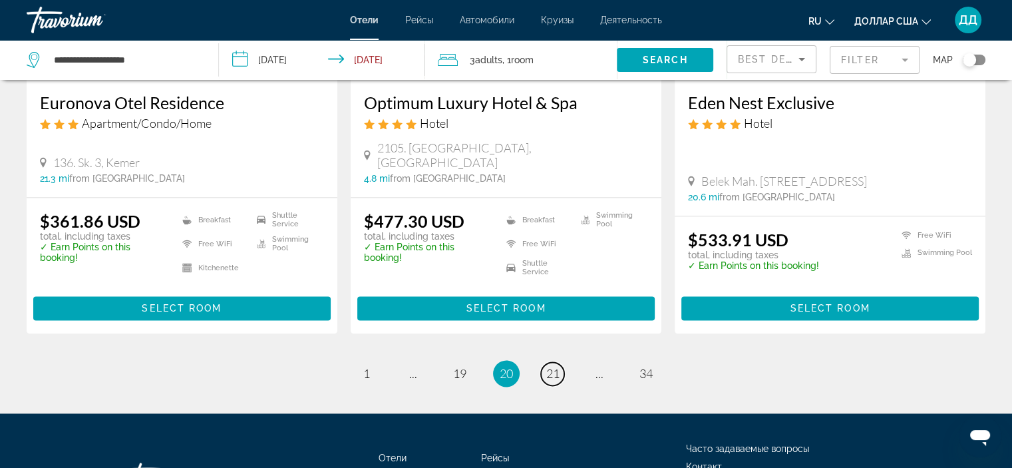
scroll to position [1718, 0]
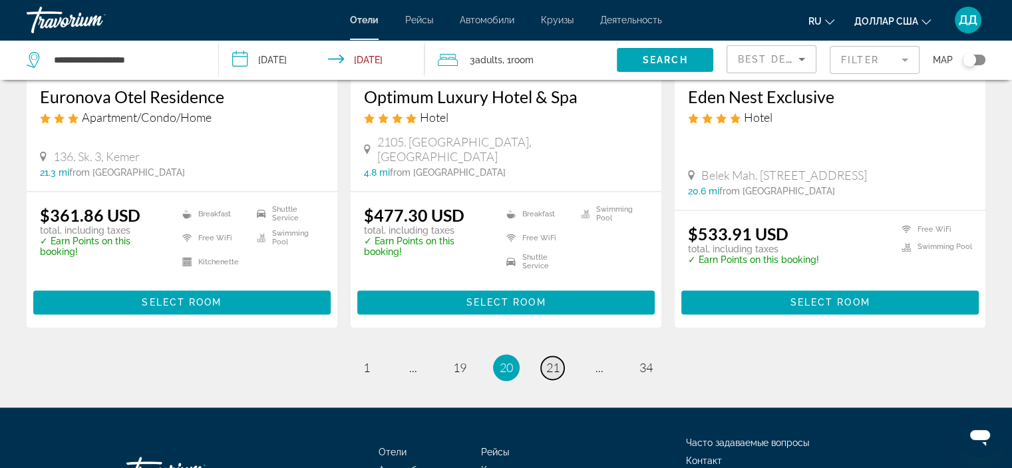
click at [541, 357] on link "page 21" at bounding box center [552, 367] width 23 height 23
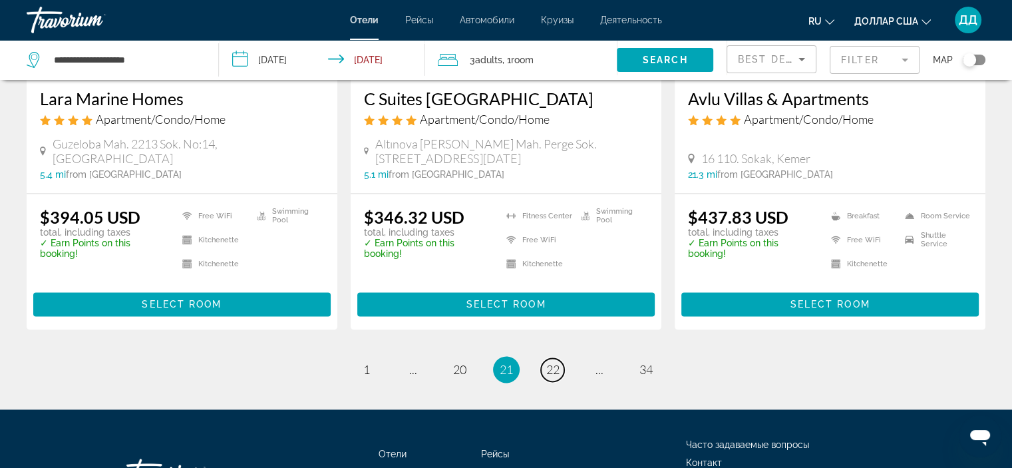
scroll to position [1718, 0]
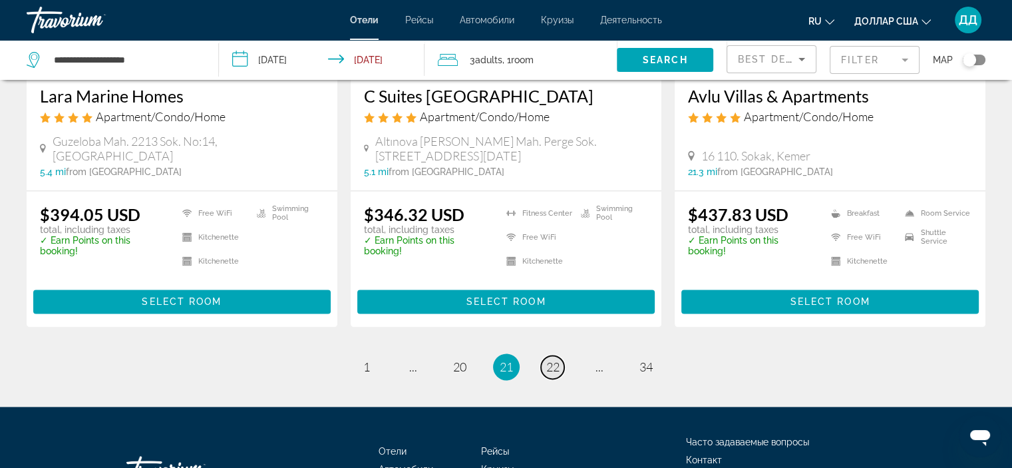
click at [550, 374] on span "22" at bounding box center [552, 366] width 13 height 15
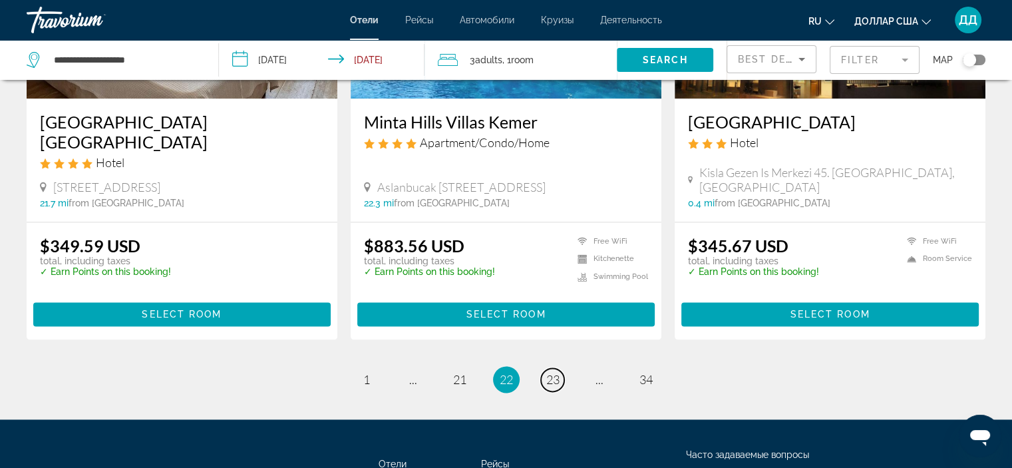
scroll to position [1700, 0]
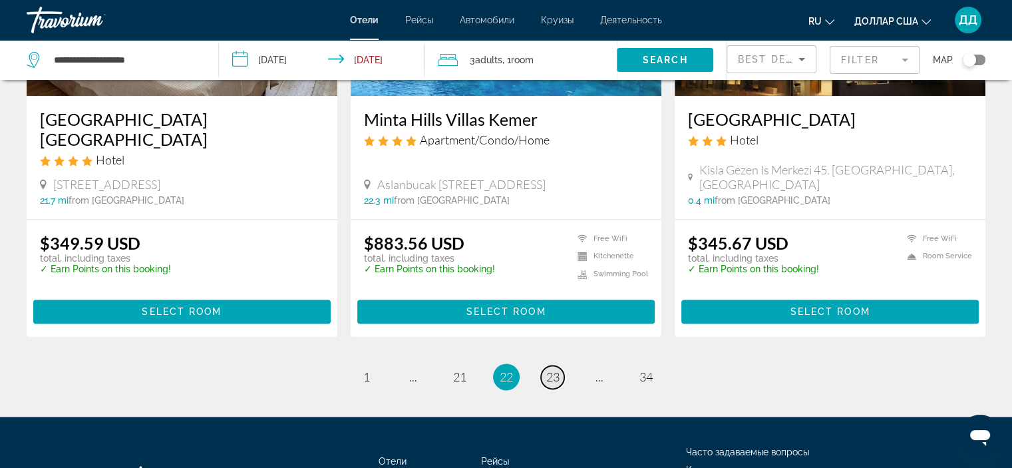
click at [547, 369] on span "23" at bounding box center [552, 376] width 13 height 15
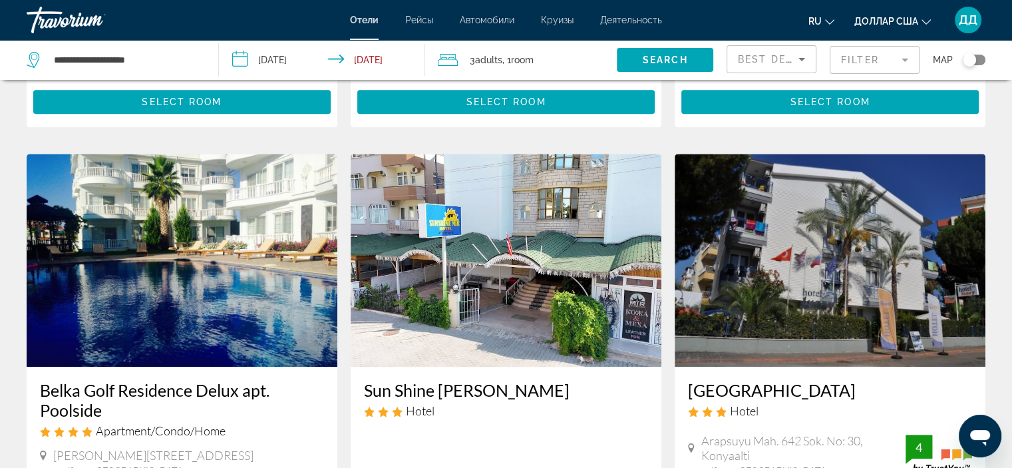
scroll to position [948, 0]
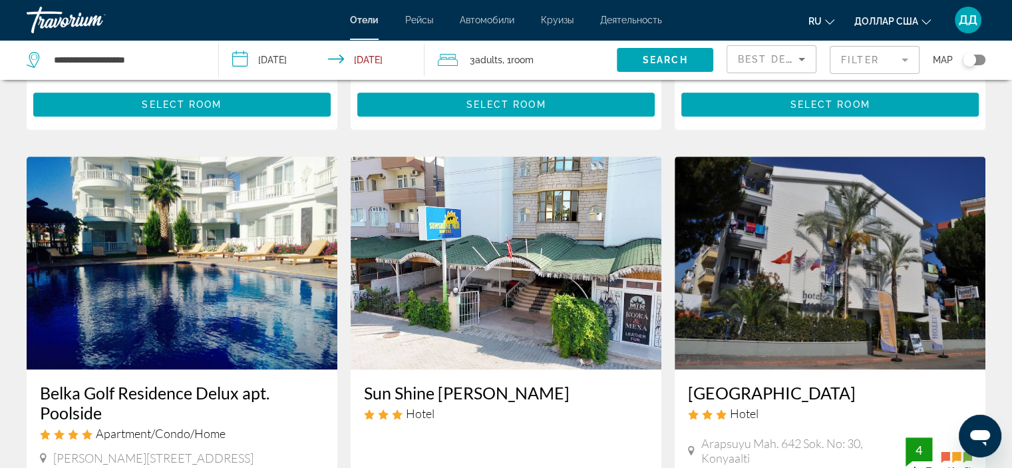
click at [263, 281] on img "Основное содержание" at bounding box center [182, 262] width 311 height 213
